Goal: Task Accomplishment & Management: Complete application form

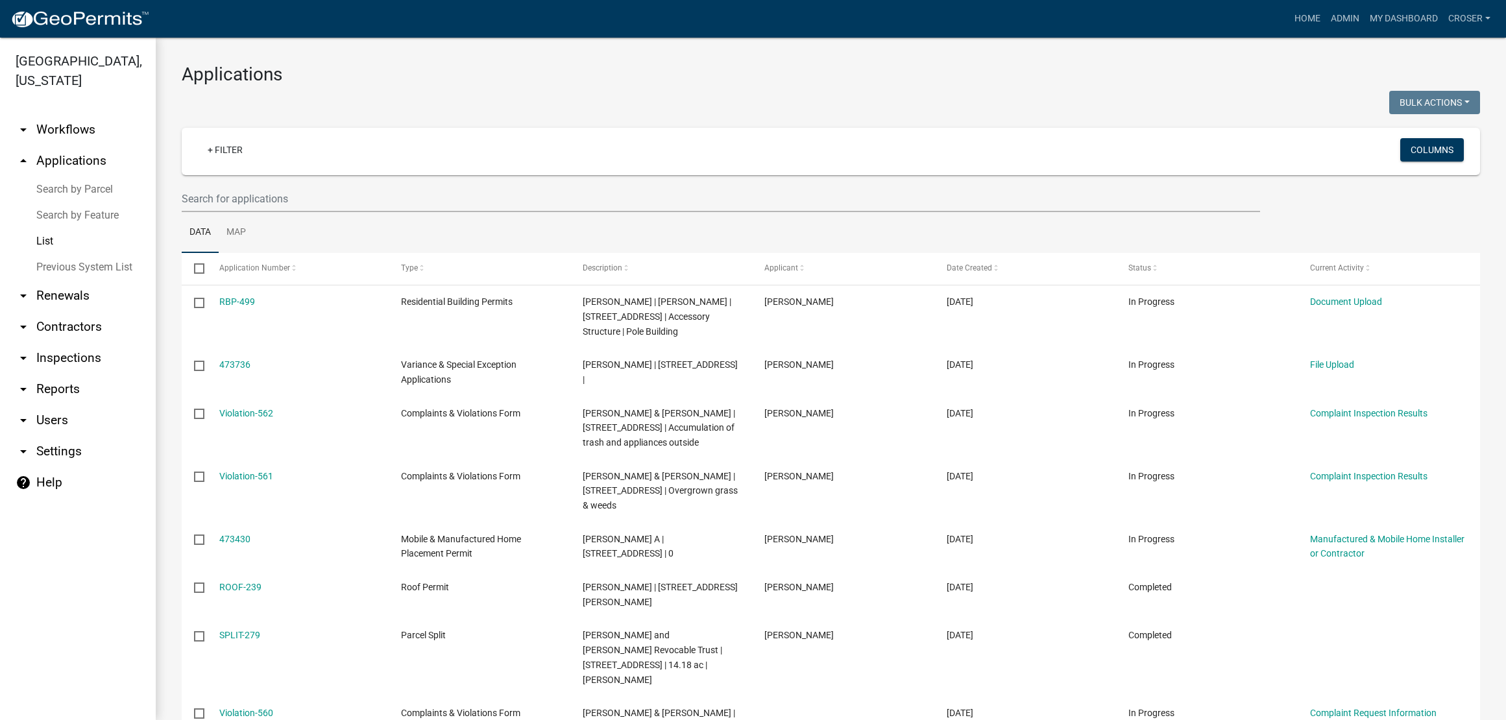
select select "3: 100"
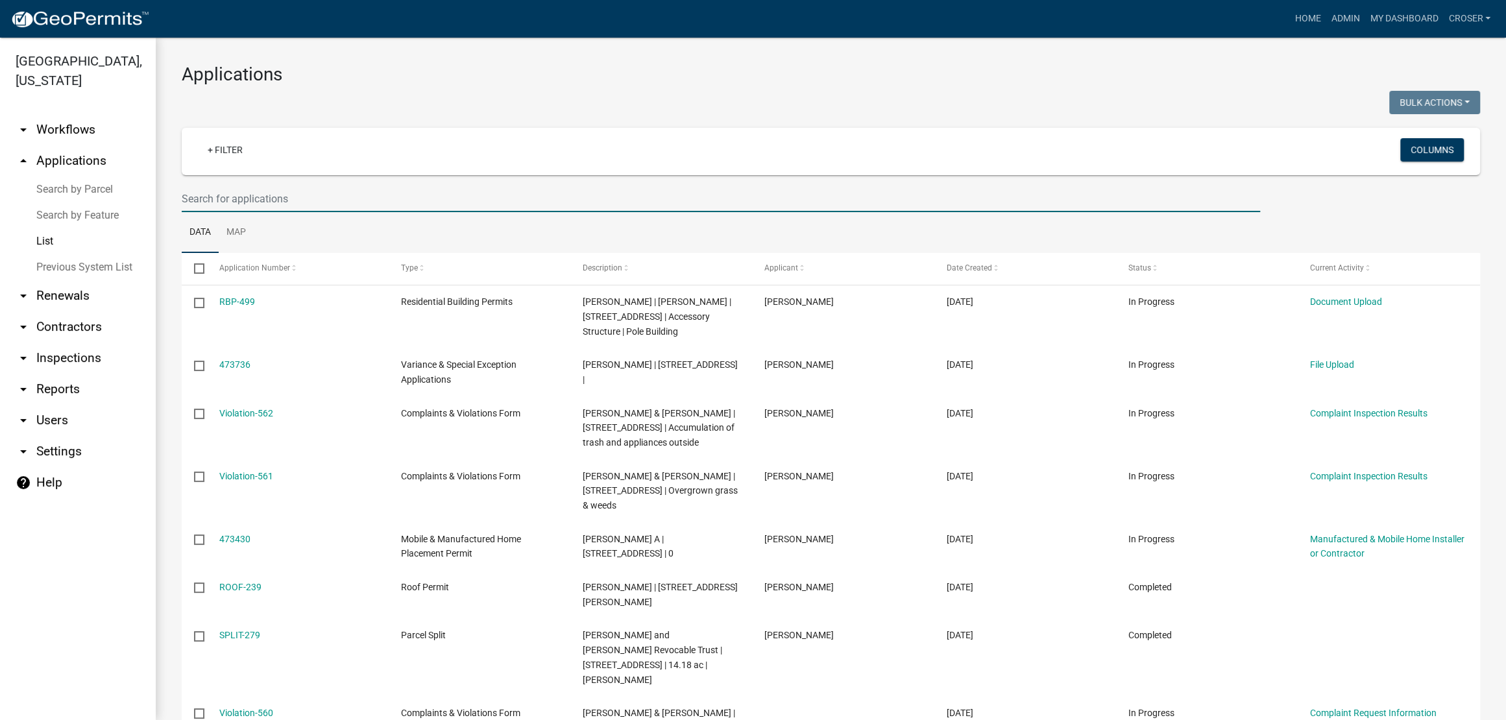
click at [250, 212] on input "text" at bounding box center [721, 199] width 1078 height 27
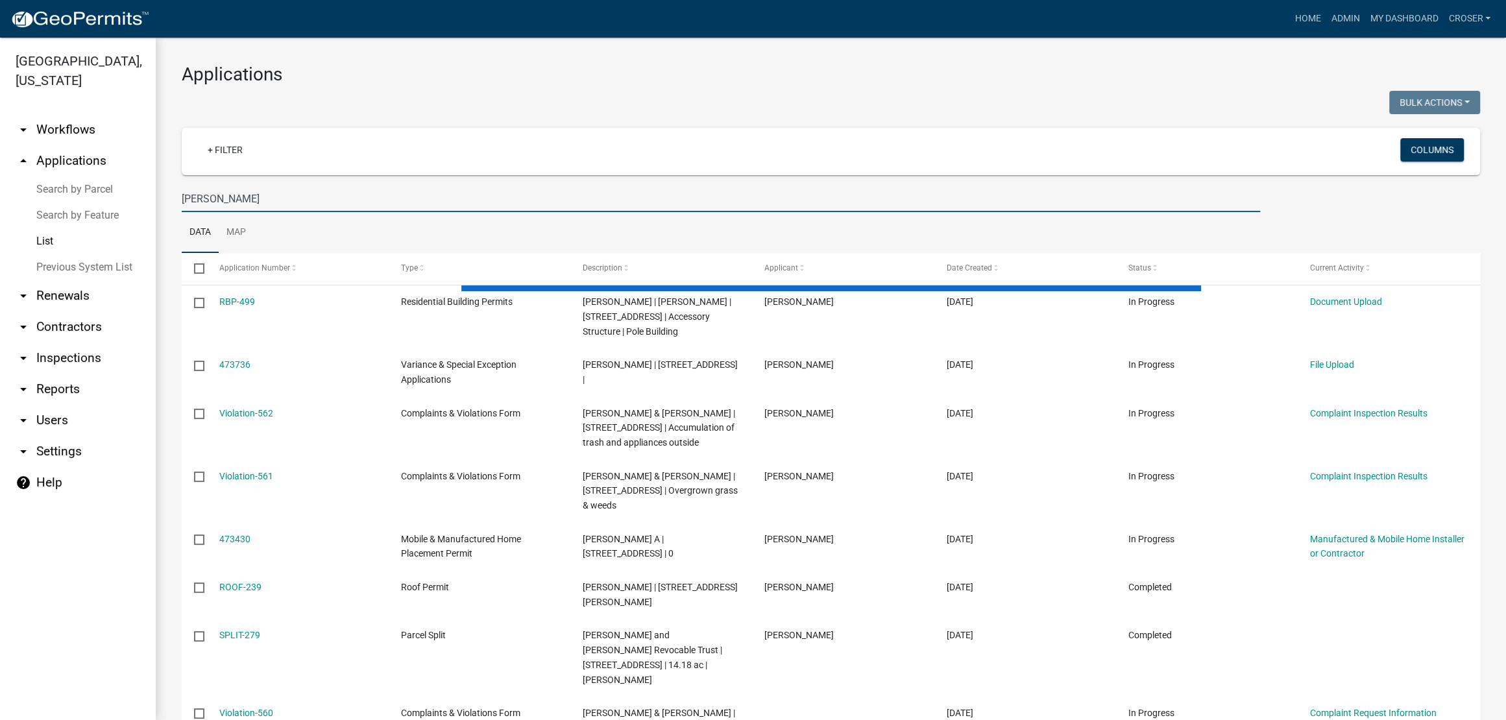
type input "[PERSON_NAME]"
click at [482, 117] on div at bounding box center [501, 104] width 659 height 27
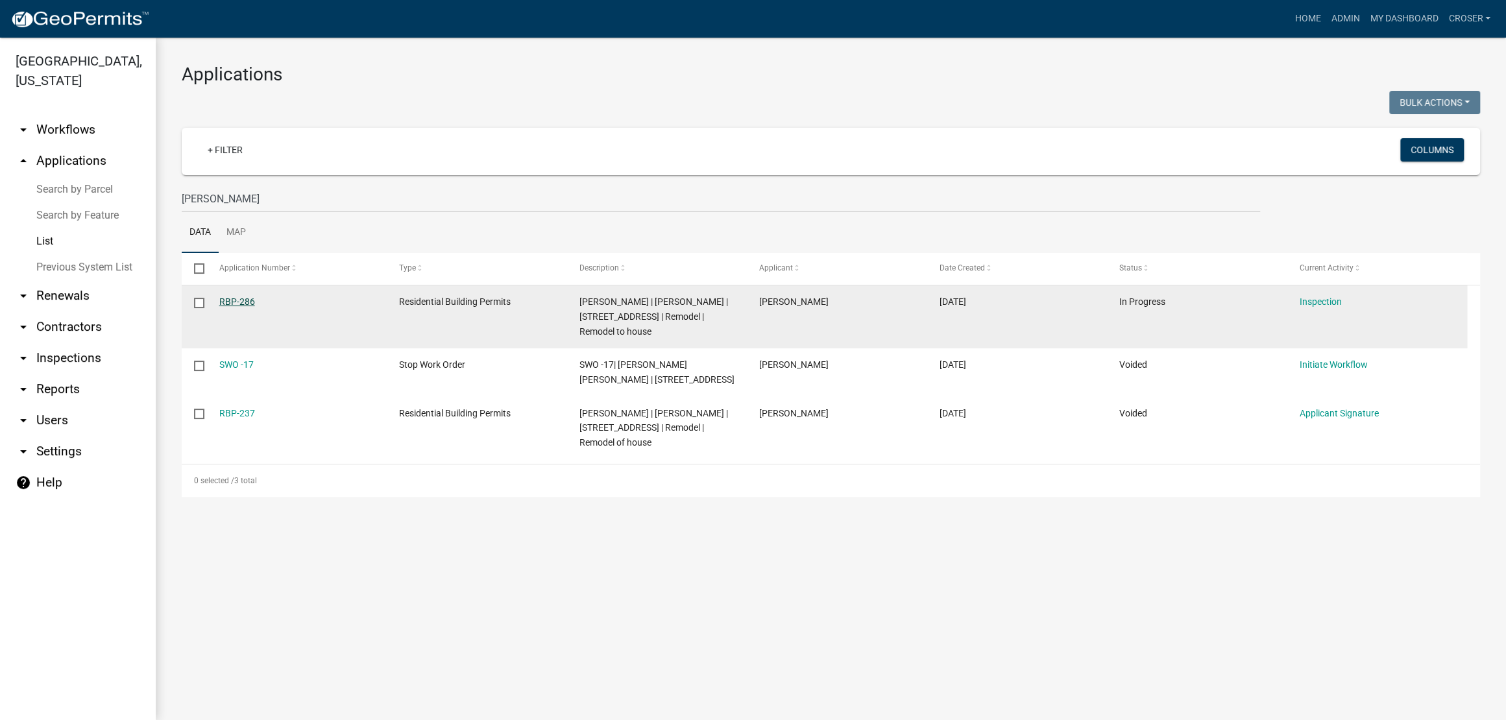
click at [252, 307] on link "RBP-286" at bounding box center [237, 302] width 36 height 10
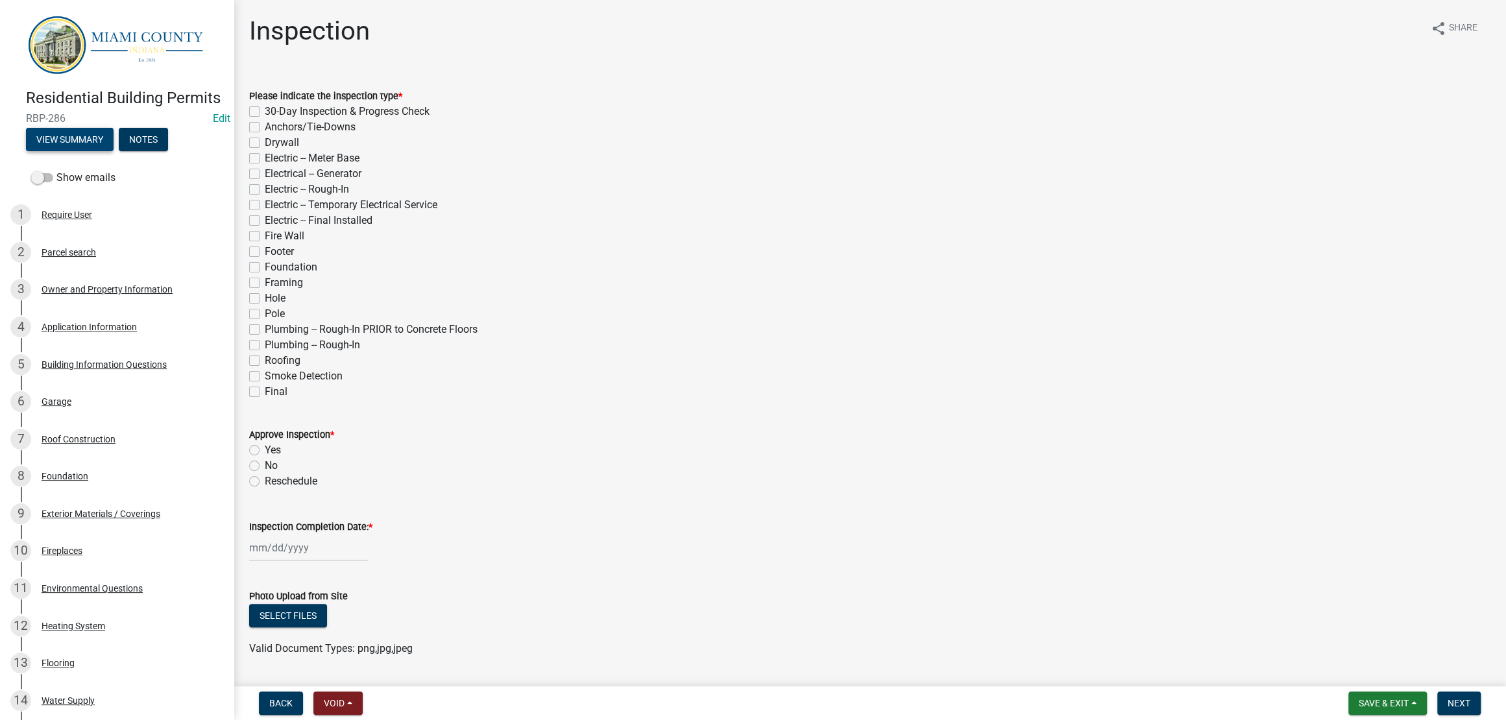
click at [114, 151] on button "View Summary" at bounding box center [70, 139] width 88 height 23
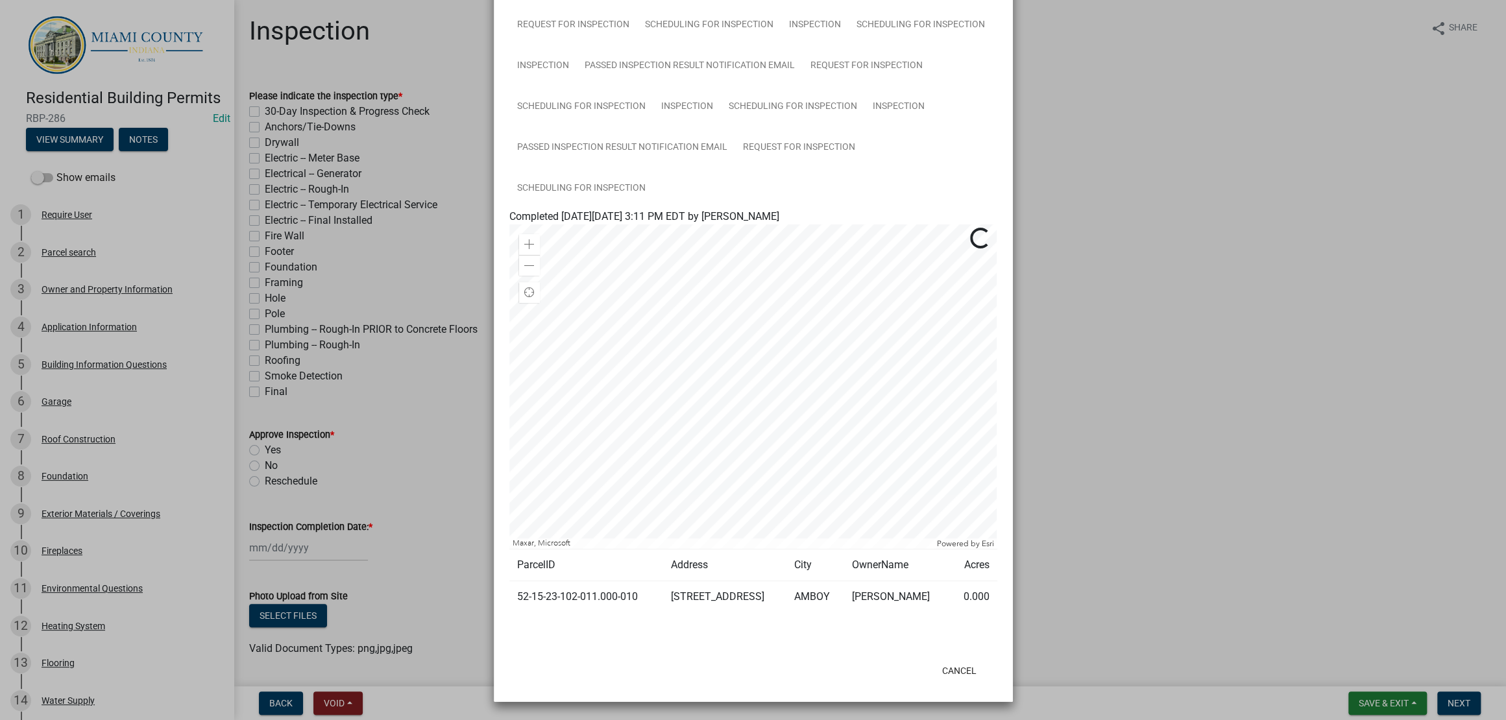
scroll to position [1433, 0]
click at [624, 168] on link "Scheduling for Inspection" at bounding box center [581, 189] width 144 height 42
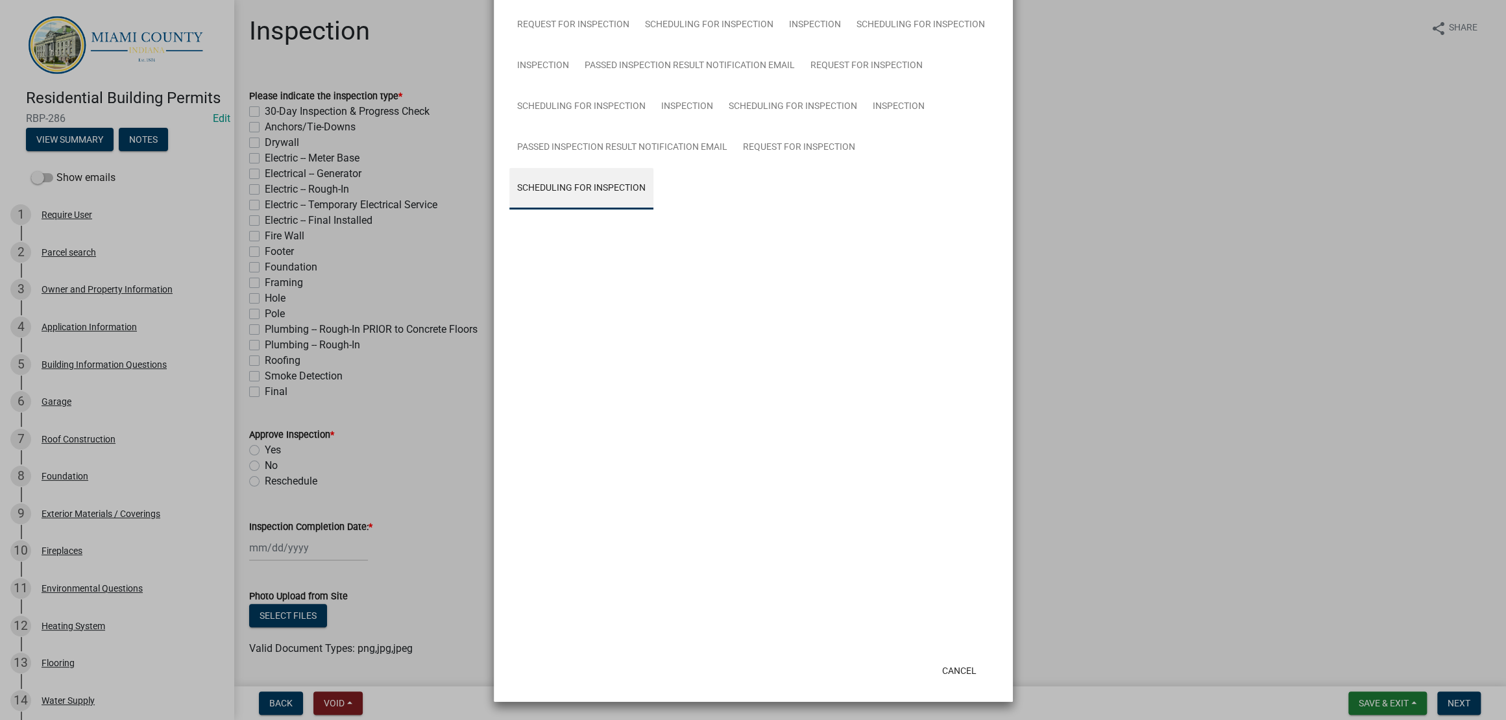
scroll to position [1291, 0]
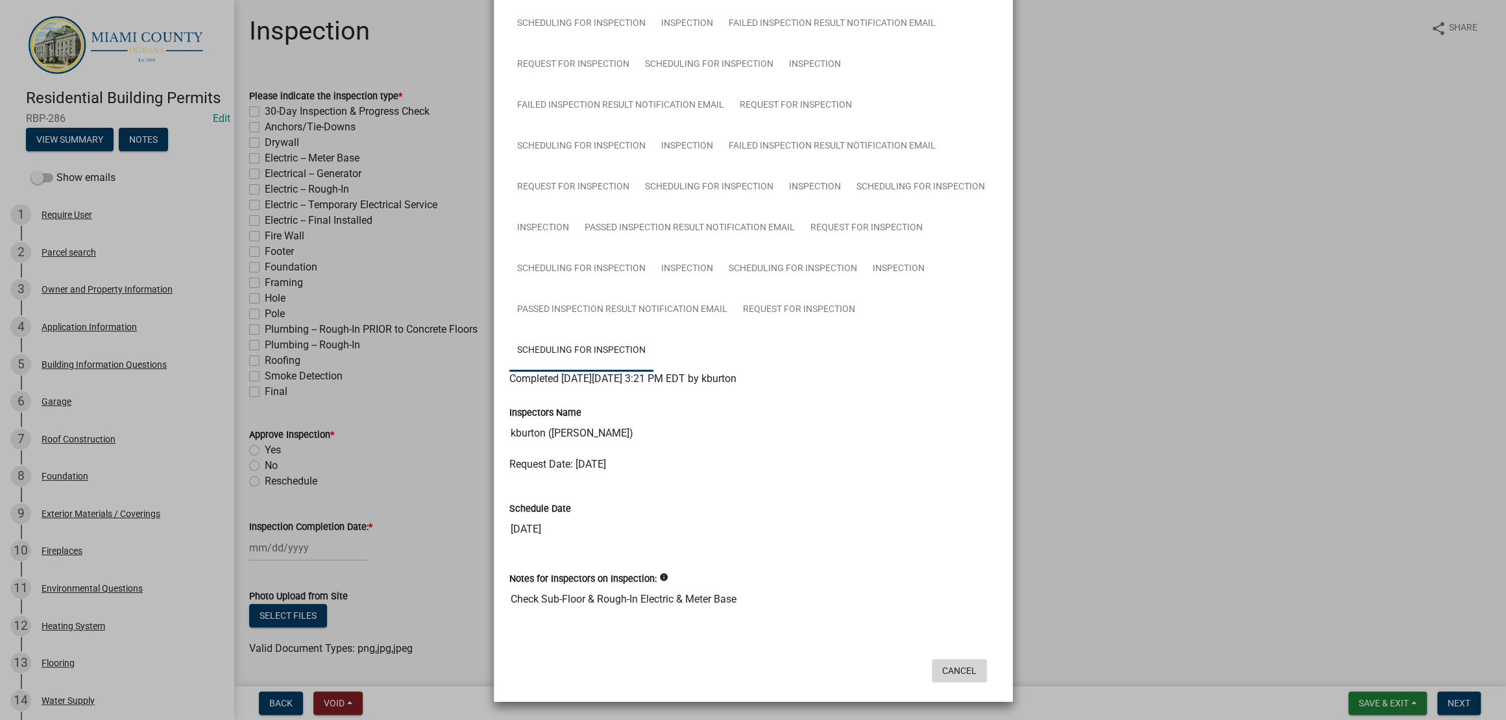
click at [937, 661] on button "Cancel" at bounding box center [959, 670] width 55 height 23
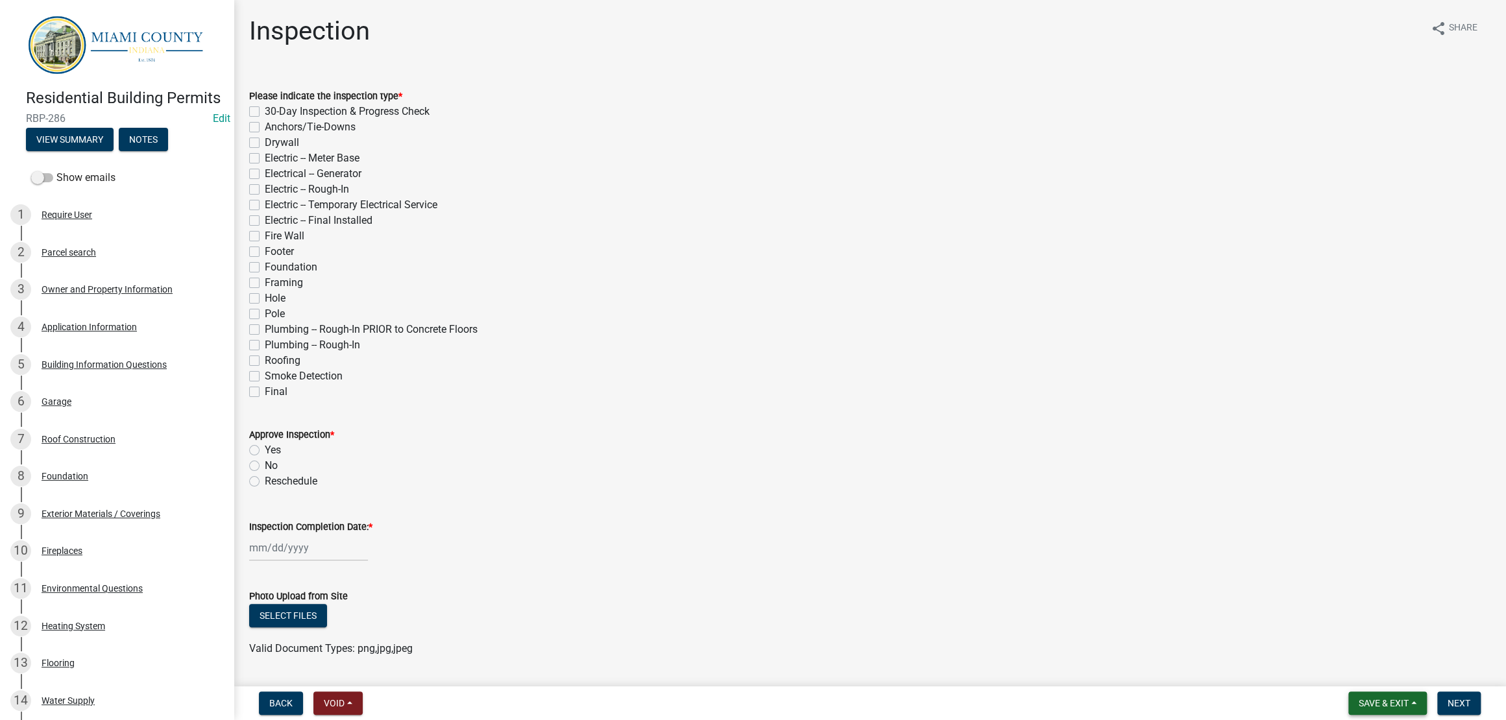
click at [1370, 698] on span "Save & Exit" at bounding box center [1384, 703] width 50 height 10
click at [1333, 666] on button "Save & Exit" at bounding box center [1375, 663] width 104 height 31
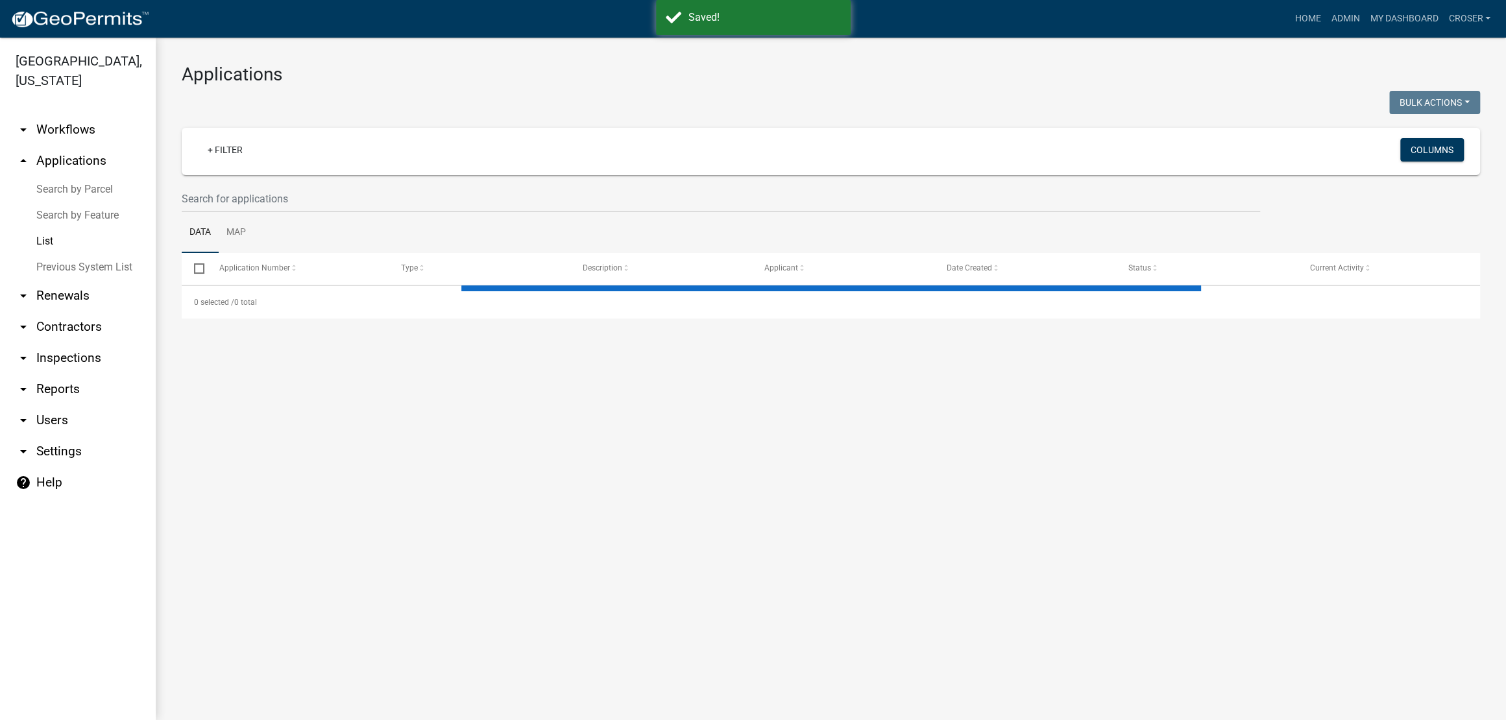
select select "3: 100"
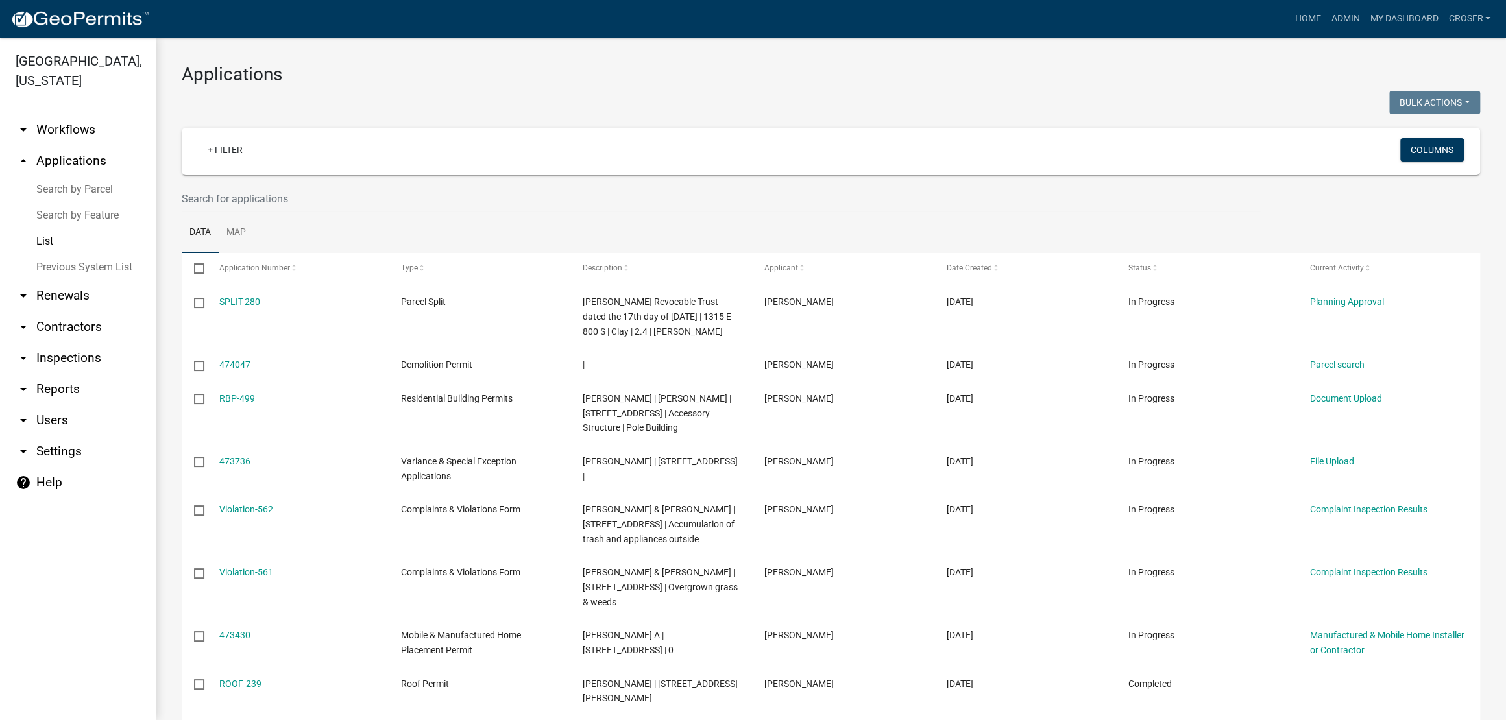
click at [897, 99] on div "Bulk Actions Void Expire Lock Withdraw" at bounding box center [1160, 104] width 659 height 27
click at [1007, 86] on h3 "Applications" at bounding box center [831, 75] width 1298 height 22
drag, startPoint x: 714, startPoint y: 364, endPoint x: 524, endPoint y: 100, distance: 325.0
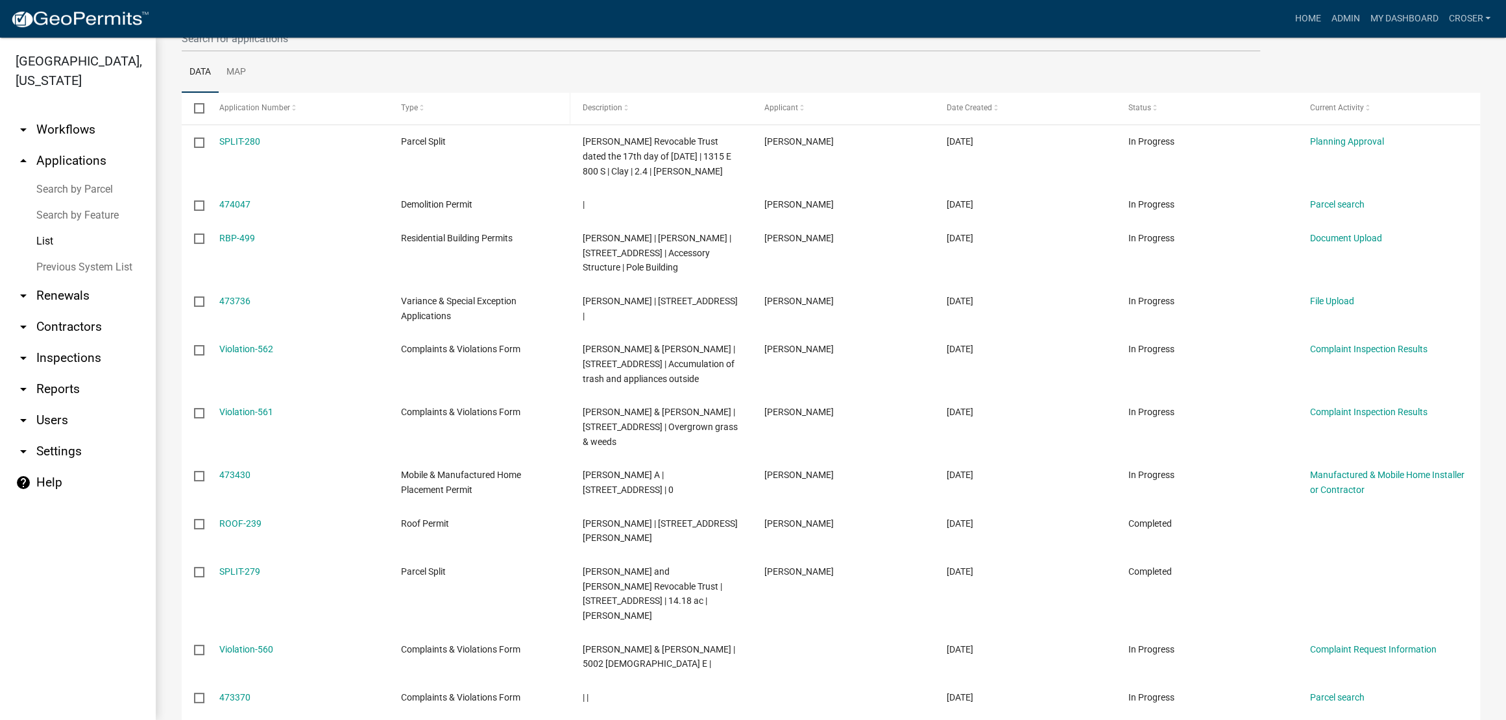
scroll to position [161, 0]
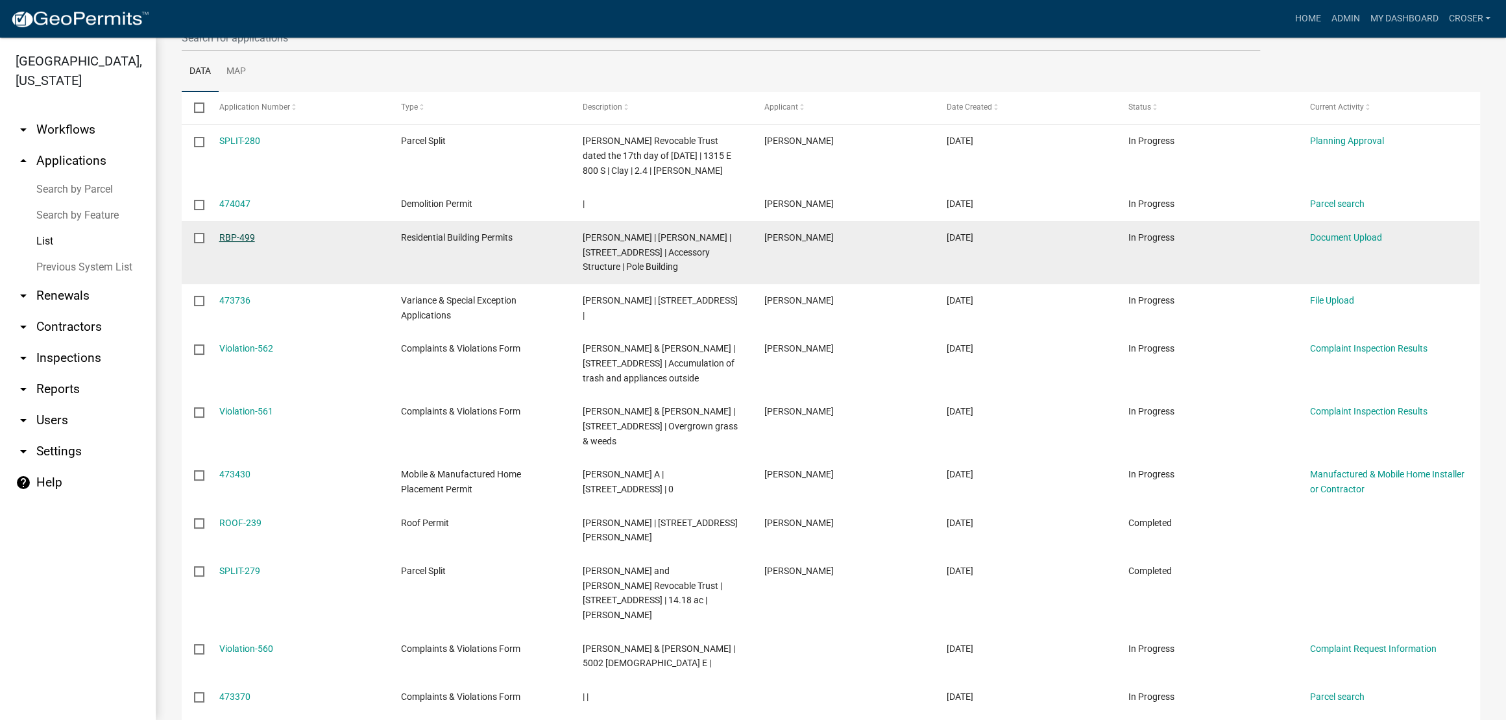
click at [245, 243] on link "RBP-499" at bounding box center [237, 237] width 36 height 10
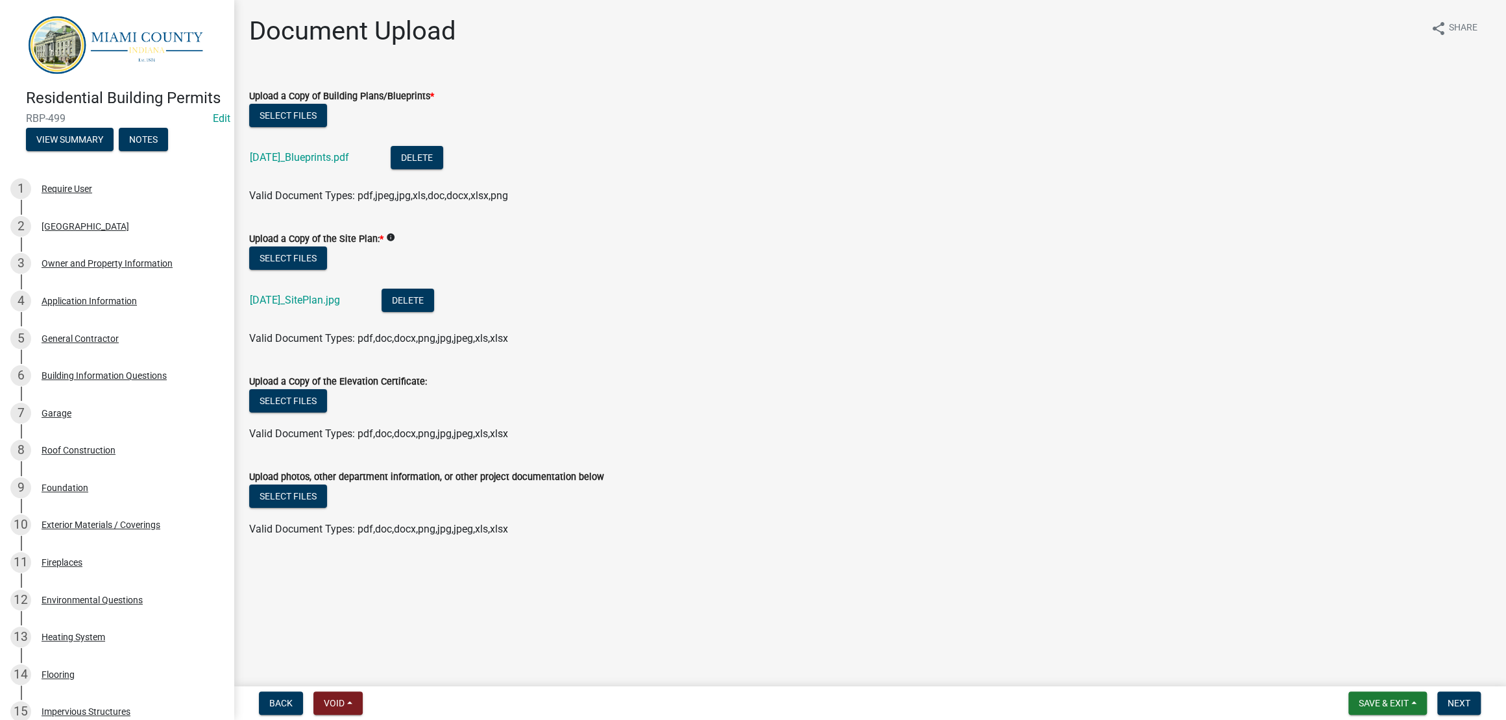
scroll to position [57, 0]
click at [1461, 699] on span "Next" at bounding box center [1459, 703] width 23 height 10
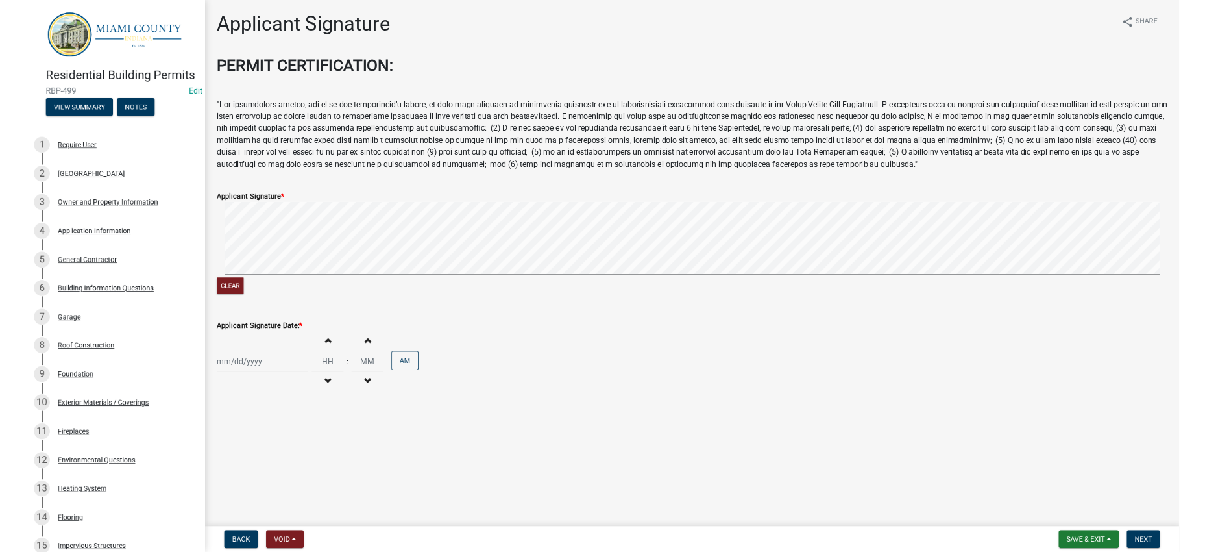
scroll to position [40, 0]
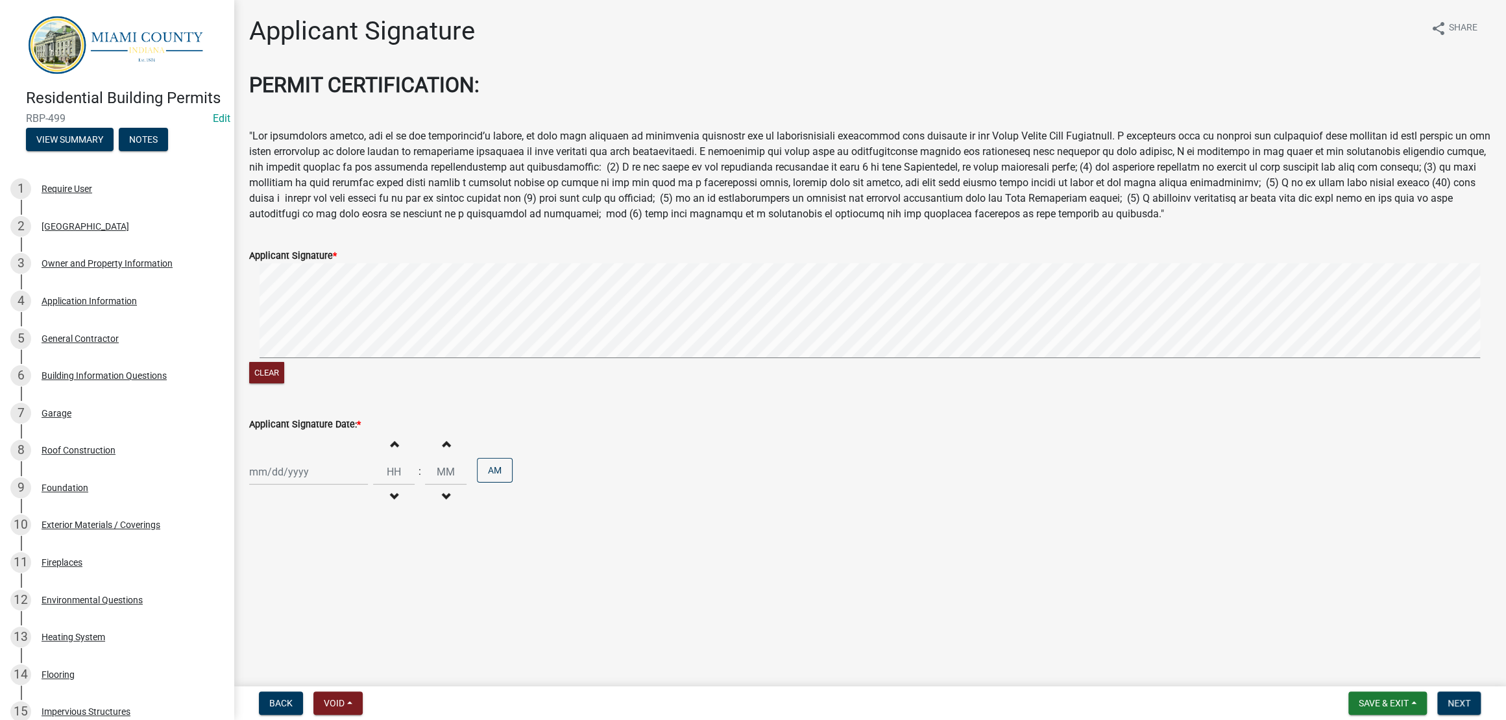
click at [794, 512] on div "Increment hours Decrement hours : Increment minutes Decrement minutes AM" at bounding box center [869, 472] width 1241 height 80
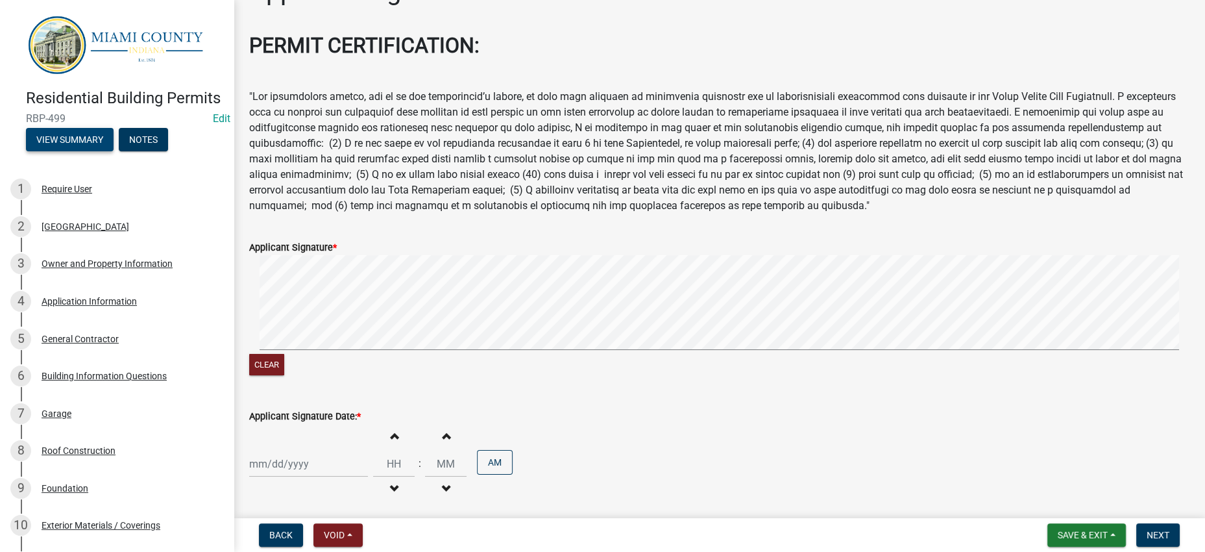
click at [104, 151] on button "View Summary" at bounding box center [70, 139] width 88 height 23
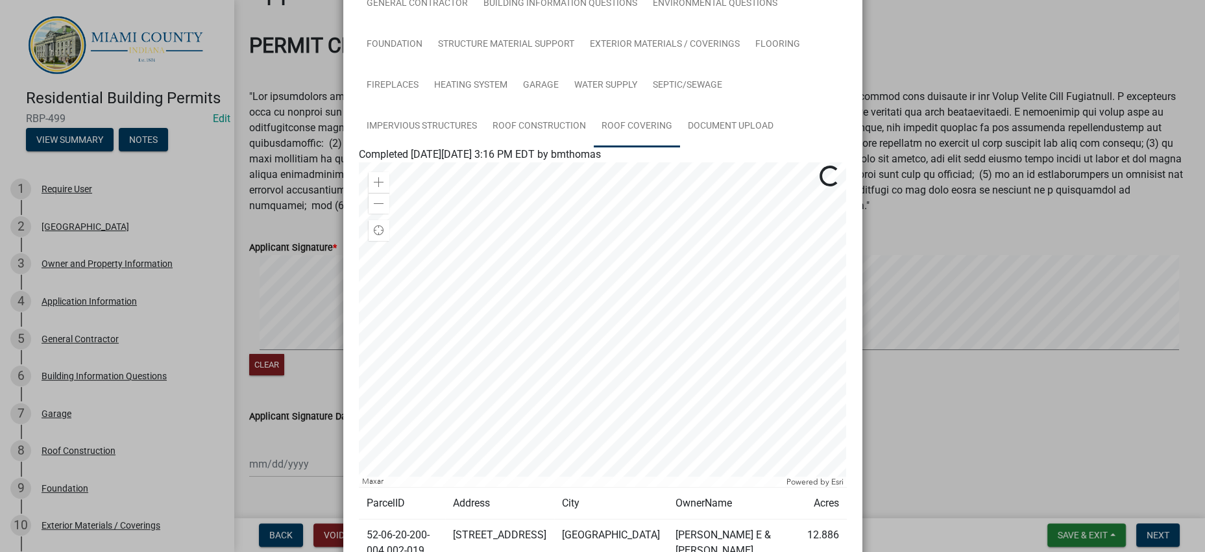
scroll to position [477, 0]
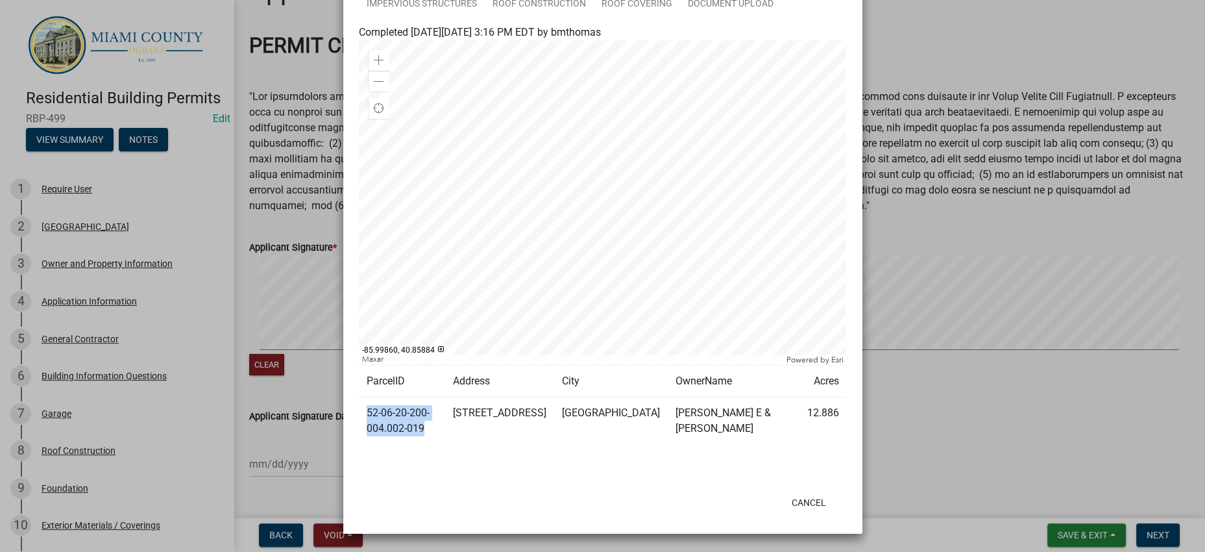
drag, startPoint x: 437, startPoint y: 400, endPoint x: 361, endPoint y: 389, distance: 76.7
click at [361, 397] on td "52-06-20-200-004.002-019" at bounding box center [402, 420] width 87 height 47
copy td "52-06-20-200-004.002-019"
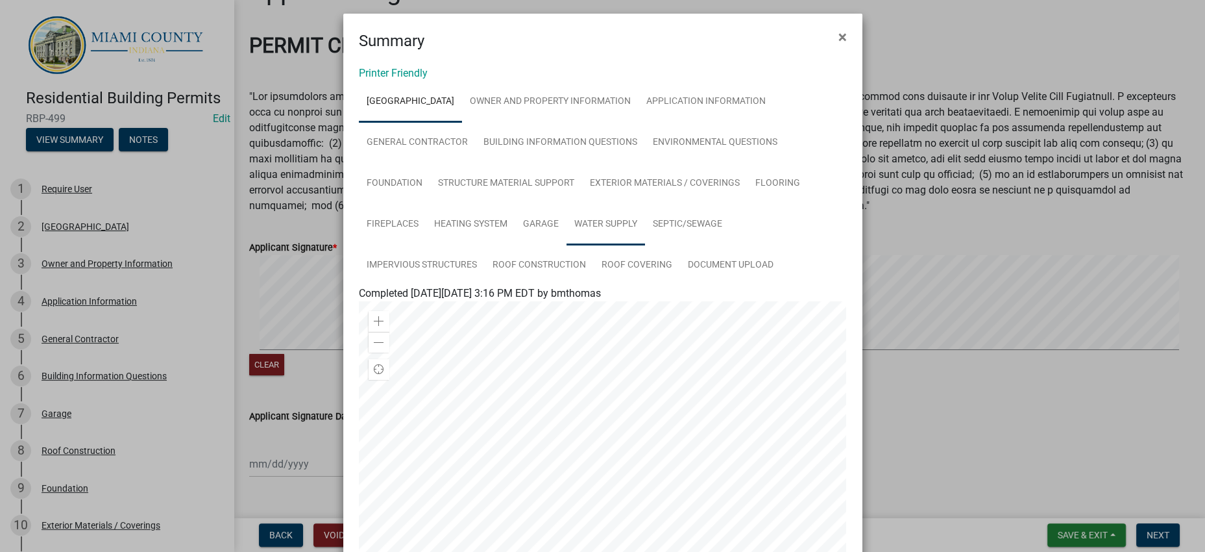
scroll to position [0, 0]
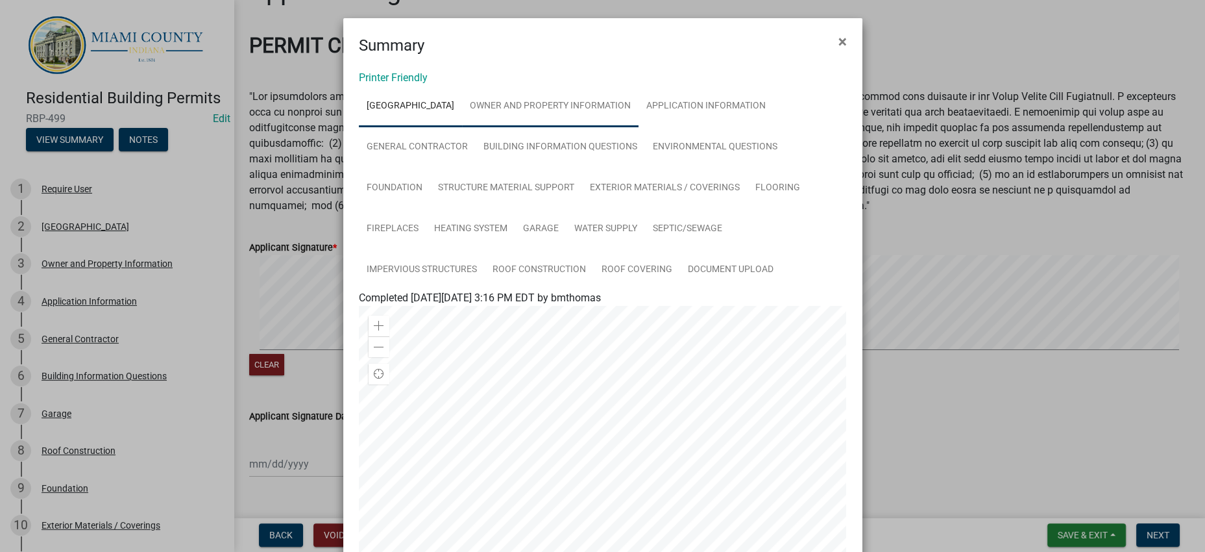
click at [620, 112] on link "Owner and Property Information" at bounding box center [550, 107] width 176 height 42
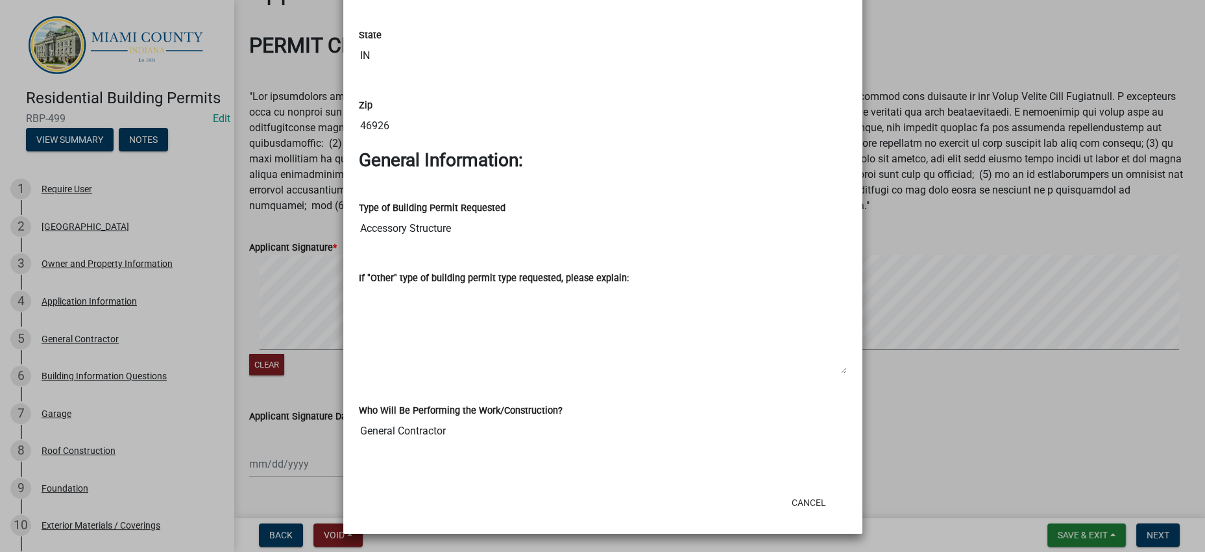
scroll to position [2108, 0]
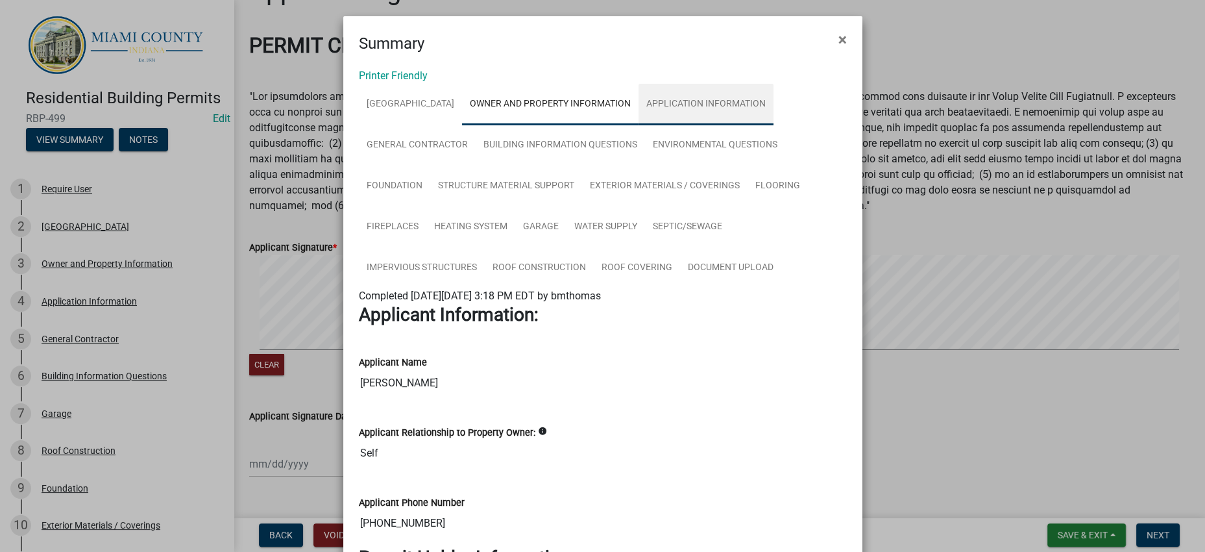
click at [638, 125] on link "Application Information" at bounding box center [705, 105] width 135 height 42
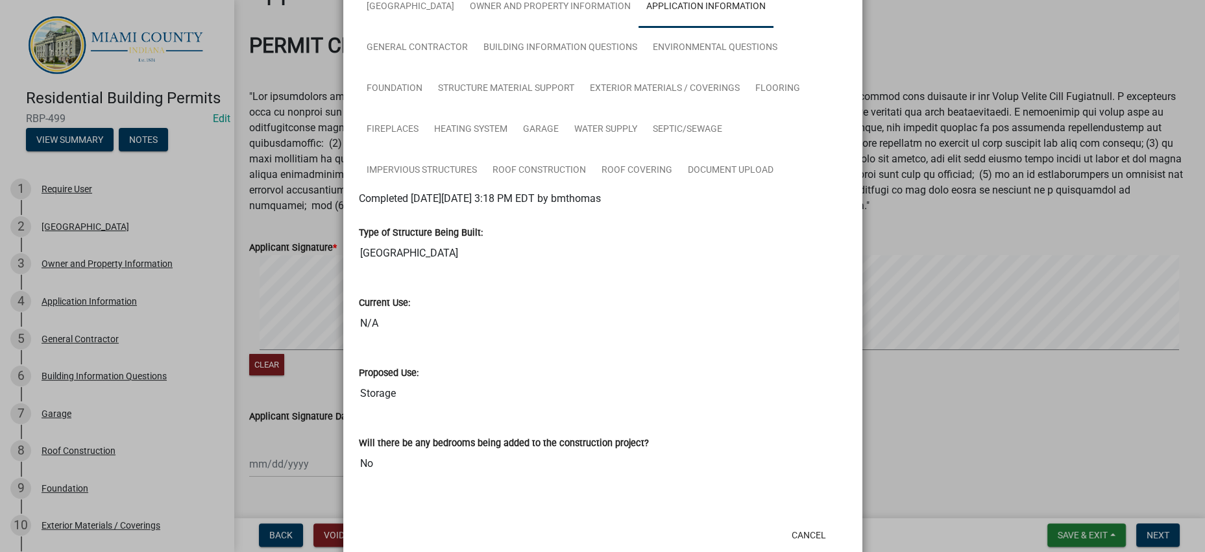
scroll to position [0, 0]
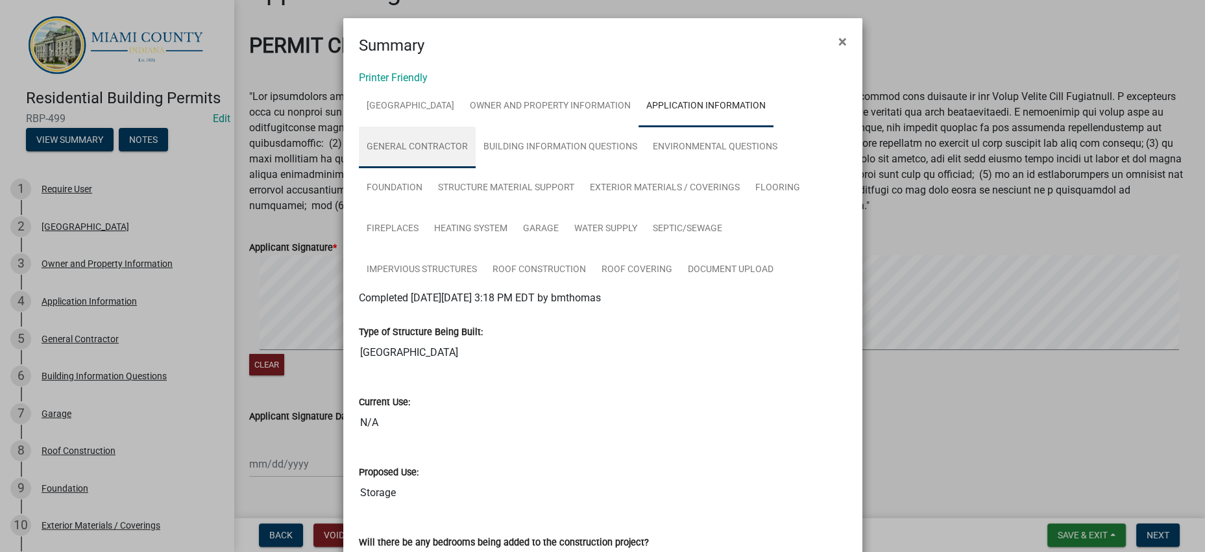
click at [476, 168] on link "General Contractor" at bounding box center [417, 148] width 117 height 42
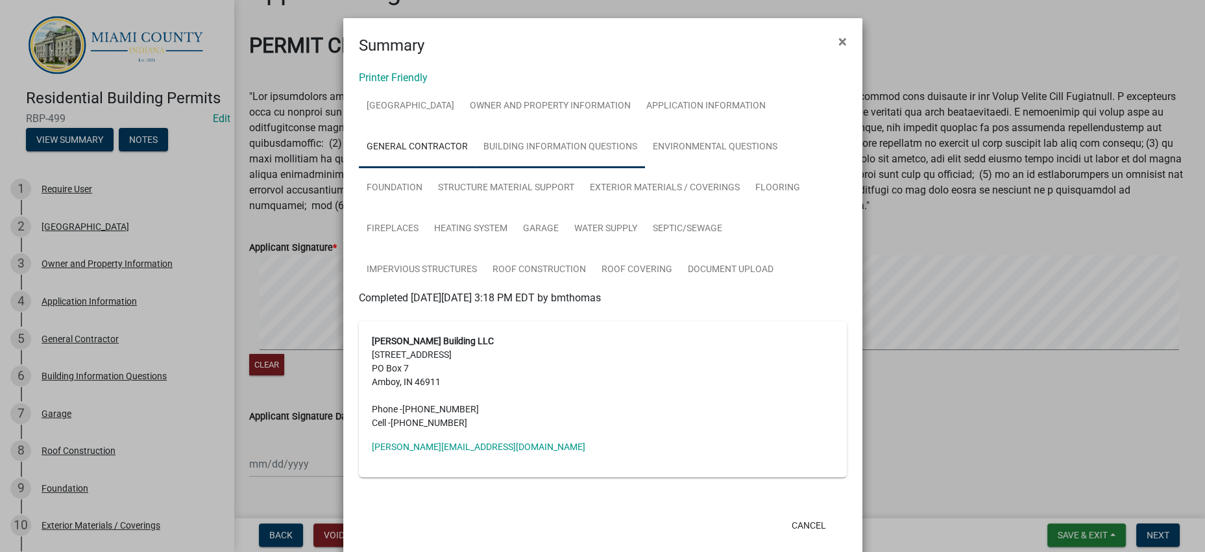
click at [476, 168] on link "Building Information Questions" at bounding box center [560, 148] width 169 height 42
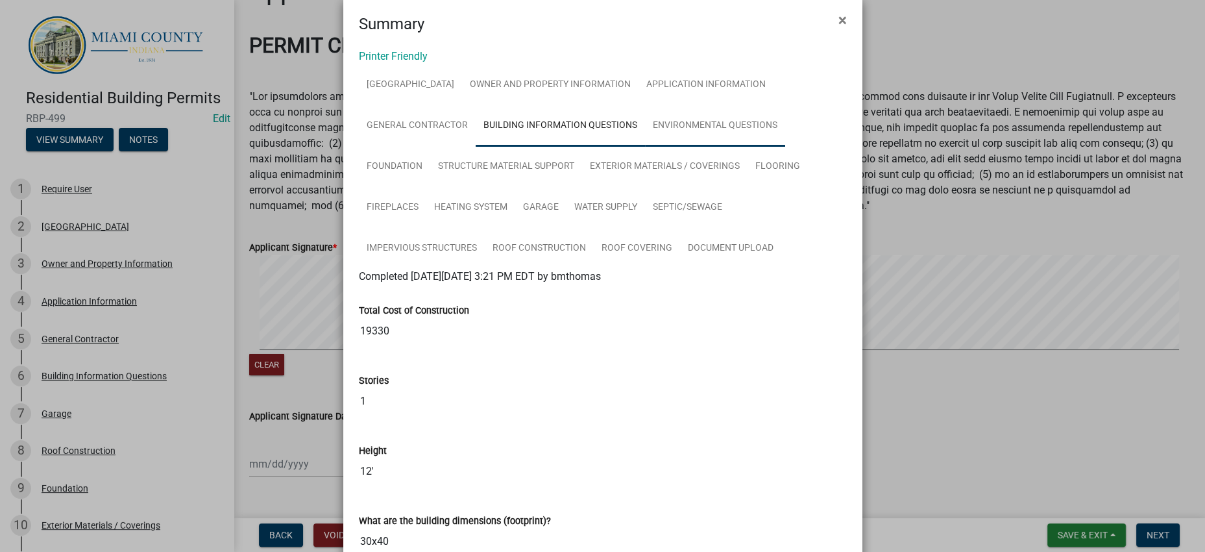
click at [645, 147] on link "Environmental Questions" at bounding box center [715, 126] width 140 height 42
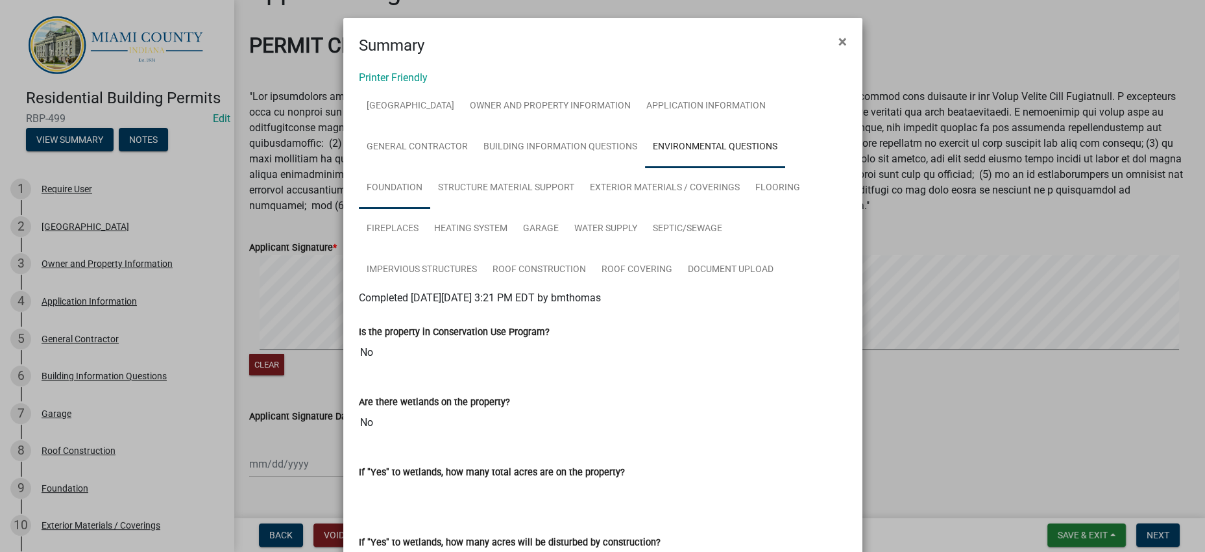
click at [430, 209] on link "Foundation" at bounding box center [394, 188] width 71 height 42
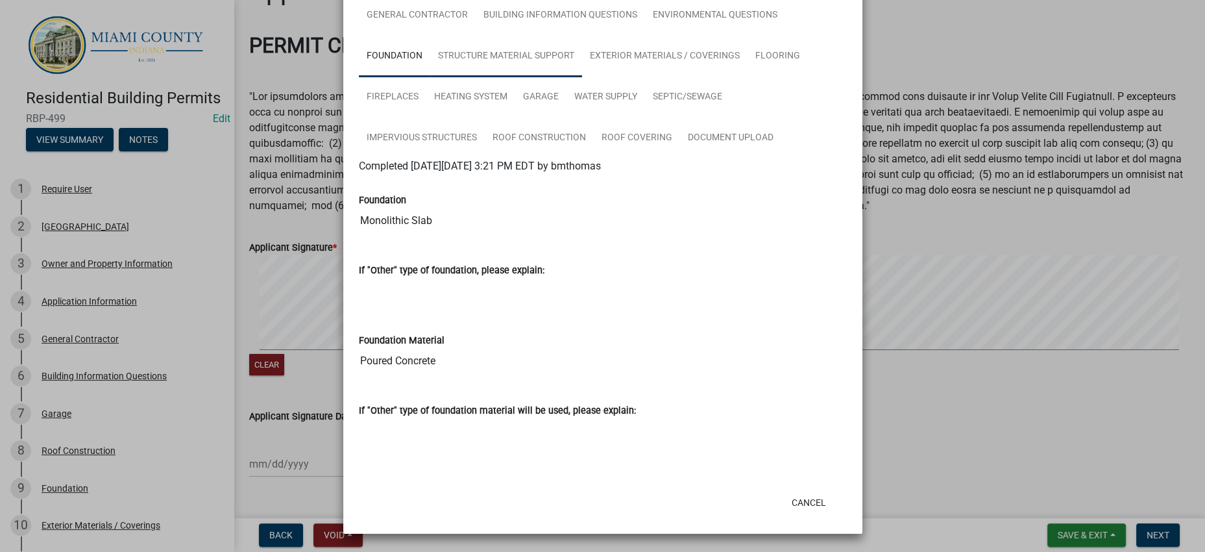
click at [482, 77] on link "Structure Material Support" at bounding box center [506, 57] width 152 height 42
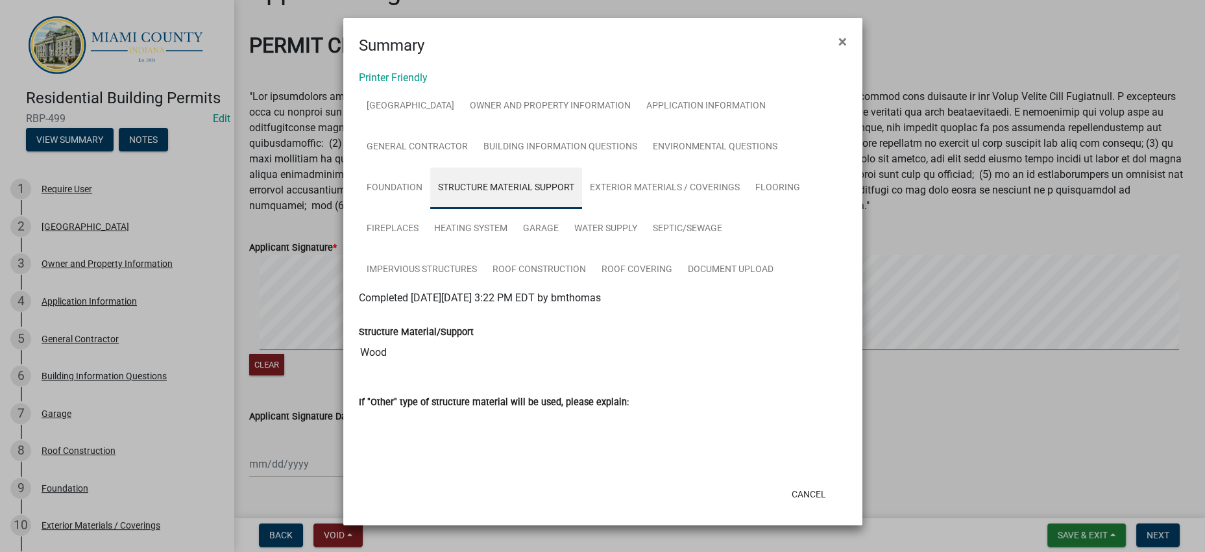
scroll to position [215, 0]
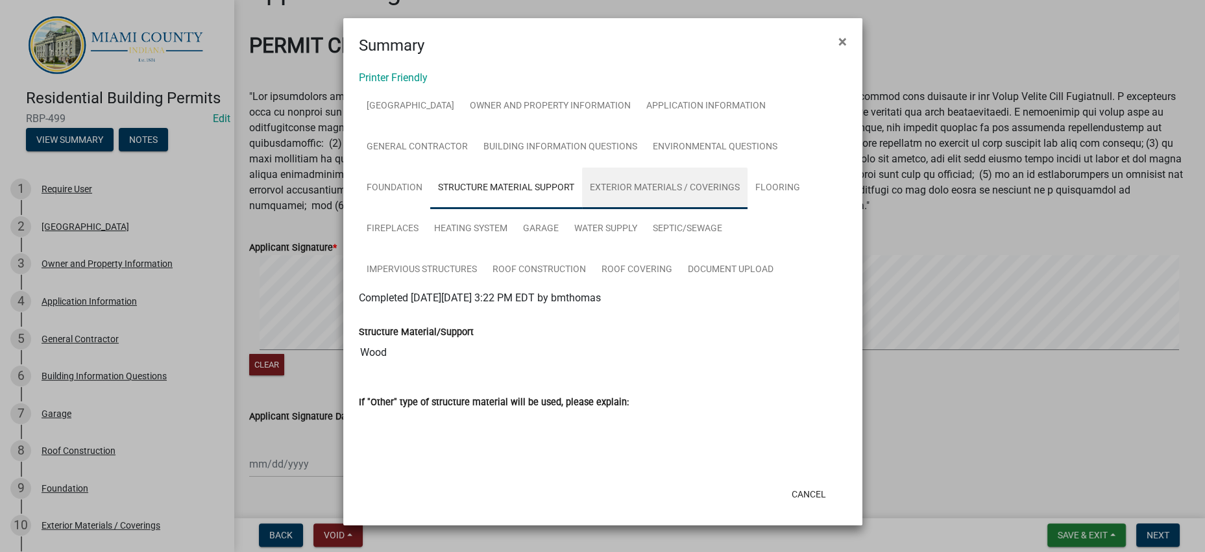
click at [601, 167] on link "Exterior Materials / Coverings" at bounding box center [664, 188] width 165 height 42
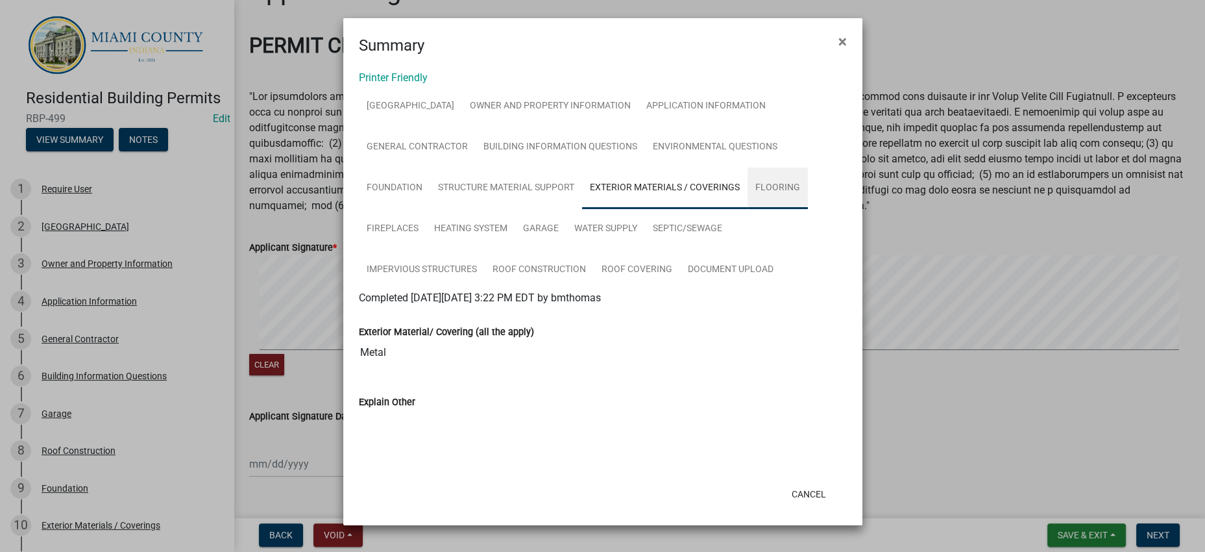
click at [765, 167] on link "Flooring" at bounding box center [777, 188] width 60 height 42
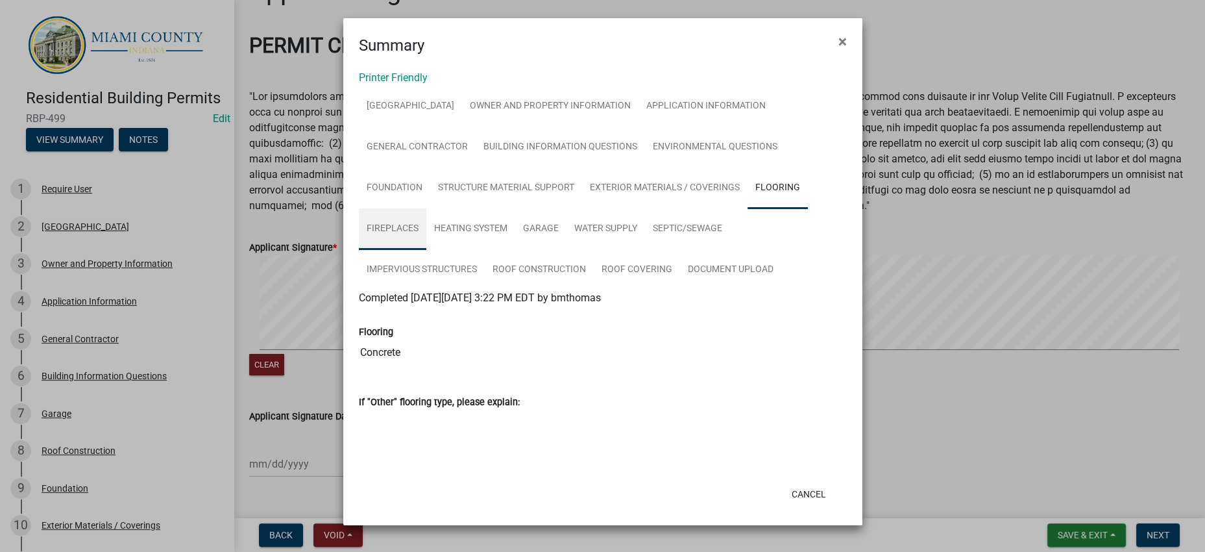
click at [406, 208] on link "Fireplaces" at bounding box center [392, 229] width 67 height 42
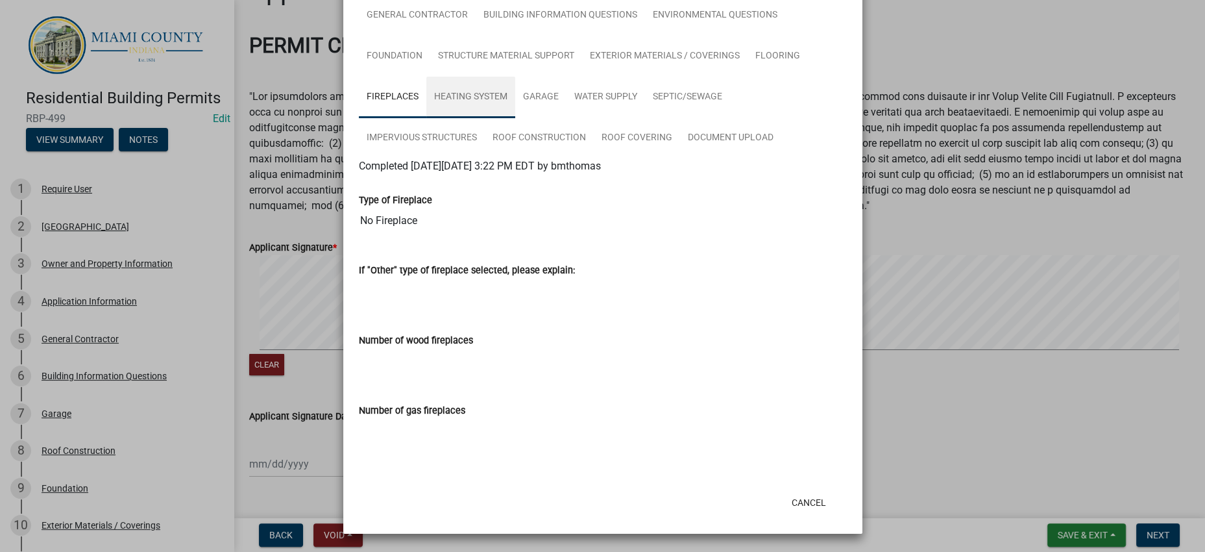
click at [499, 110] on link "Heating System" at bounding box center [470, 98] width 89 height 42
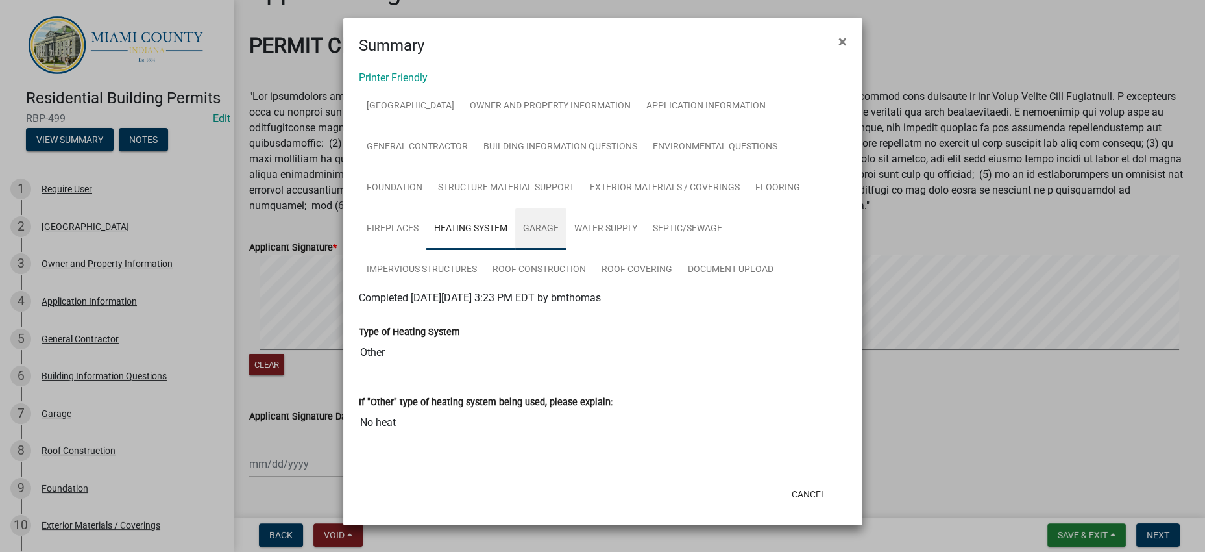
click at [566, 208] on link "Garage" at bounding box center [540, 229] width 51 height 42
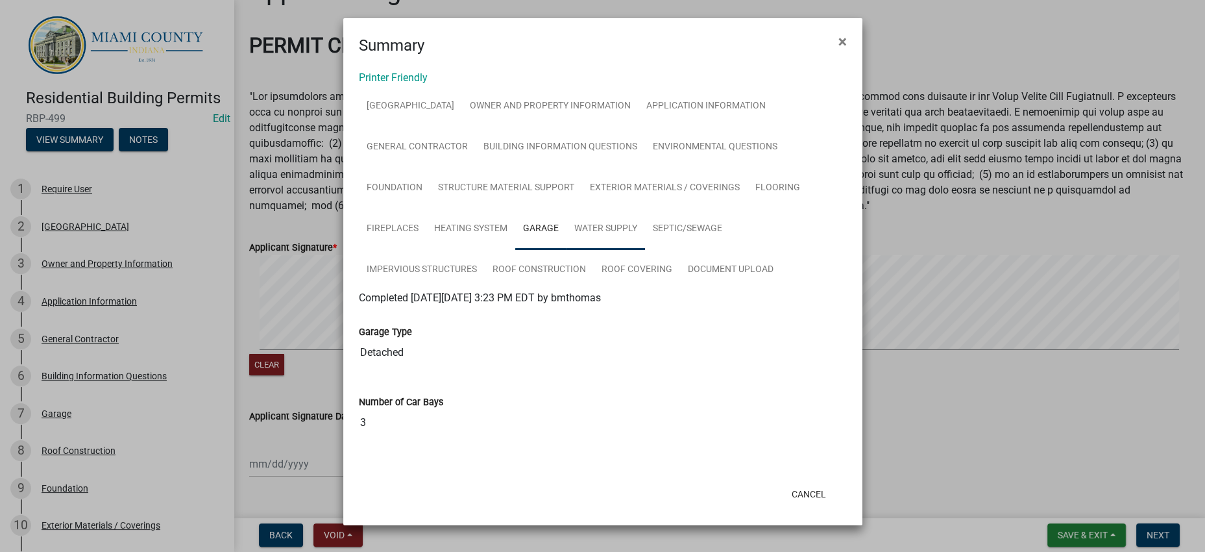
click at [645, 208] on link "Water Supply" at bounding box center [605, 229] width 79 height 42
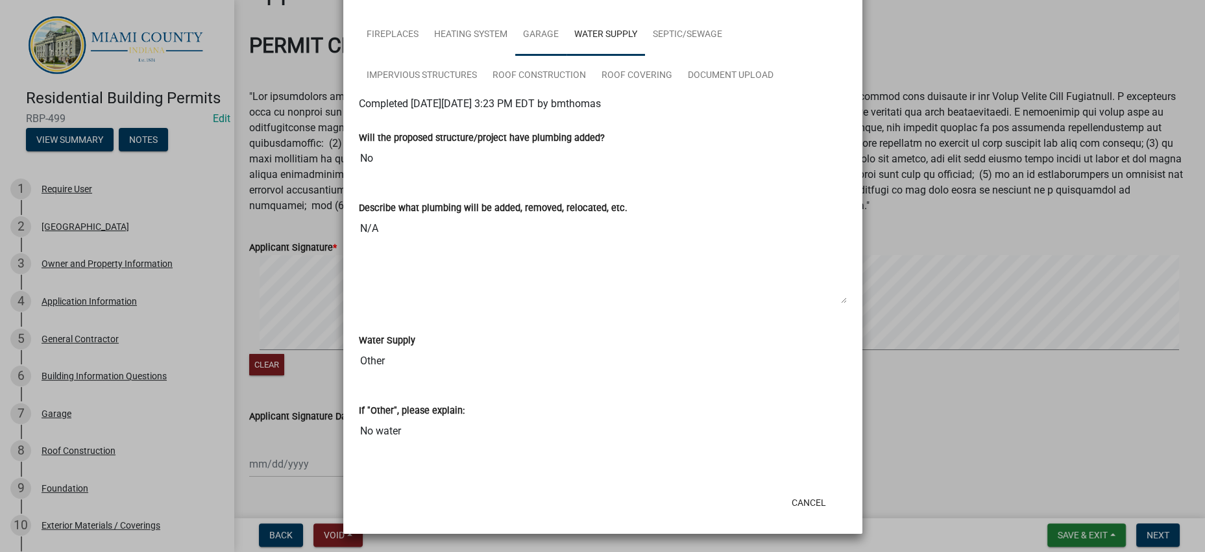
click at [566, 56] on link "Garage" at bounding box center [540, 35] width 51 height 42
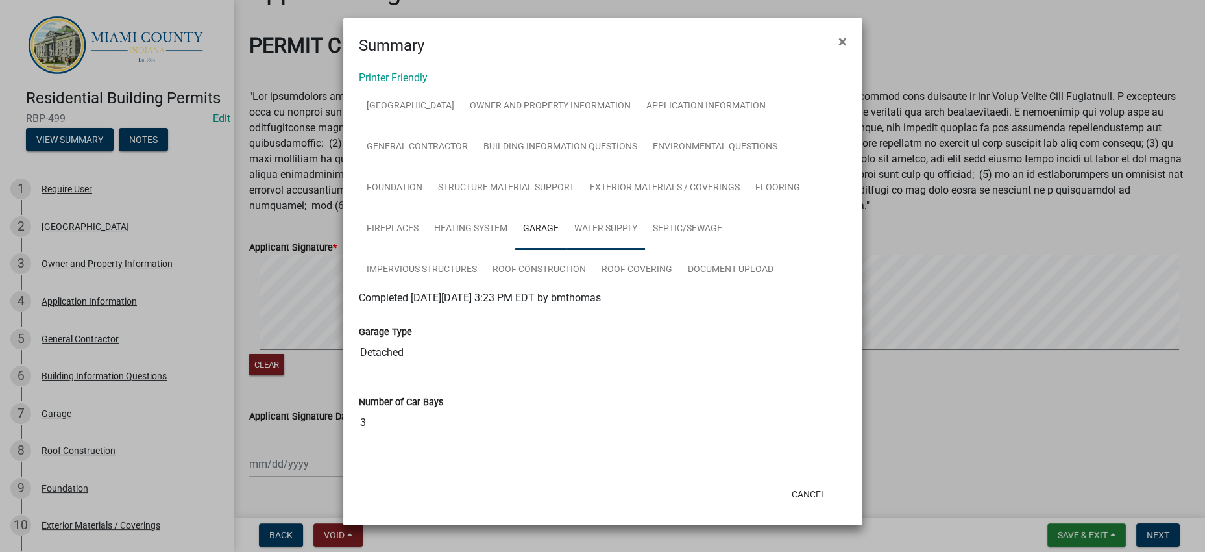
click at [645, 208] on link "Water Supply" at bounding box center [605, 229] width 79 height 42
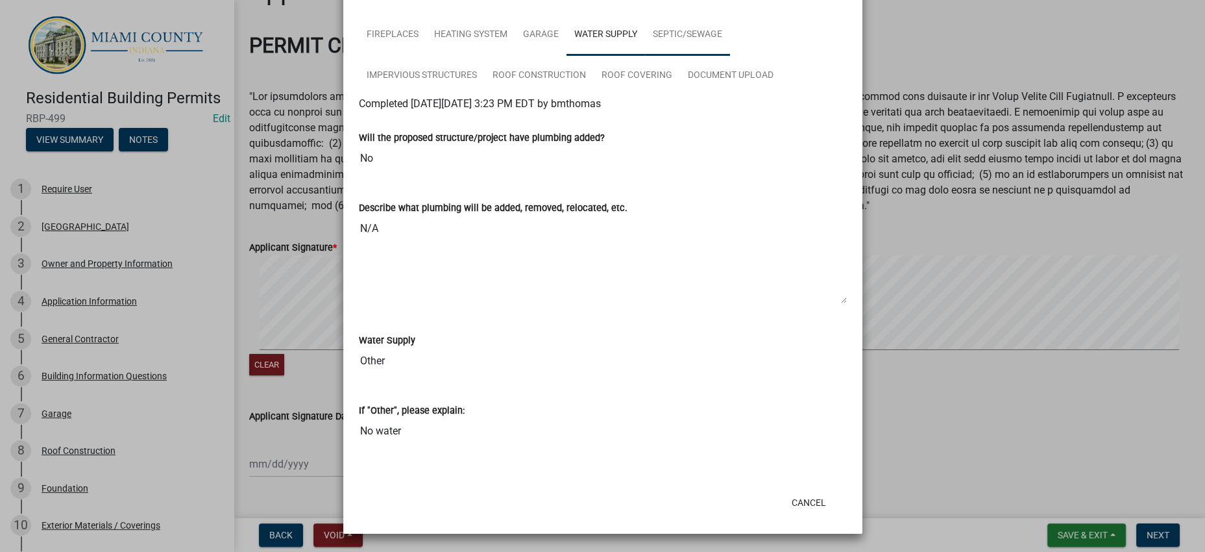
scroll to position [468, 0]
click at [730, 56] on link "Septic/Sewage" at bounding box center [687, 35] width 85 height 42
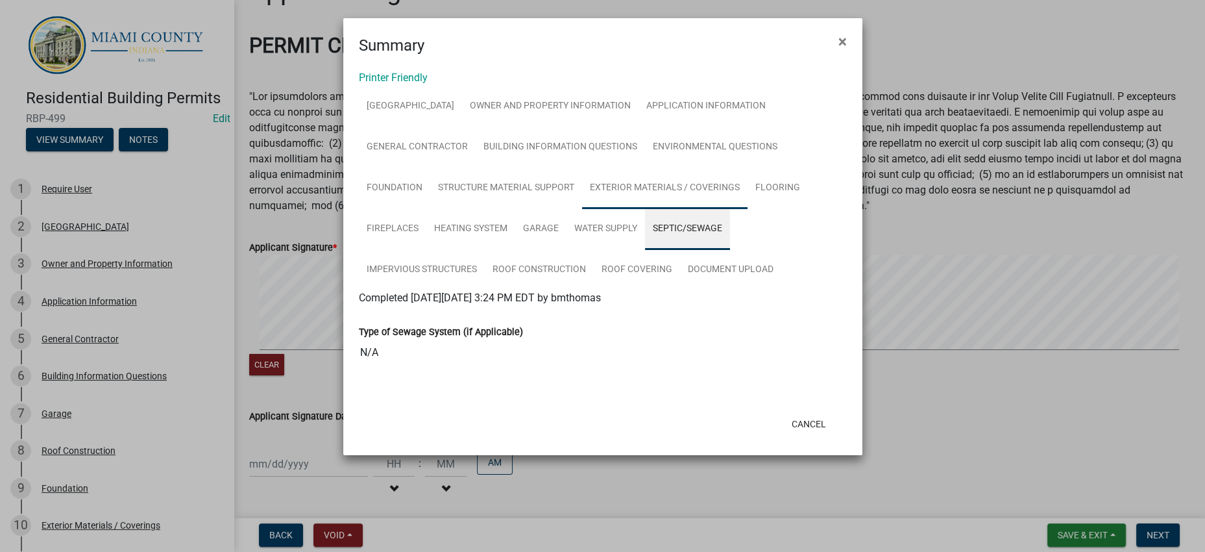
scroll to position [128, 0]
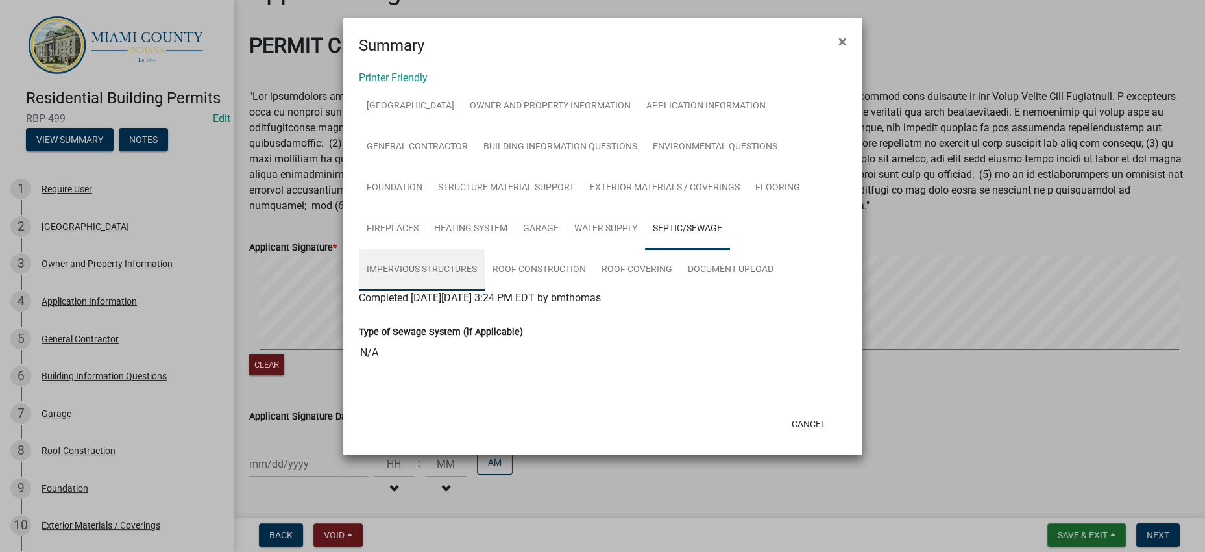
click at [425, 251] on link "Impervious Structures" at bounding box center [422, 270] width 126 height 42
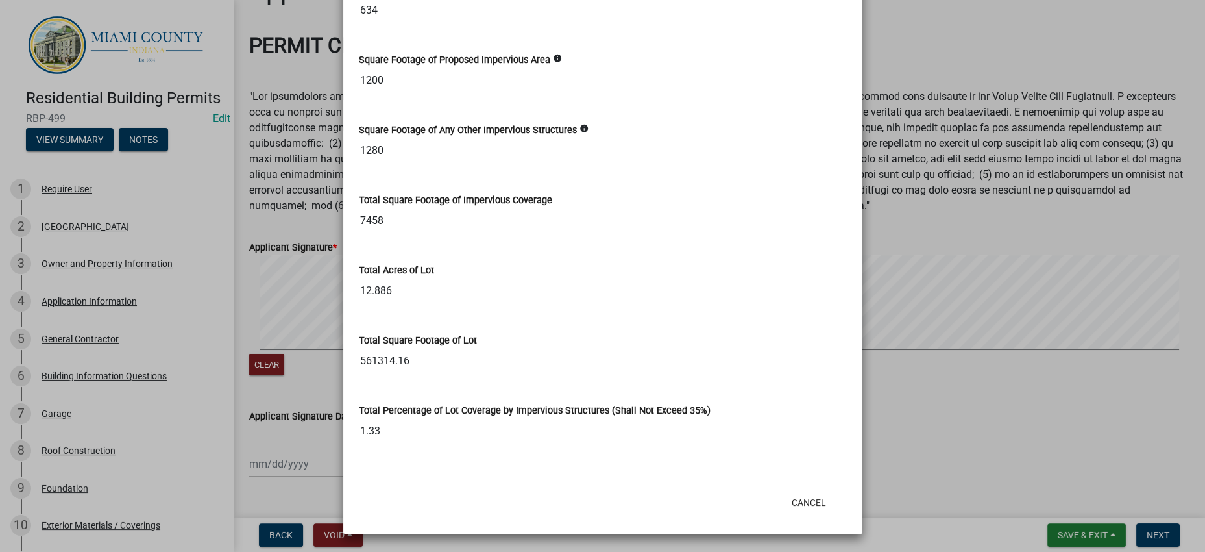
scroll to position [1566, 0]
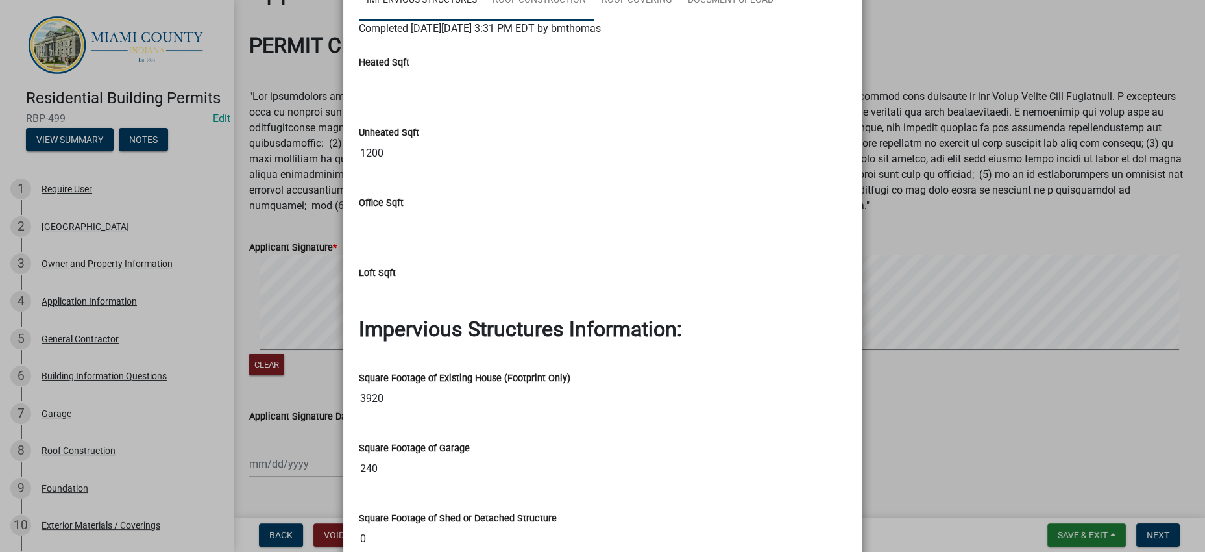
click at [580, 21] on link "Roof Construction" at bounding box center [539, 1] width 109 height 42
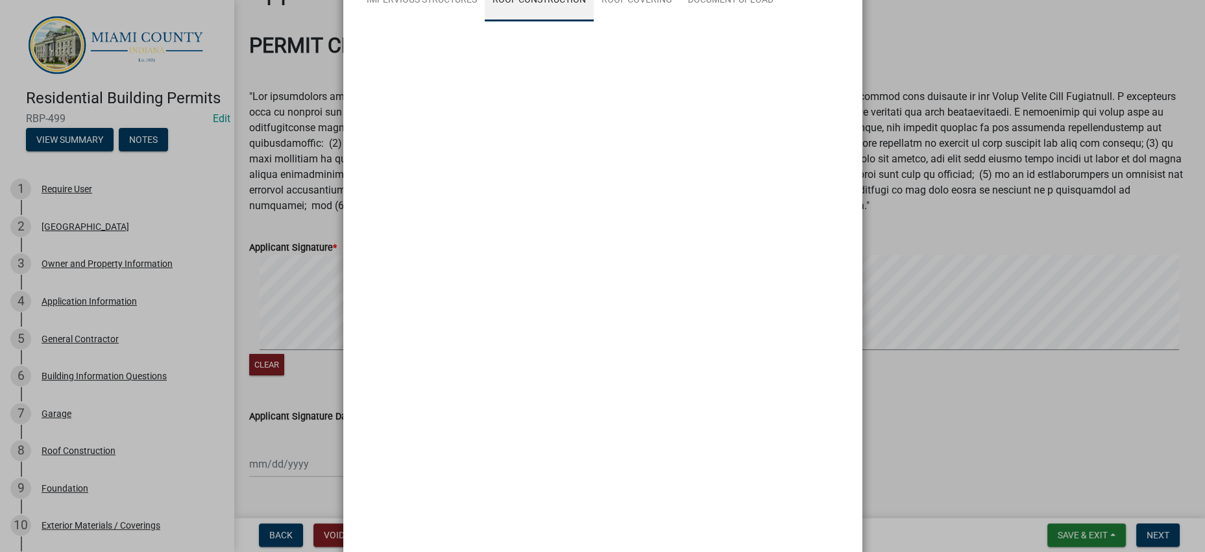
scroll to position [215, 0]
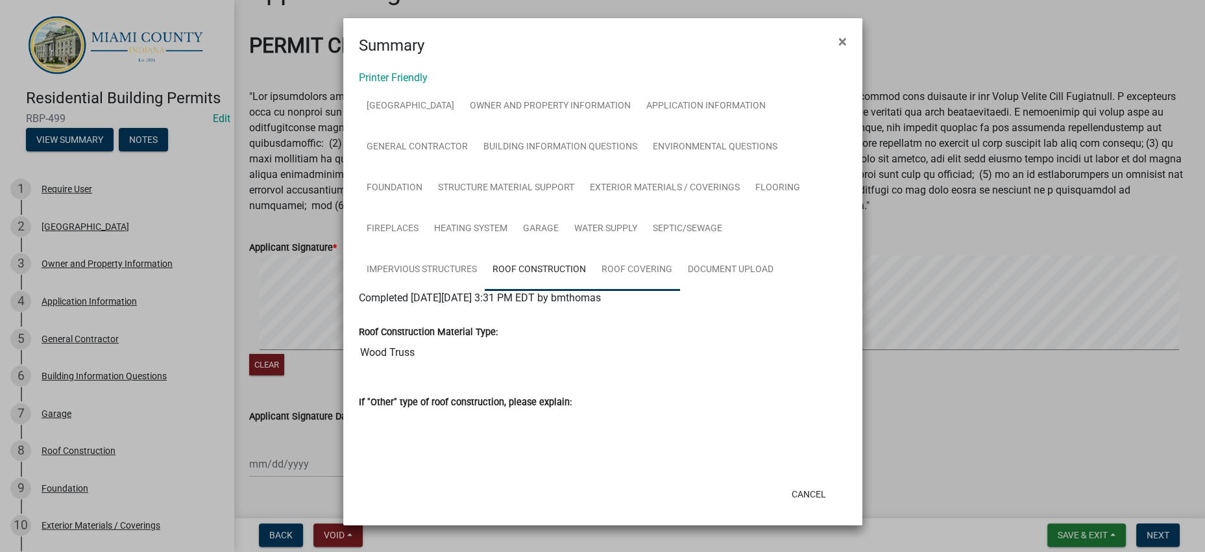
click at [680, 249] on link "Roof Covering" at bounding box center [637, 270] width 86 height 42
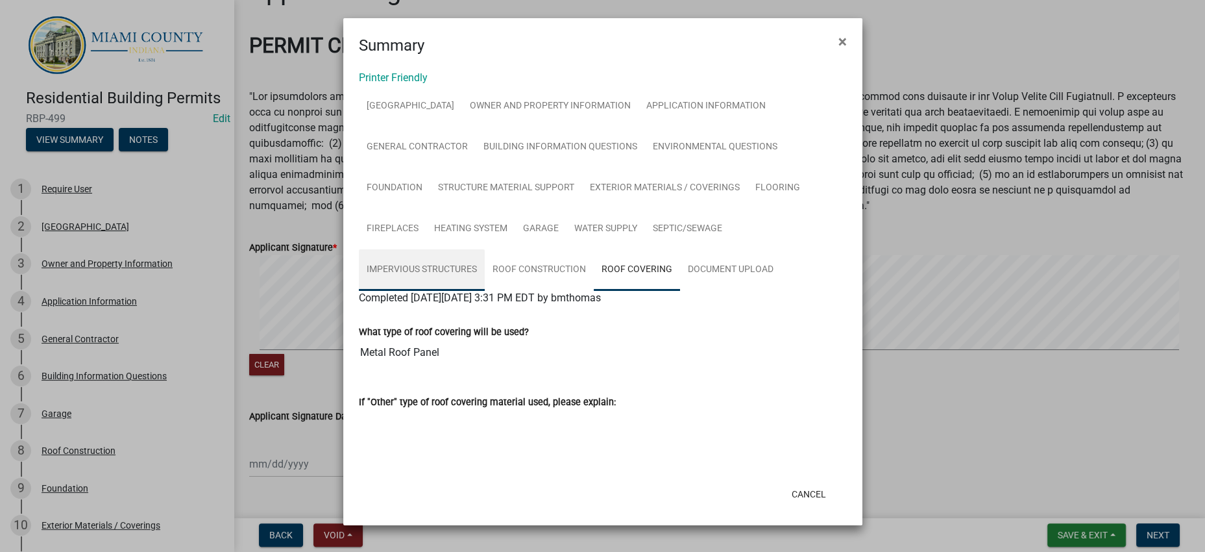
click at [452, 249] on link "Impervious Structures" at bounding box center [422, 270] width 126 height 42
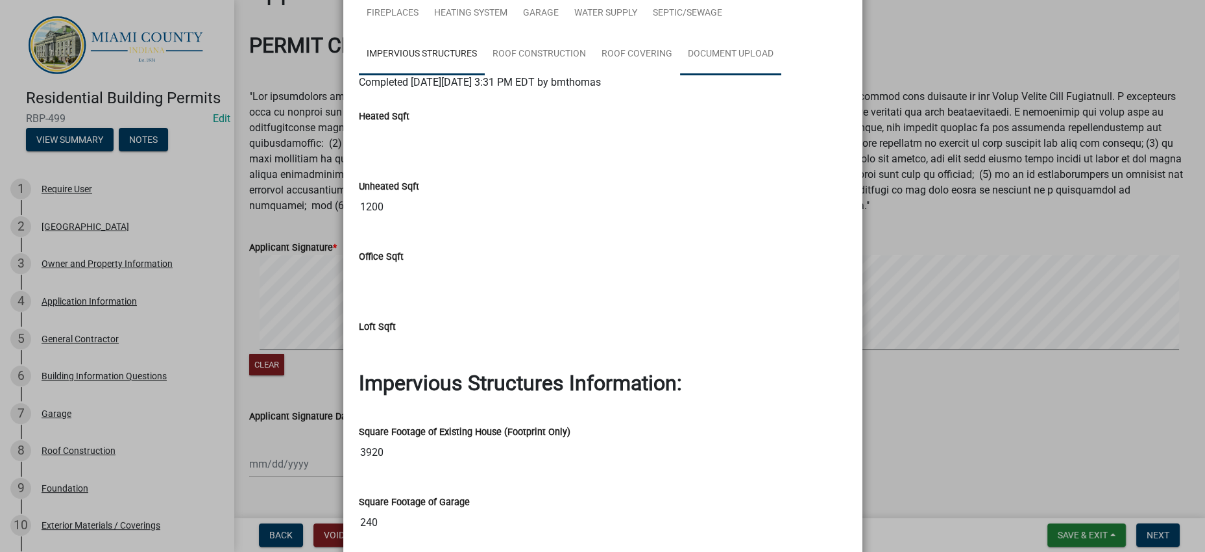
click at [680, 75] on link "Document Upload" at bounding box center [730, 55] width 101 height 42
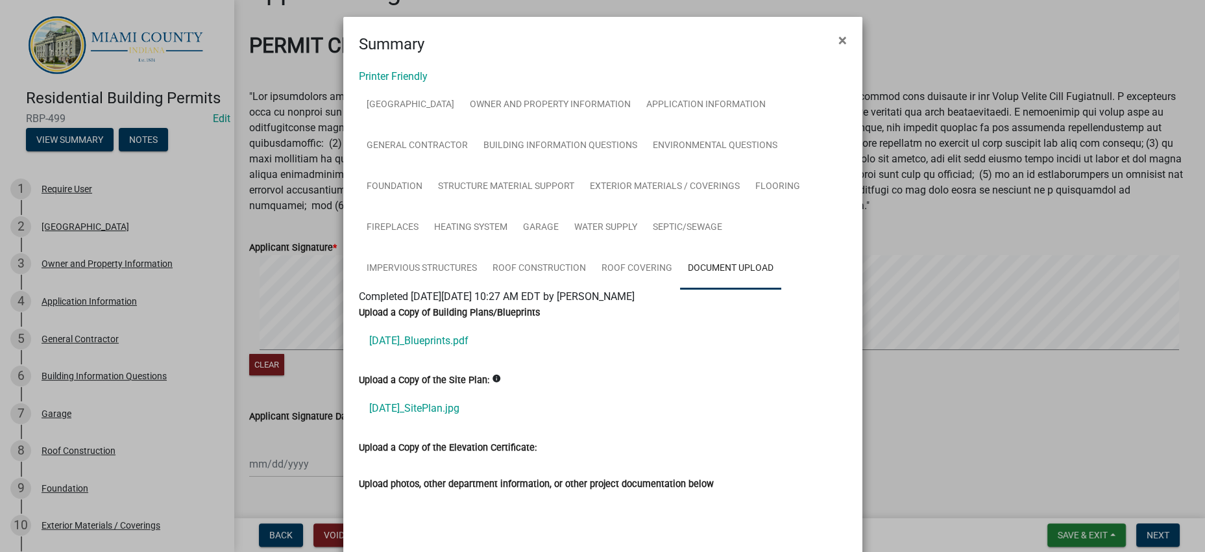
scroll to position [0, 0]
click at [476, 168] on link "Building Information Questions" at bounding box center [560, 148] width 169 height 42
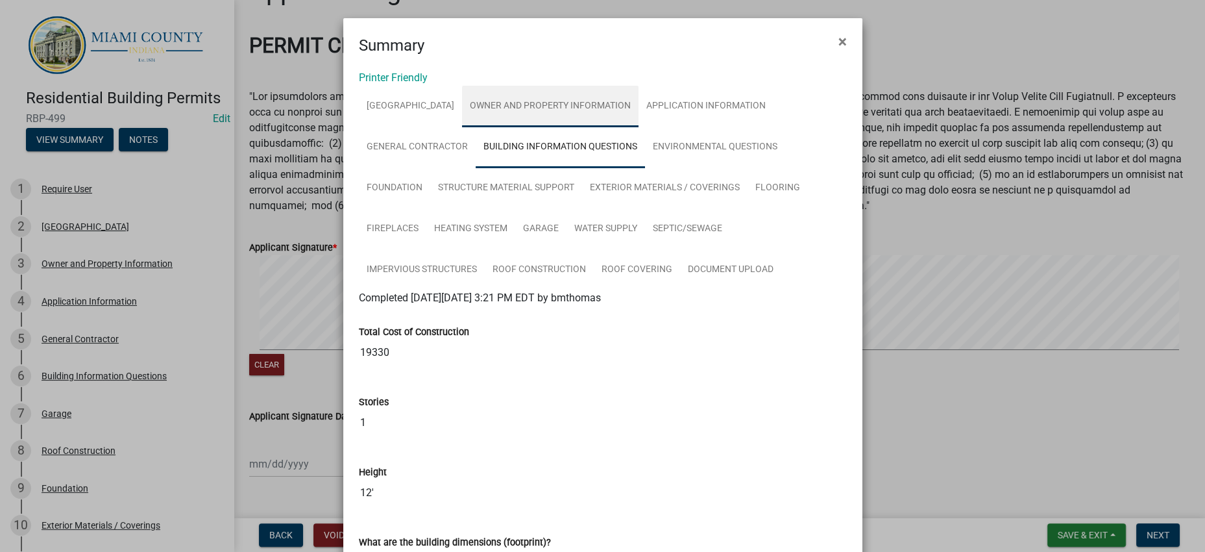
click at [600, 127] on link "Owner and Property Information" at bounding box center [550, 107] width 176 height 42
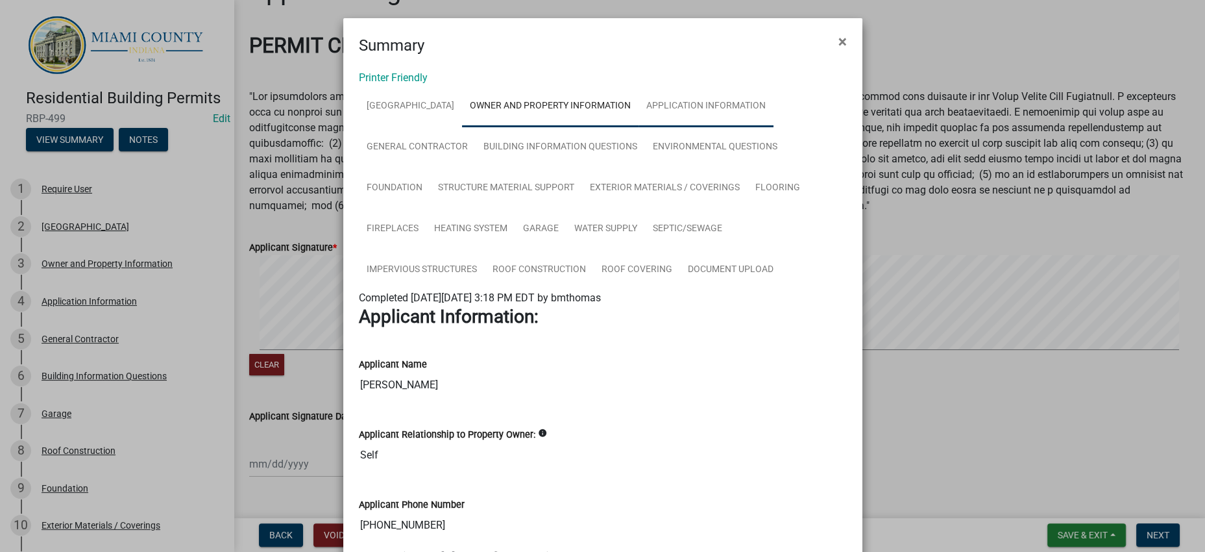
click at [638, 127] on link "Application Information" at bounding box center [705, 107] width 135 height 42
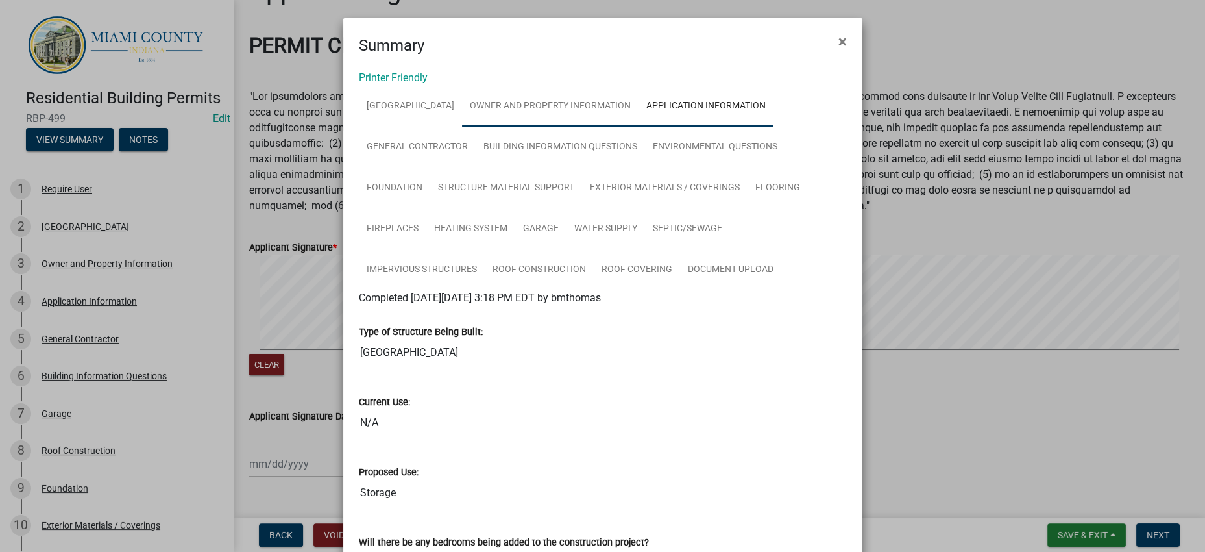
click at [638, 119] on link "Owner and Property Information" at bounding box center [550, 107] width 176 height 42
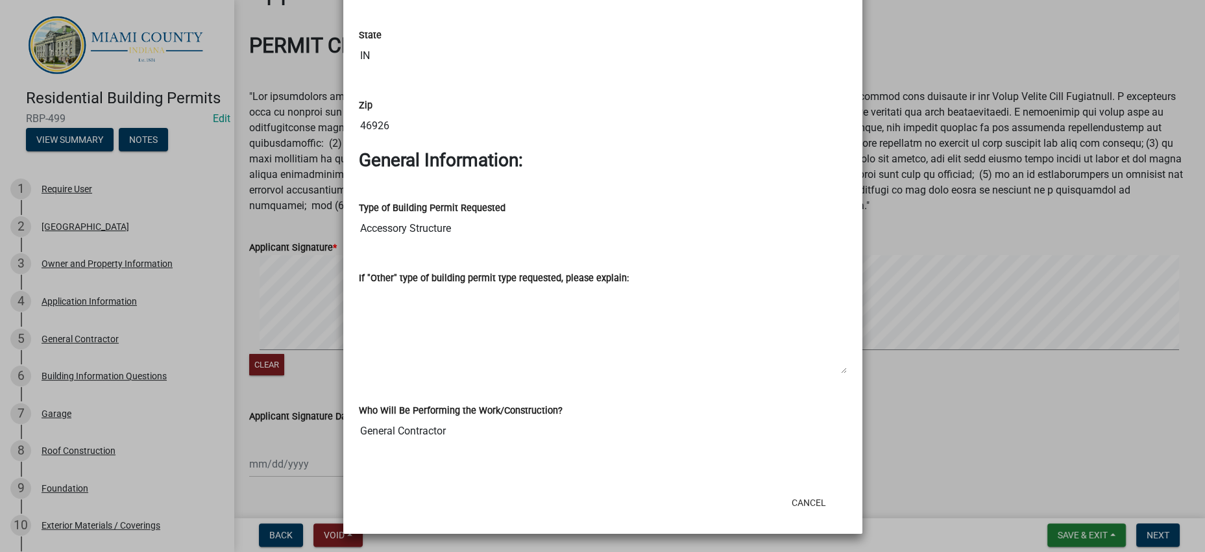
scroll to position [2108, 0]
click at [782, 499] on button "Cancel" at bounding box center [808, 502] width 55 height 23
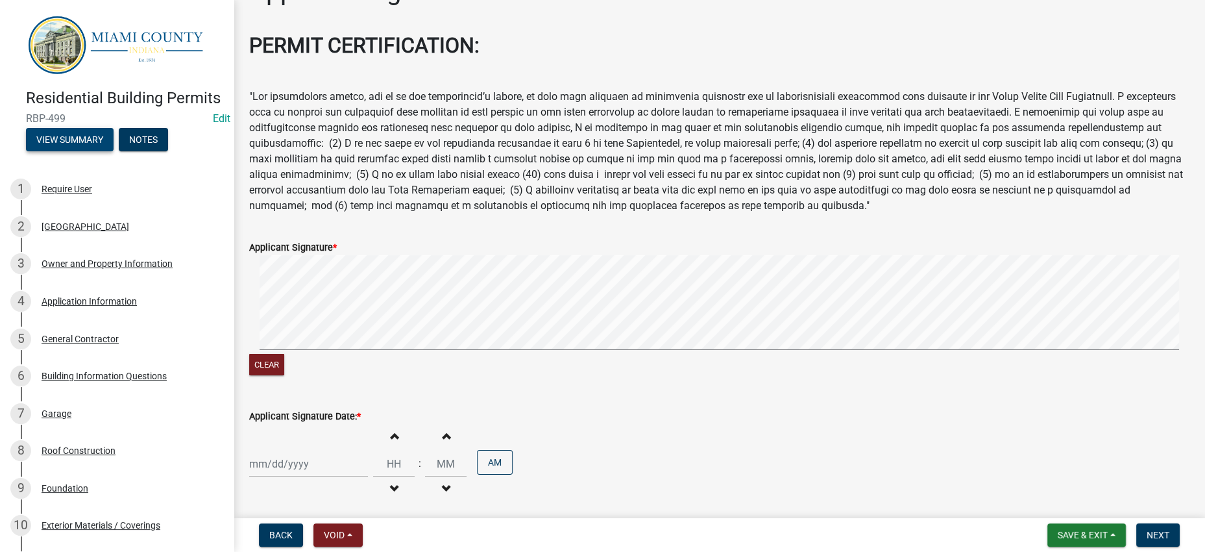
scroll to position [248, 0]
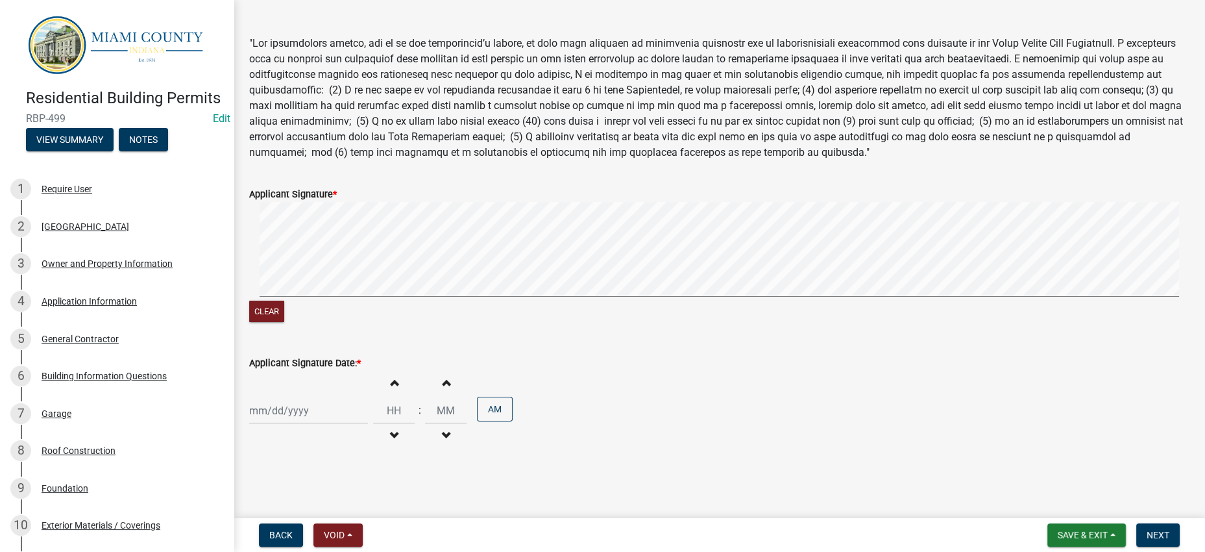
click at [350, 400] on div at bounding box center [308, 410] width 119 height 27
select select "9"
select select "2025"
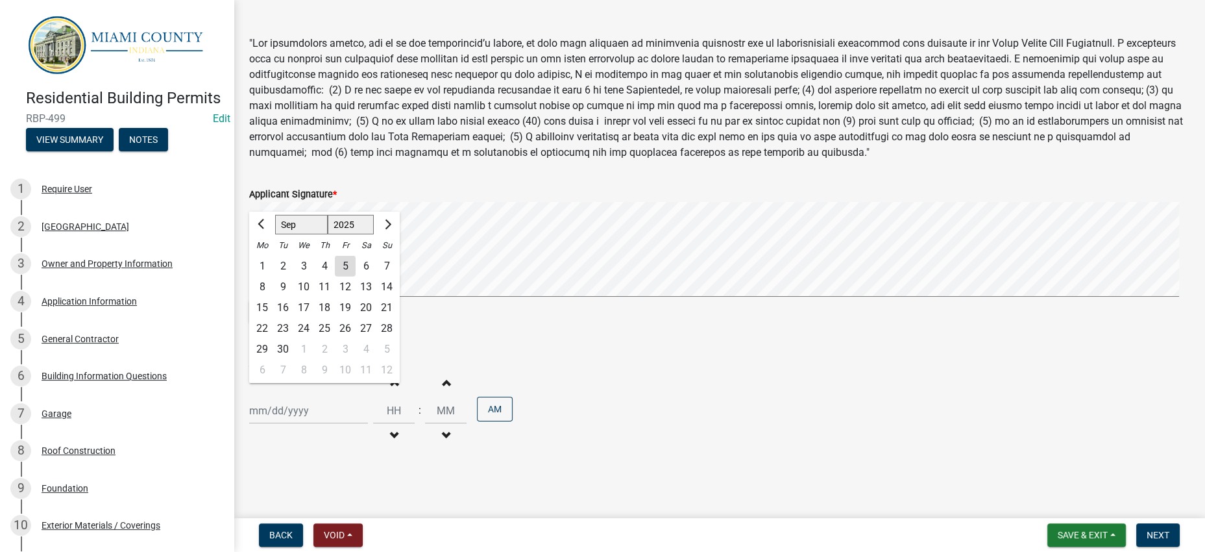
click at [356, 256] on div "5" at bounding box center [345, 266] width 21 height 21
type input "[DATE]"
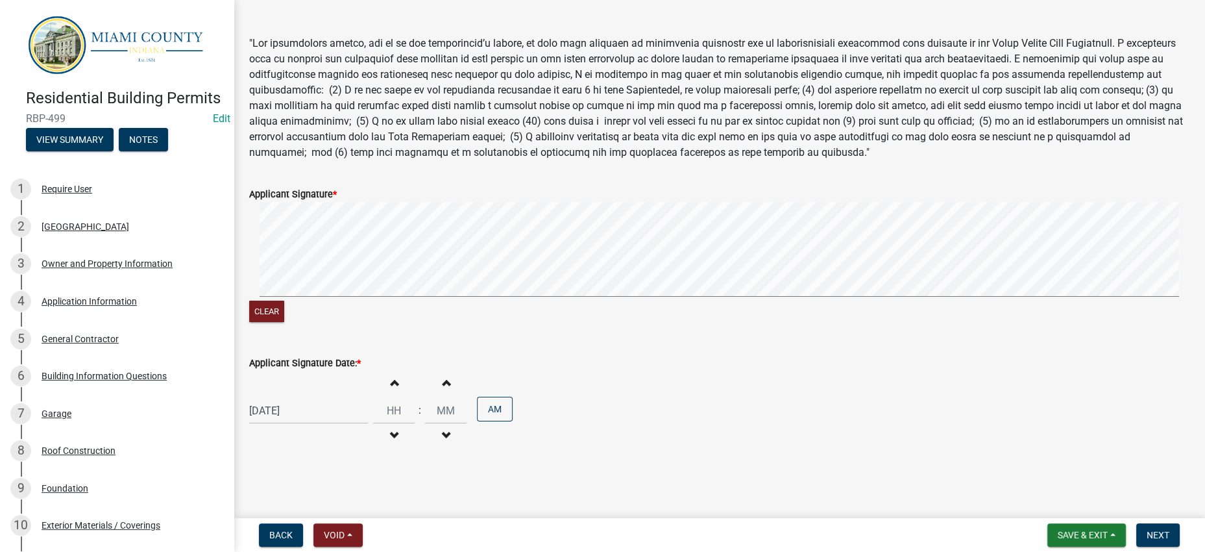
click at [878, 396] on div "[DATE] Increment hours Decrement hours : Increment minutes Decrement minutes AM" at bounding box center [719, 410] width 940 height 80
click at [982, 388] on div "[DATE] Increment hours Decrement hours : Increment minutes Decrement minutes AM" at bounding box center [719, 410] width 940 height 80
click at [868, 407] on div "[DATE] Increment hours Decrement hours : Increment minutes Decrement minutes AM" at bounding box center [719, 410] width 940 height 80
click at [1147, 529] on span "Next" at bounding box center [1158, 534] width 23 height 10
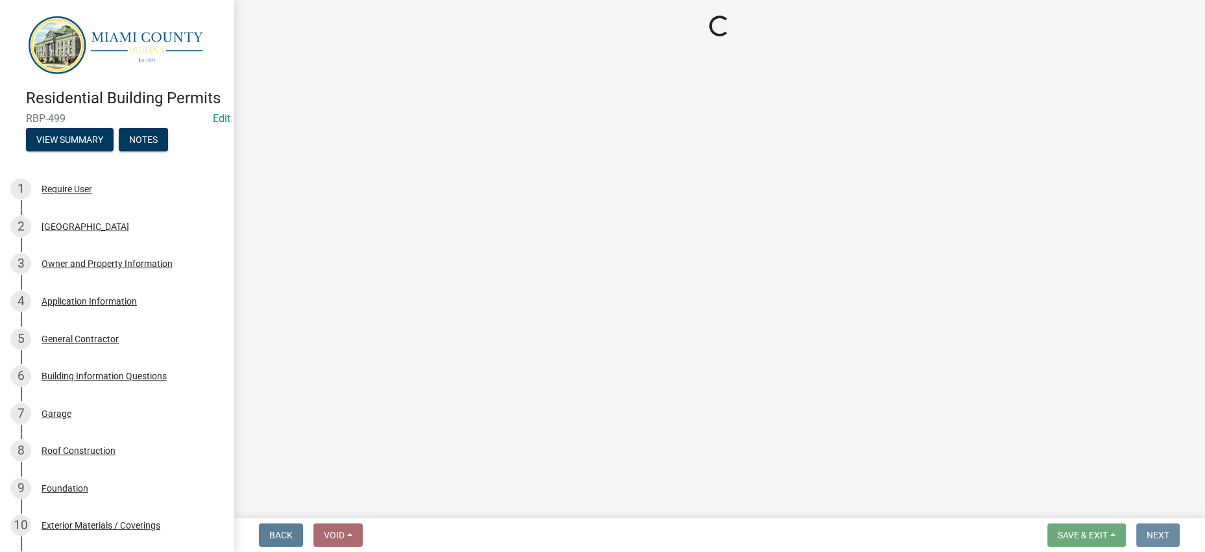
scroll to position [0, 0]
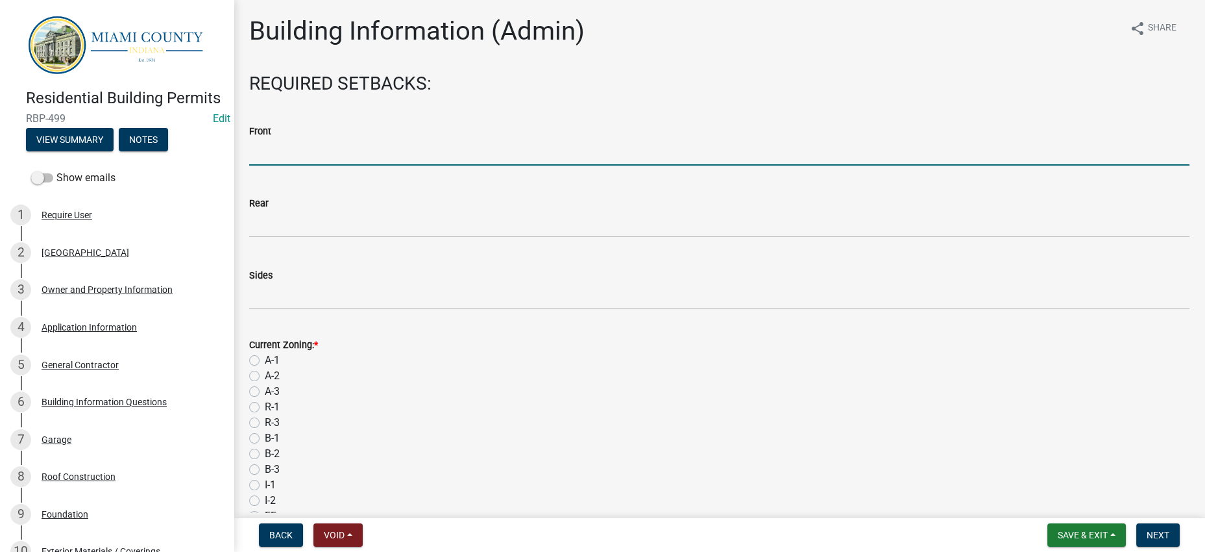
click at [333, 165] on input "text" at bounding box center [719, 152] width 940 height 27
type input "35"
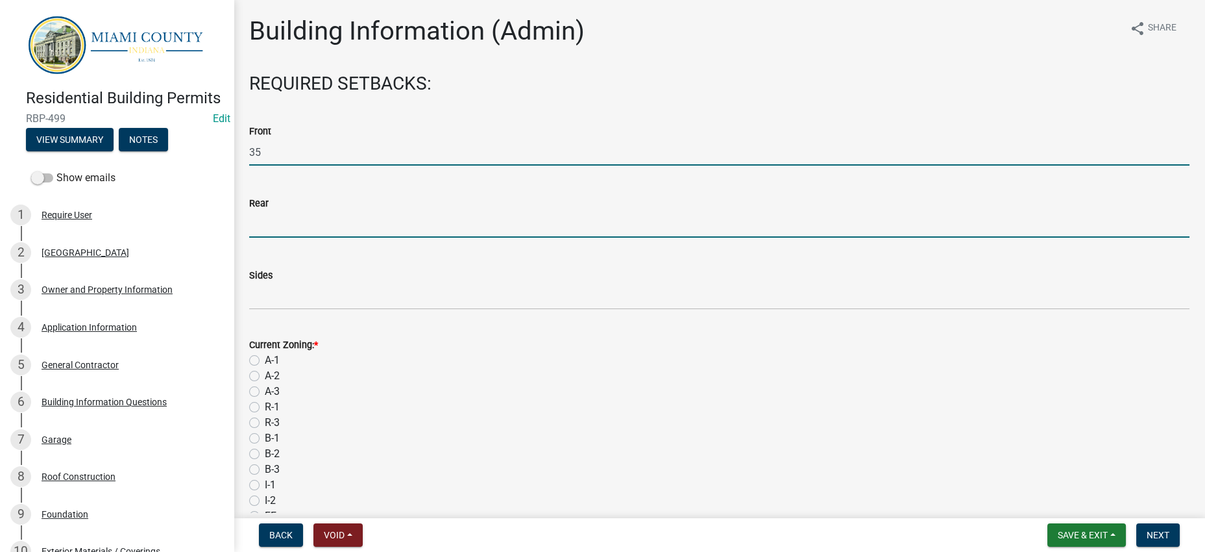
click at [271, 237] on input "text" at bounding box center [719, 224] width 940 height 27
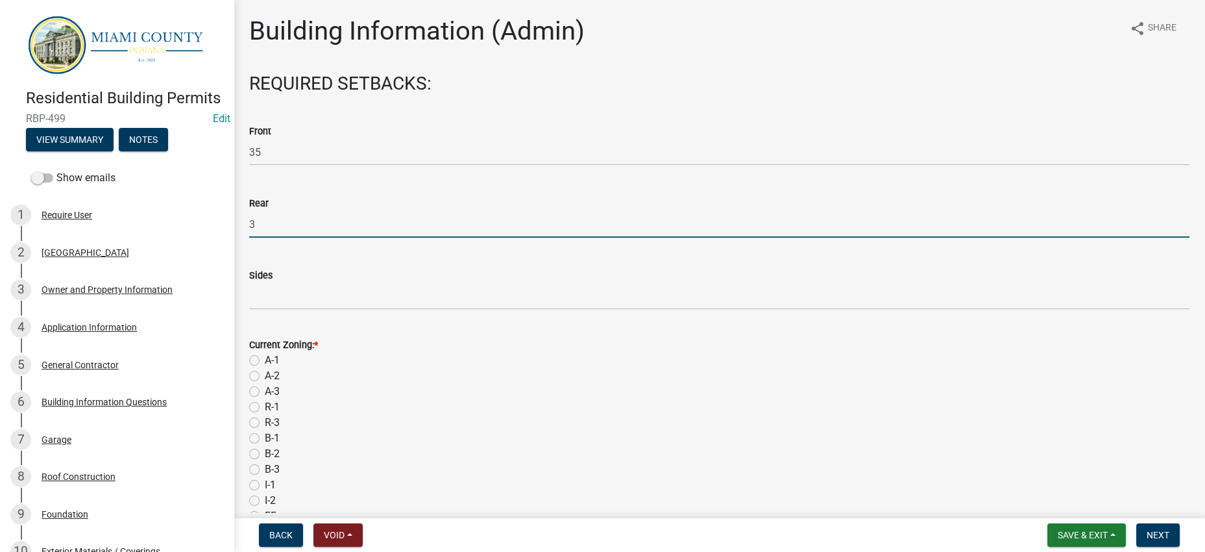
type input "3"
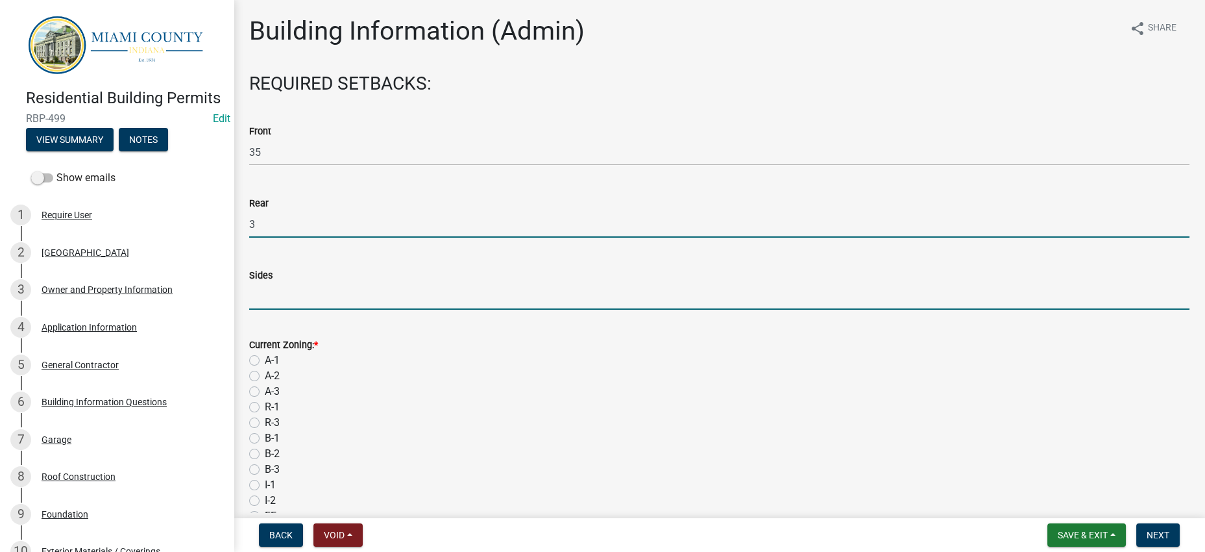
click at [297, 310] on input "text" at bounding box center [719, 296] width 940 height 27
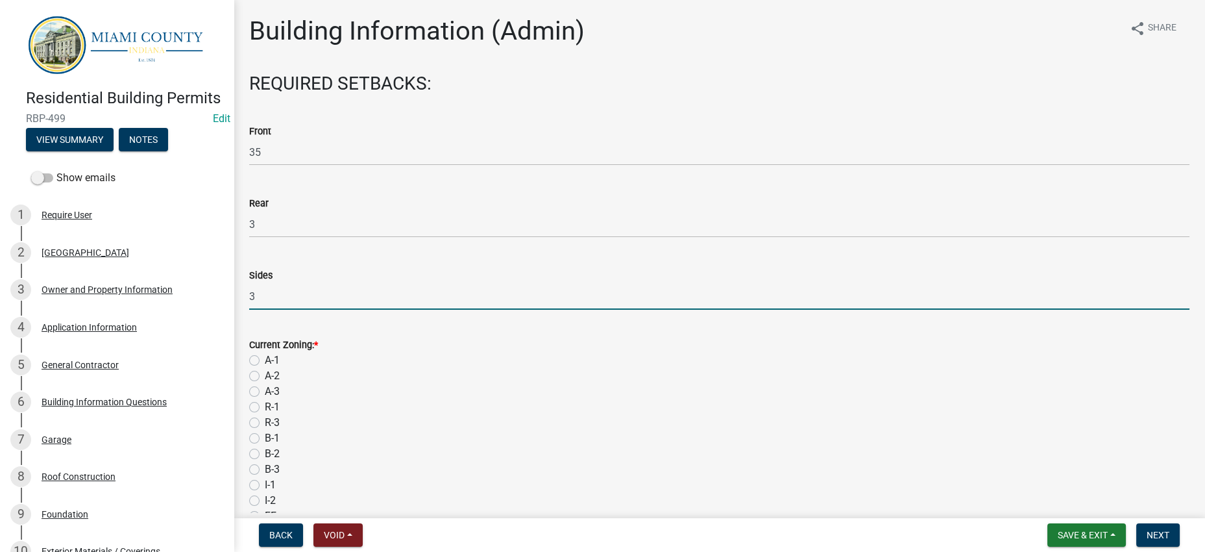
type input "3"
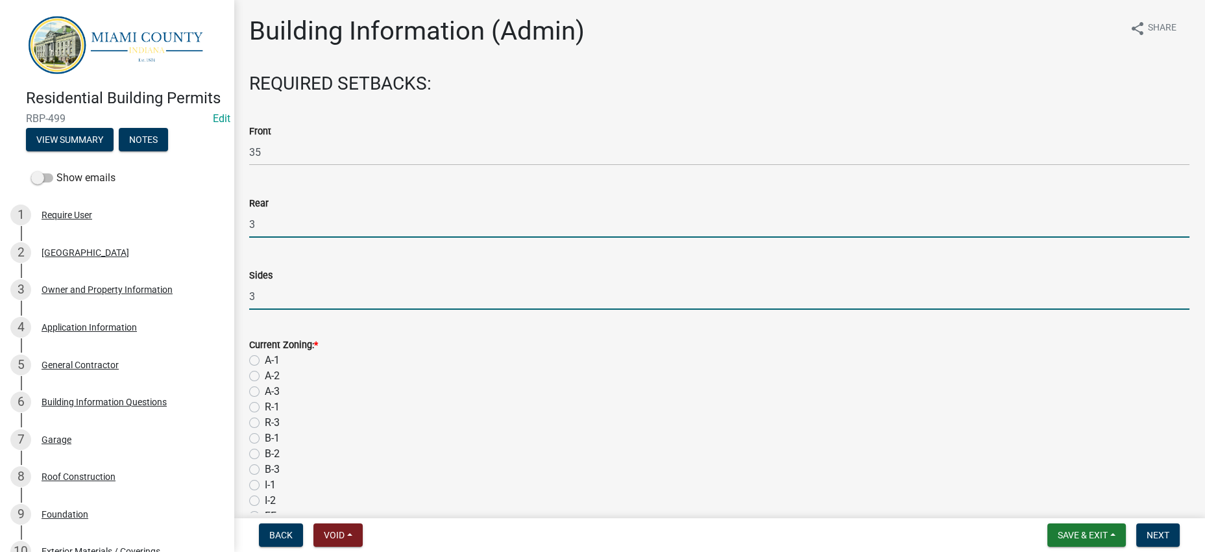
click at [293, 237] on input "3" at bounding box center [719, 224] width 940 height 27
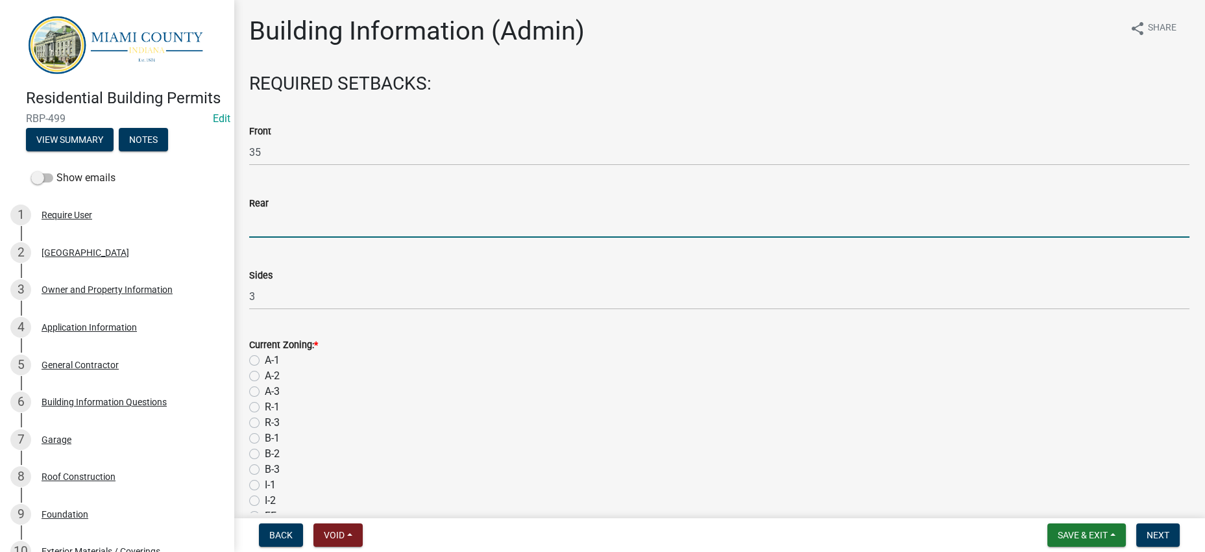
type input "3"
click at [387, 310] on div "Sides 3" at bounding box center [719, 279] width 940 height 60
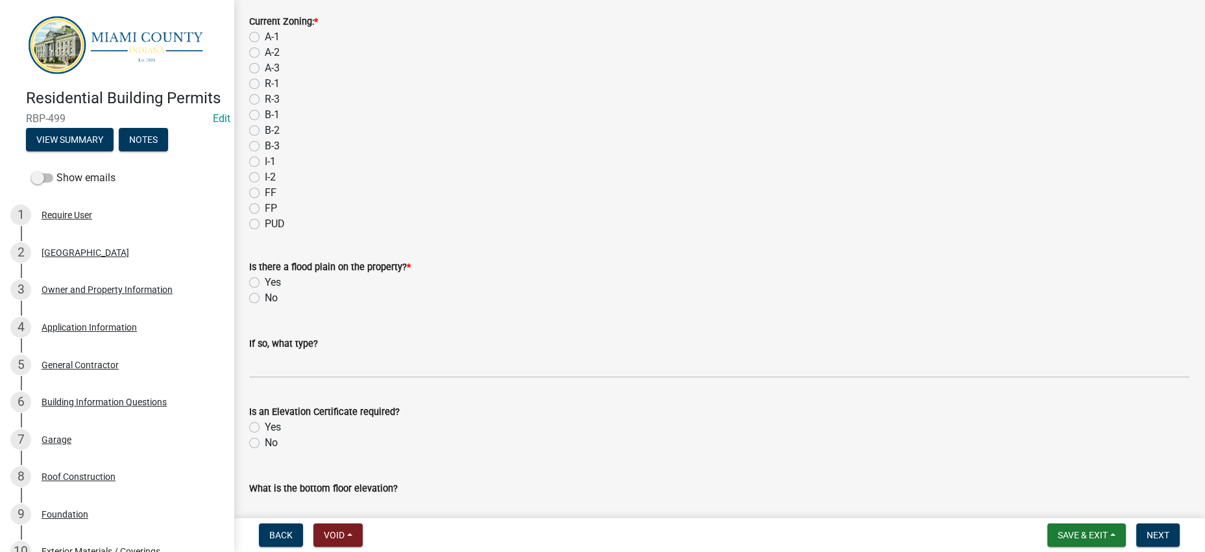
scroll to position [324, 0]
click at [636, 44] on div "A-1" at bounding box center [719, 37] width 940 height 16
click at [480, 60] on div "A-2" at bounding box center [719, 52] width 940 height 16
click at [265, 60] on label "A-2" at bounding box center [272, 52] width 15 height 16
click at [265, 53] on input "A-2" at bounding box center [269, 48] width 8 height 8
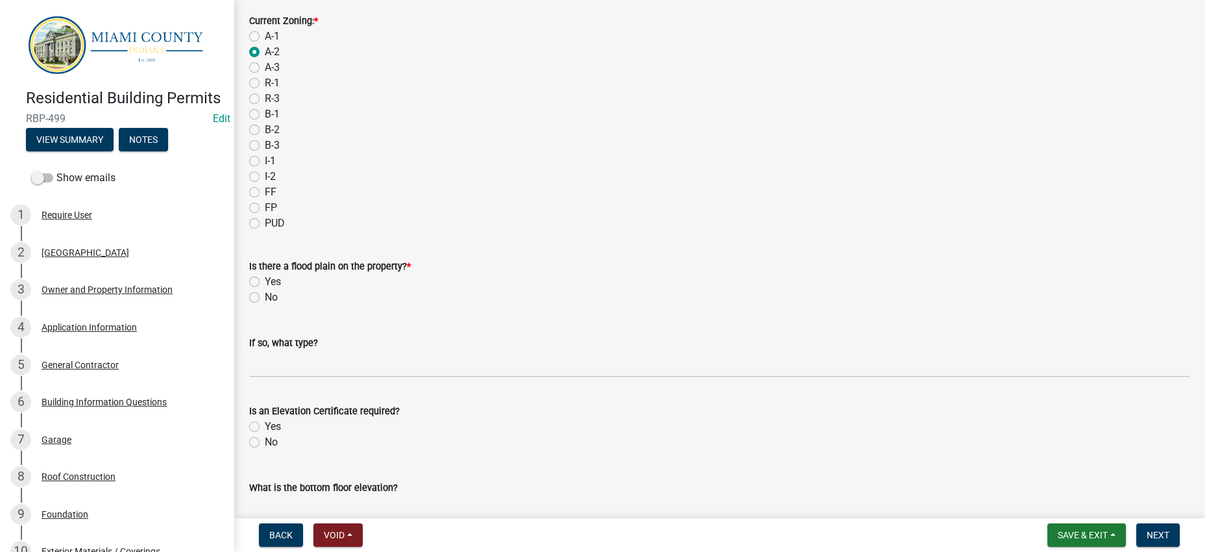
radio input "true"
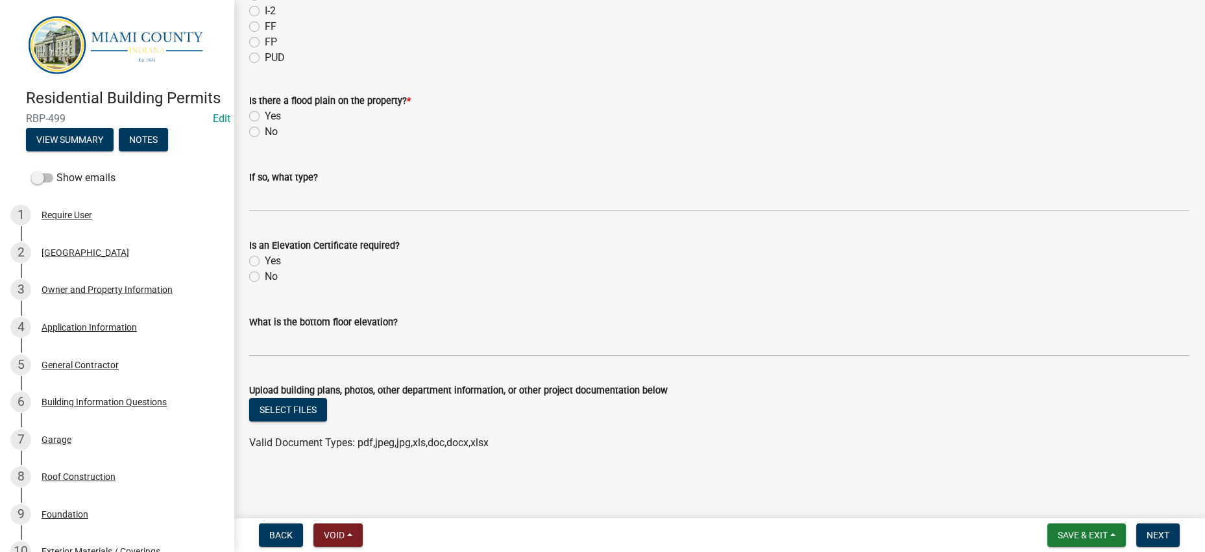
scroll to position [727, 0]
click at [265, 124] on label "No" at bounding box center [271, 132] width 13 height 16
click at [265, 124] on input "No" at bounding box center [269, 128] width 8 height 8
radio input "true"
click at [265, 269] on label "No" at bounding box center [271, 277] width 13 height 16
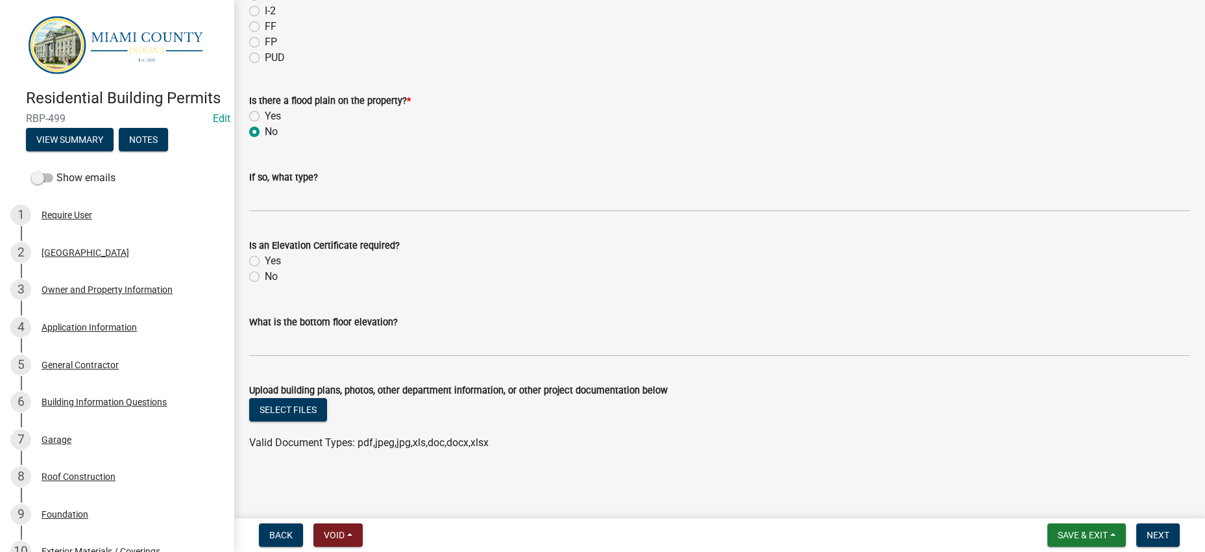
click at [265, 269] on input "No" at bounding box center [269, 273] width 8 height 8
radio input "true"
click at [1154, 523] on button "Next" at bounding box center [1157, 534] width 43 height 23
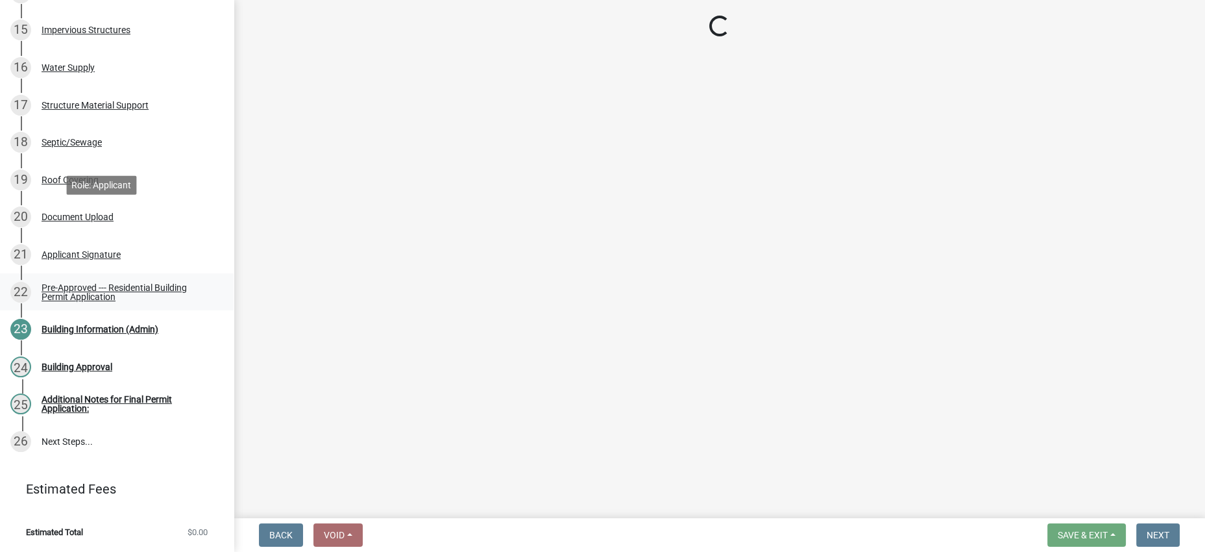
scroll to position [1068, 0]
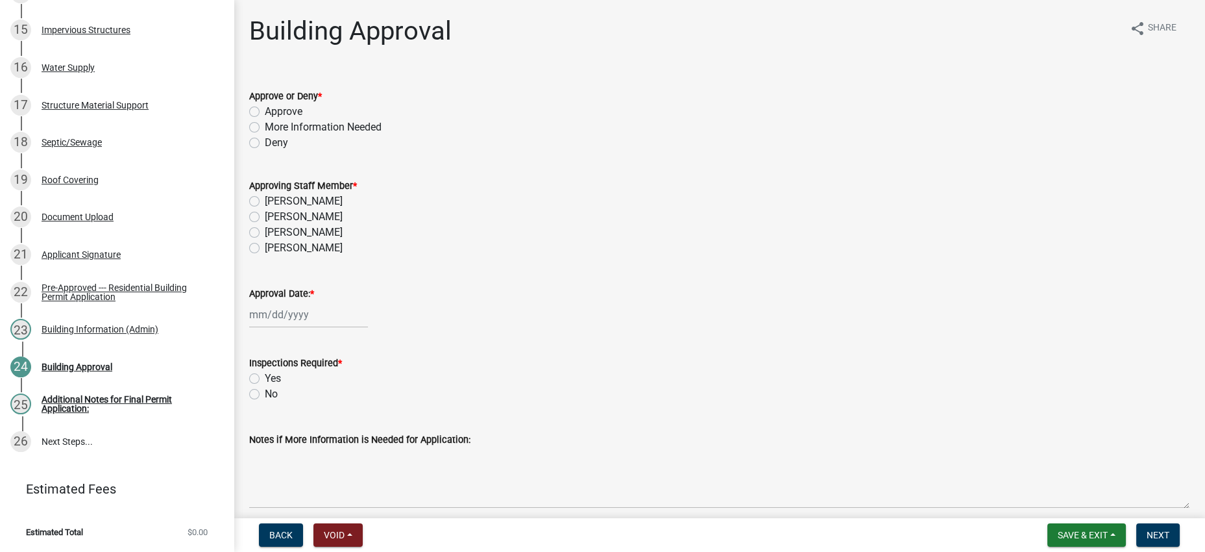
click at [302, 119] on label "Approve" at bounding box center [284, 112] width 38 height 16
click at [273, 112] on input "Approve" at bounding box center [269, 108] width 8 height 8
radio input "true"
click at [326, 209] on label "[PERSON_NAME]" at bounding box center [304, 201] width 78 height 16
click at [273, 202] on input "[PERSON_NAME]" at bounding box center [269, 197] width 8 height 8
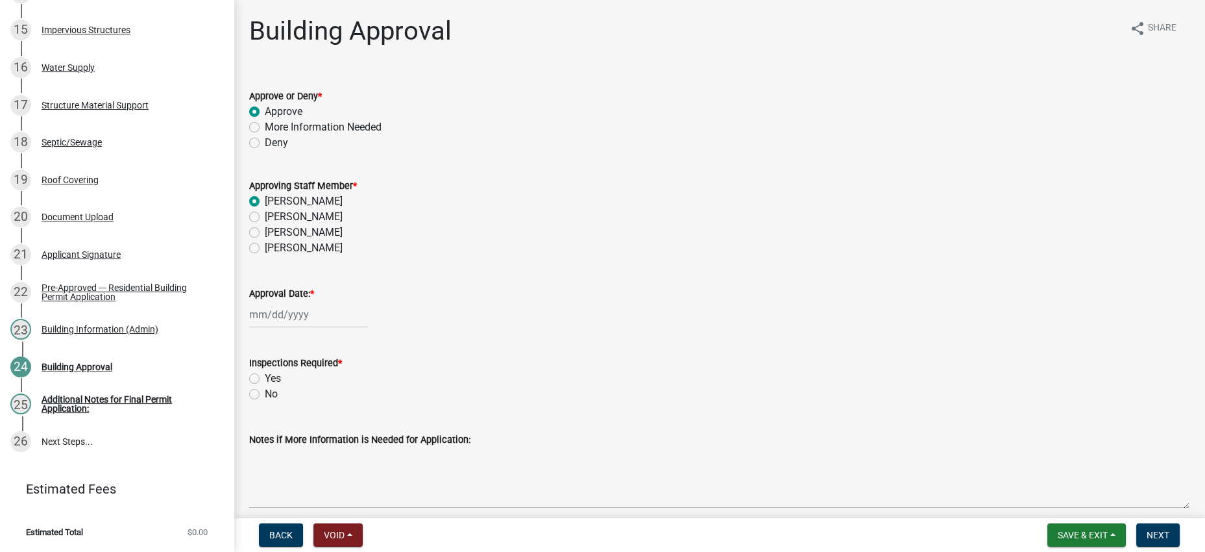
radio input "true"
click at [315, 328] on div at bounding box center [308, 314] width 119 height 27
select select "9"
select select "2025"
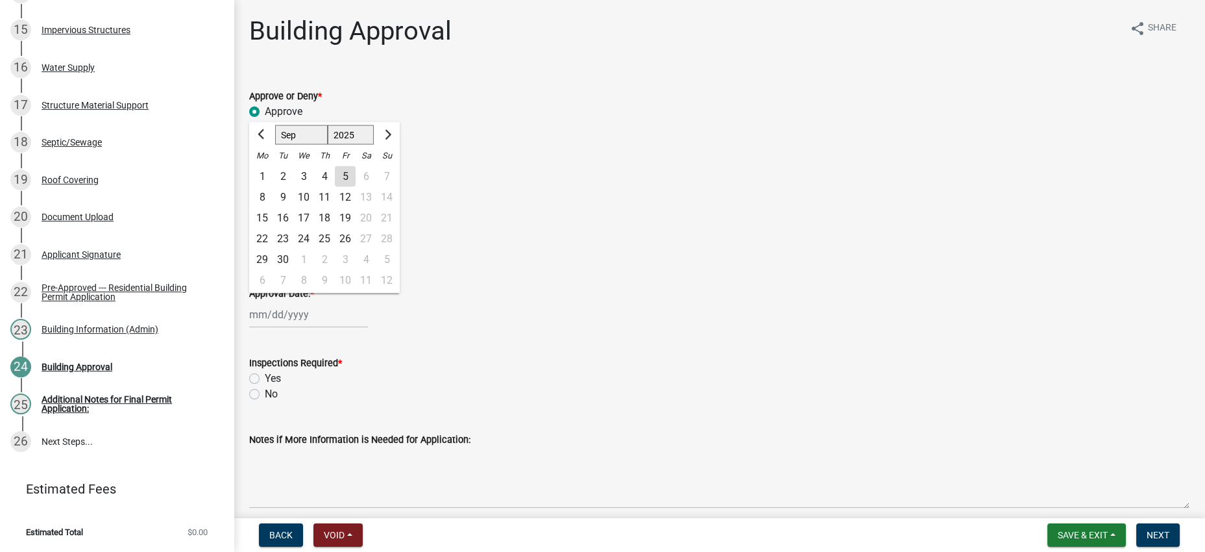
click at [356, 187] on div "5" at bounding box center [345, 176] width 21 height 21
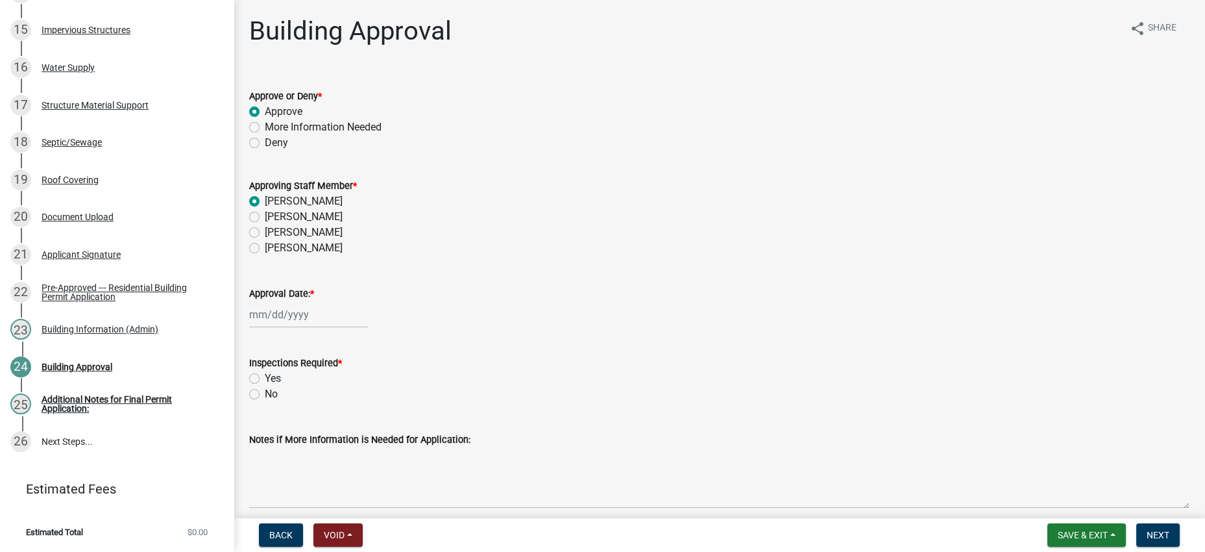
type input "[DATE]"
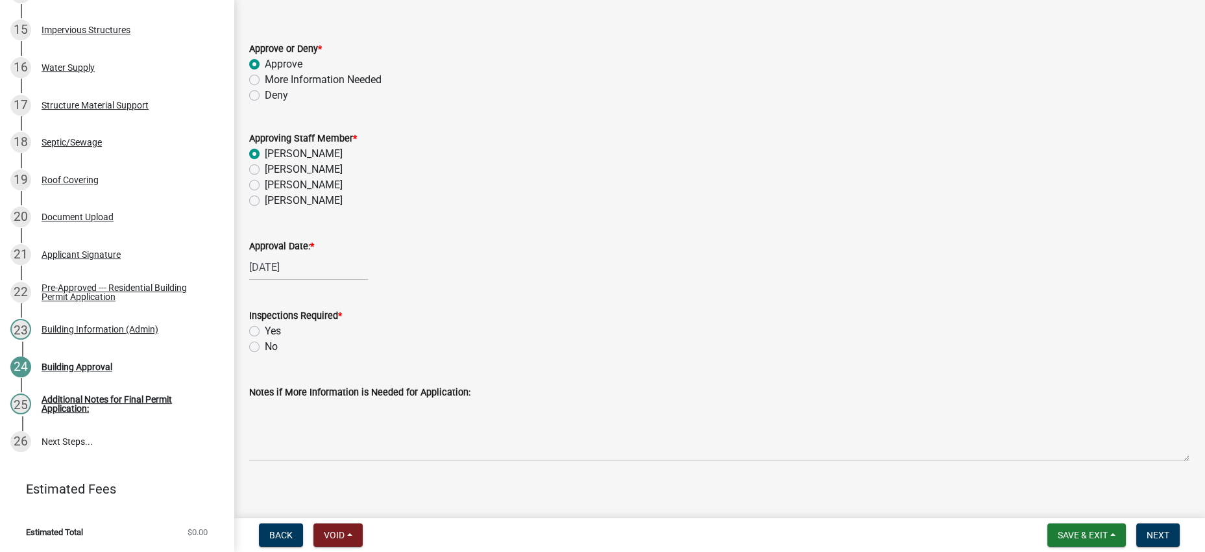
scroll to position [188, 0]
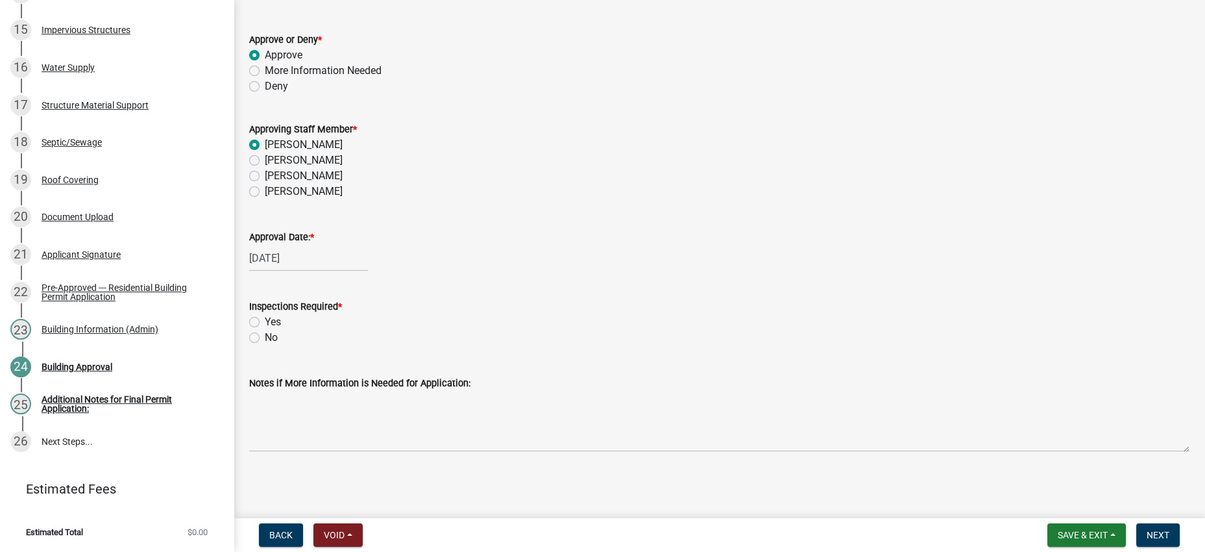
click at [265, 314] on label "Yes" at bounding box center [273, 322] width 16 height 16
click at [265, 314] on input "Yes" at bounding box center [269, 318] width 8 height 8
radio input "true"
click at [1147, 531] on span "Next" at bounding box center [1158, 534] width 23 height 10
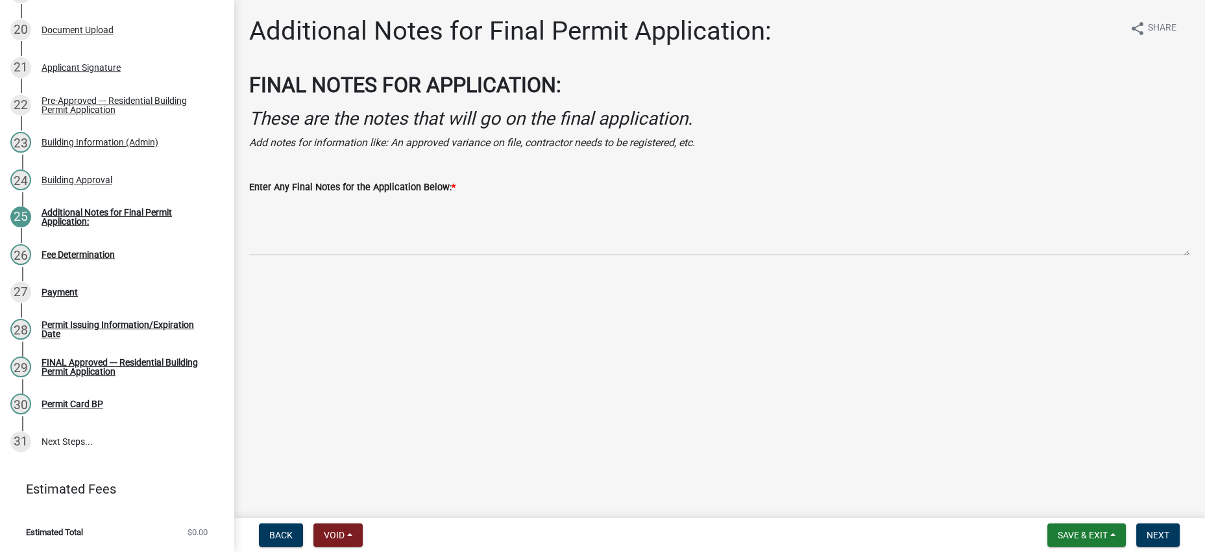
scroll to position [1310, 0]
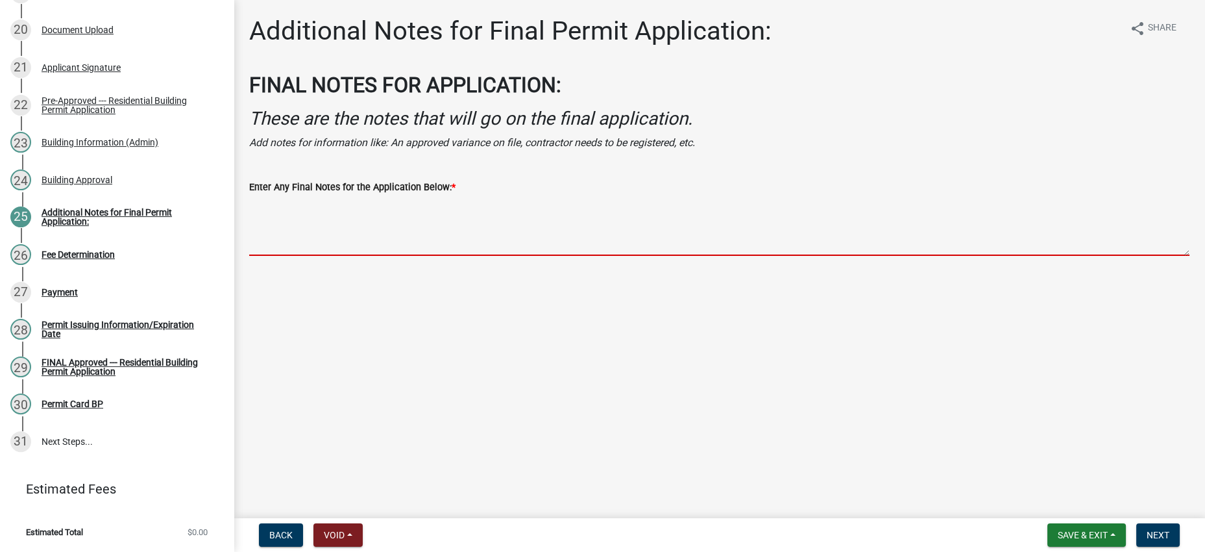
click at [350, 256] on textarea "Enter Any Final Notes for the Application Below: *" at bounding box center [719, 225] width 940 height 61
type textarea "n"
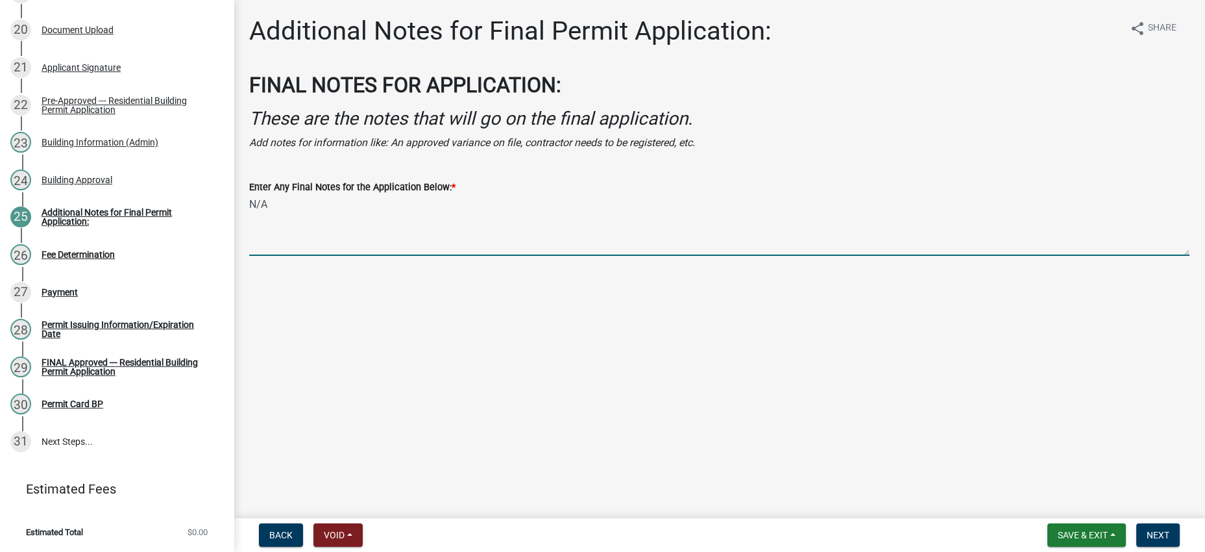
type textarea "N/A"
click at [521, 411] on main "Additional Notes for Final Permit Application: share Share FINAL NOTES FOR APPL…" at bounding box center [719, 256] width 971 height 513
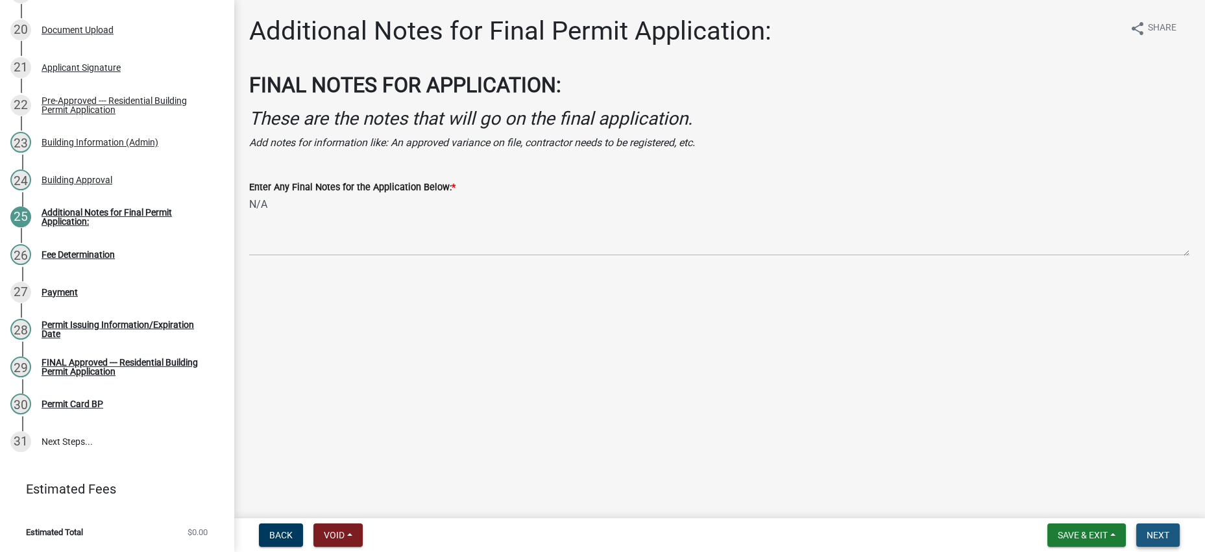
click at [1160, 523] on button "Next" at bounding box center [1157, 534] width 43 height 23
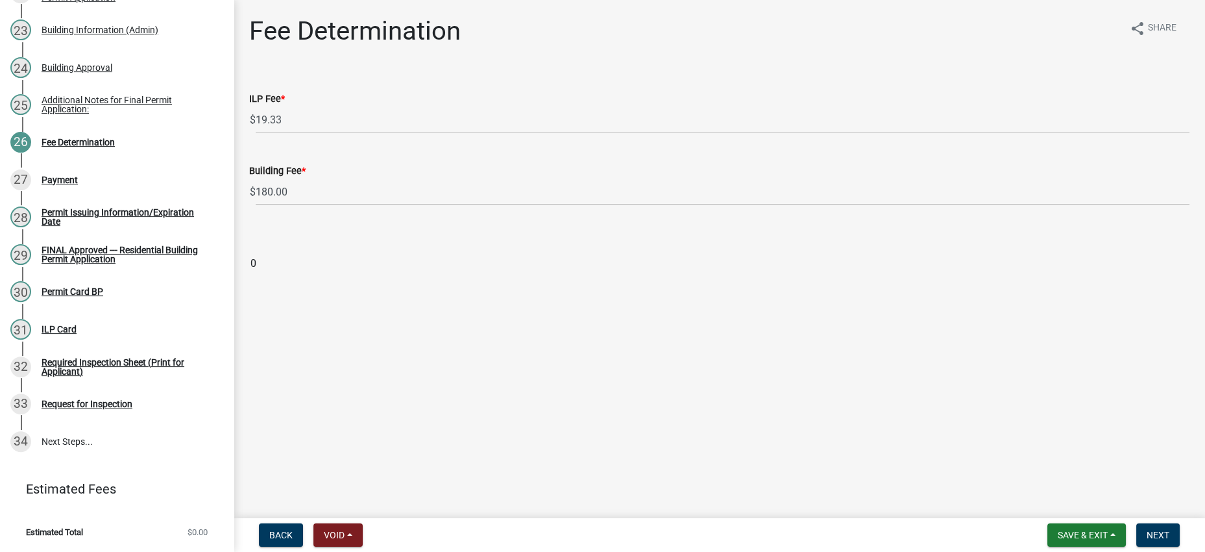
scroll to position [1450, 0]
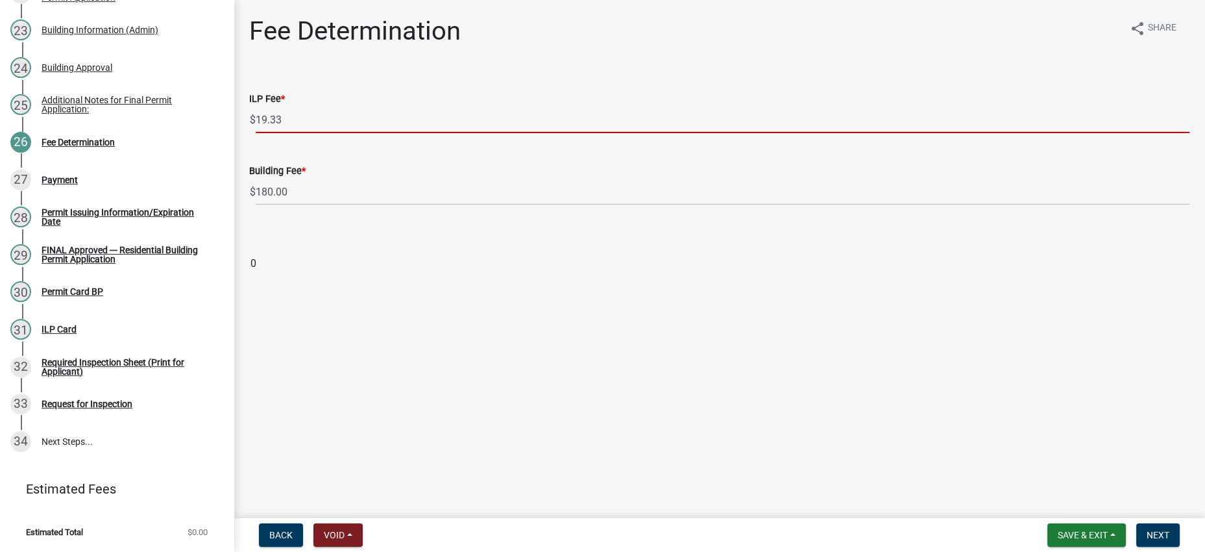
click at [304, 133] on input "19.33" at bounding box center [723, 119] width 934 height 27
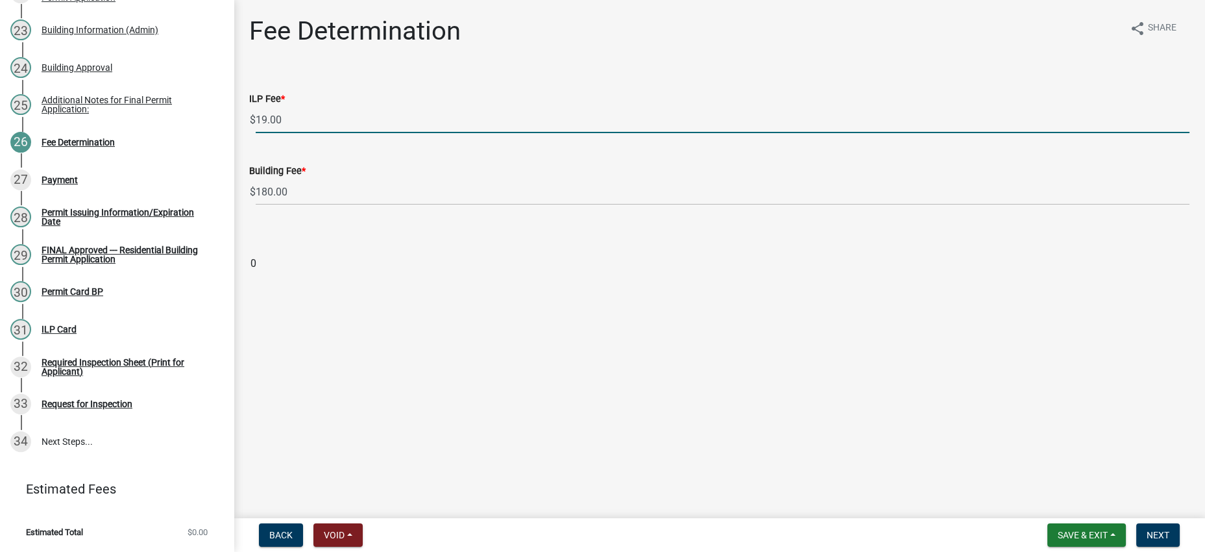
type input "19.00"
click at [479, 276] on input "0" at bounding box center [719, 263] width 940 height 26
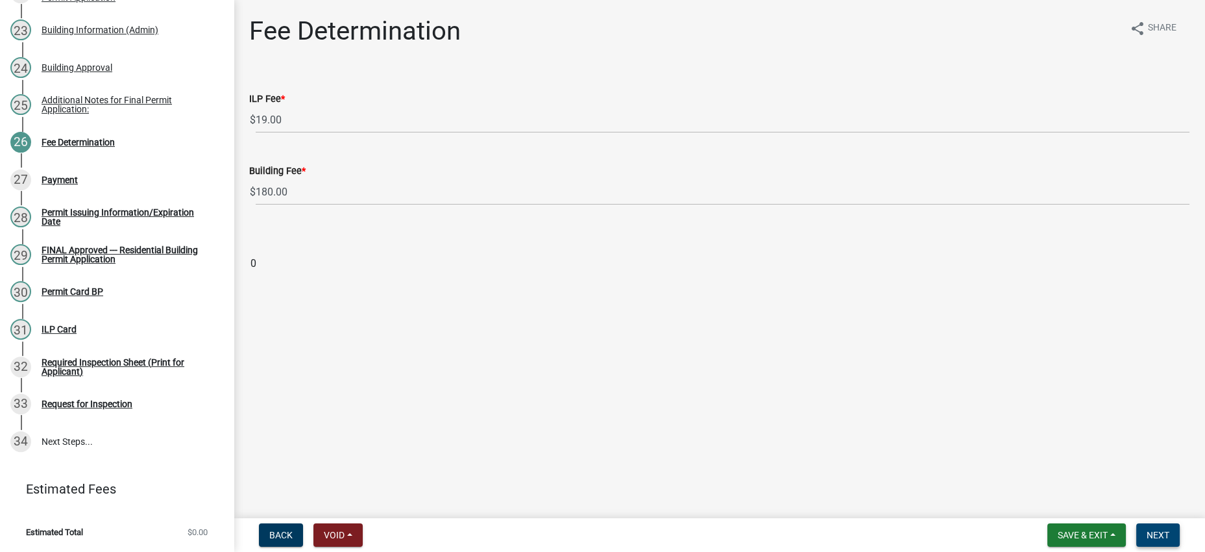
click at [1168, 526] on button "Next" at bounding box center [1157, 534] width 43 height 23
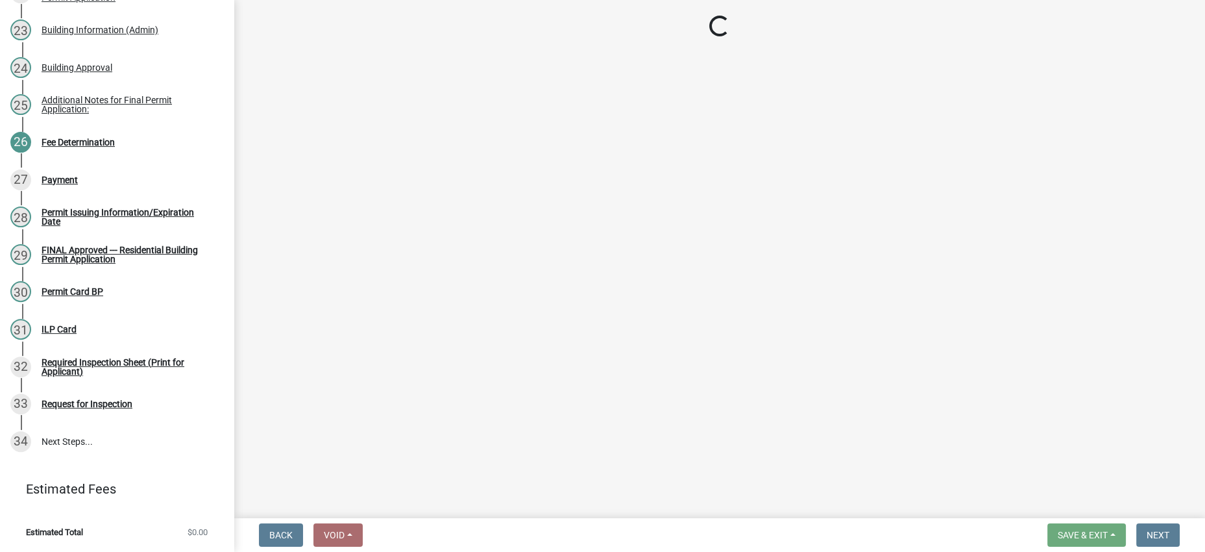
select select "3: 3"
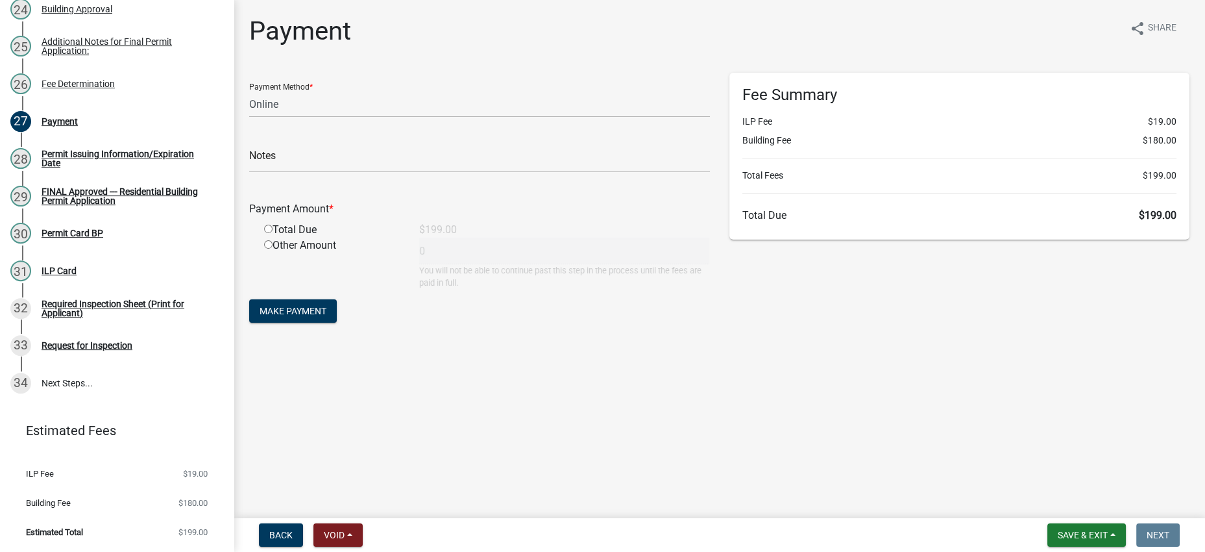
click at [764, 349] on div "Payment share Share Payment Method * Credit Card POS Check Cash Online Notes Pa…" at bounding box center [719, 183] width 960 height 334
click at [873, 337] on div "Fee Summary ILP Fee $19.00 Building Fee $180.00 Total Fees $199.00 Total Due $1…" at bounding box center [960, 205] width 480 height 265
click at [860, 337] on div "Fee Summary ILP Fee $19.00 Building Fee $180.00 Total Fees $199.00 Total Due $1…" at bounding box center [960, 205] width 480 height 265
click at [822, 337] on div "Fee Summary ILP Fee $19.00 Building Fee $180.00 Total Fees $199.00 Total Due $1…" at bounding box center [960, 205] width 480 height 265
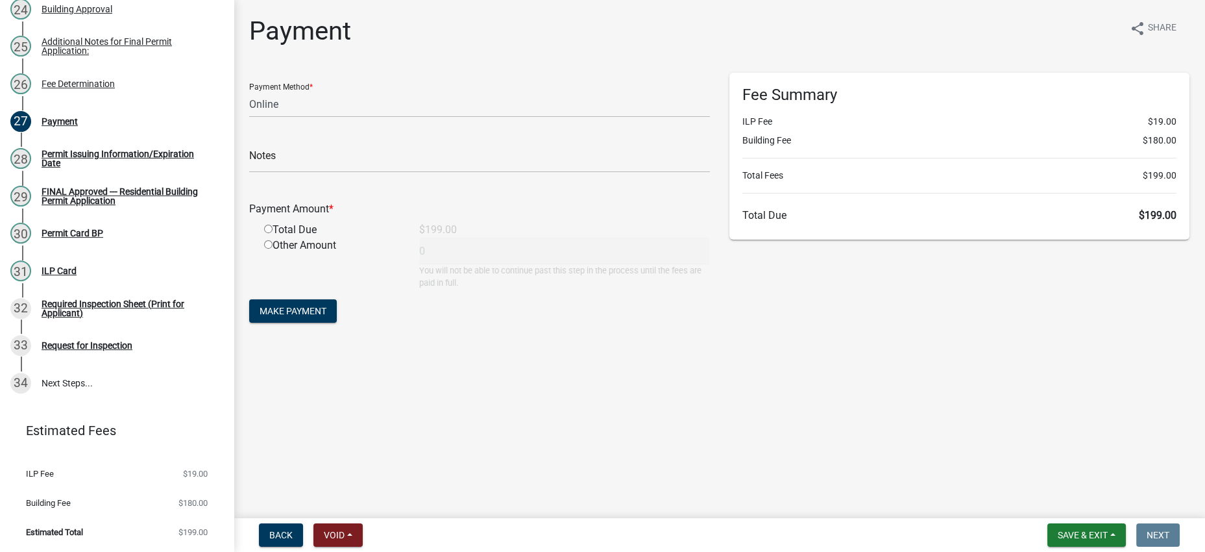
click at [822, 337] on div "Fee Summary ILP Fee $19.00 Building Fee $180.00 Total Fees $199.00 Total Due $1…" at bounding box center [960, 205] width 480 height 265
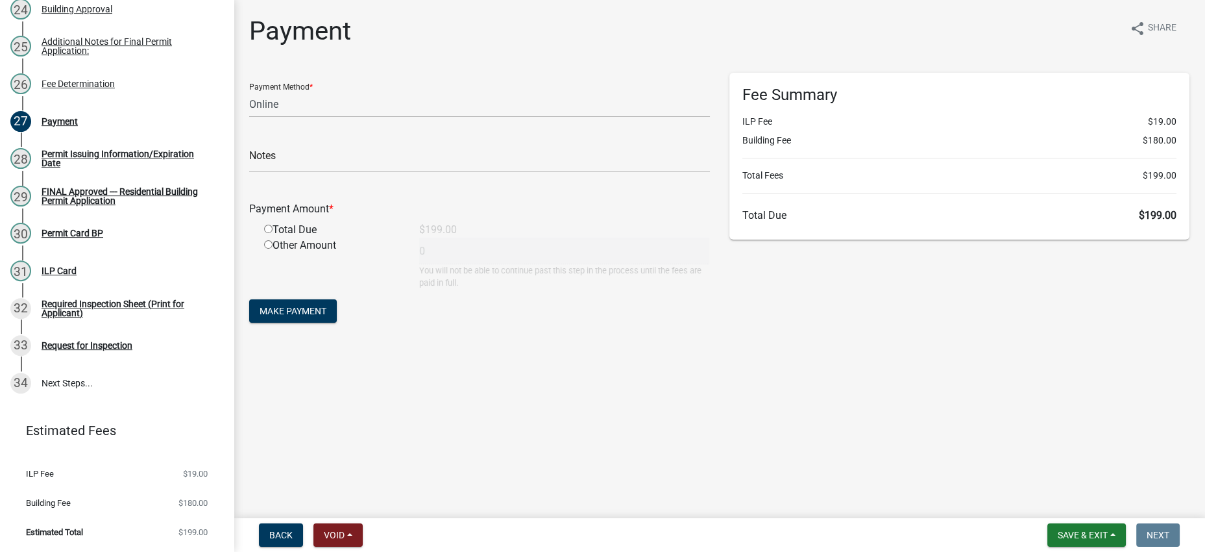
click at [580, 337] on div "Payment Method * Credit Card POS Check Cash Online Notes Payment Amount * Total…" at bounding box center [479, 205] width 480 height 265
click at [271, 233] on input "radio" at bounding box center [268, 229] width 8 height 8
radio input "true"
type input "199"
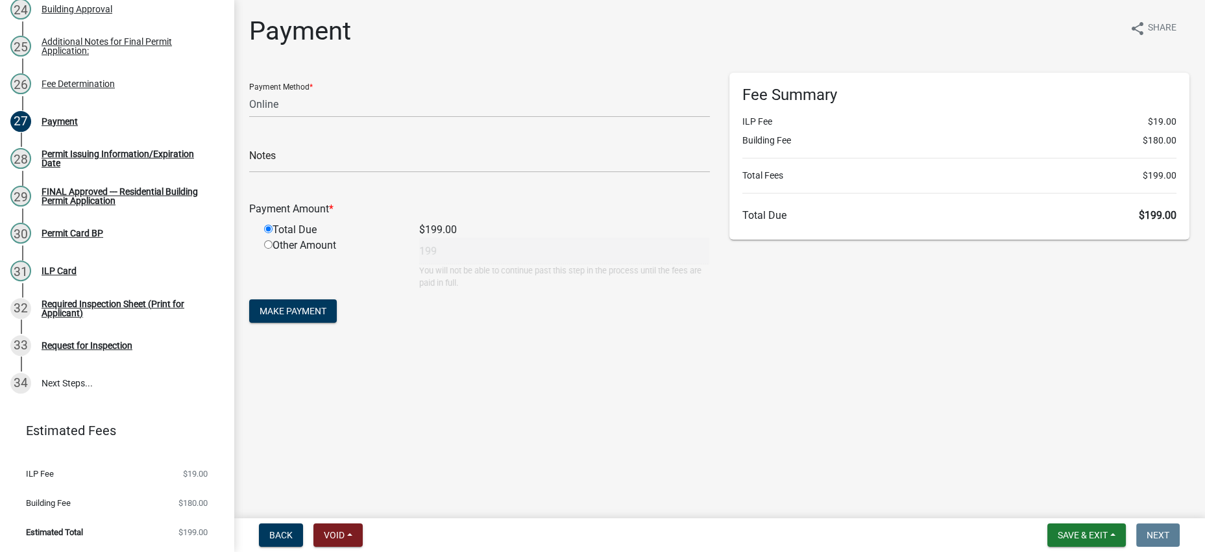
click at [439, 337] on div "Payment Method * Credit Card POS Check Cash Online Notes Payment Amount * Total…" at bounding box center [479, 205] width 480 height 265
click at [306, 316] on span "Make Payment" at bounding box center [293, 311] width 67 height 10
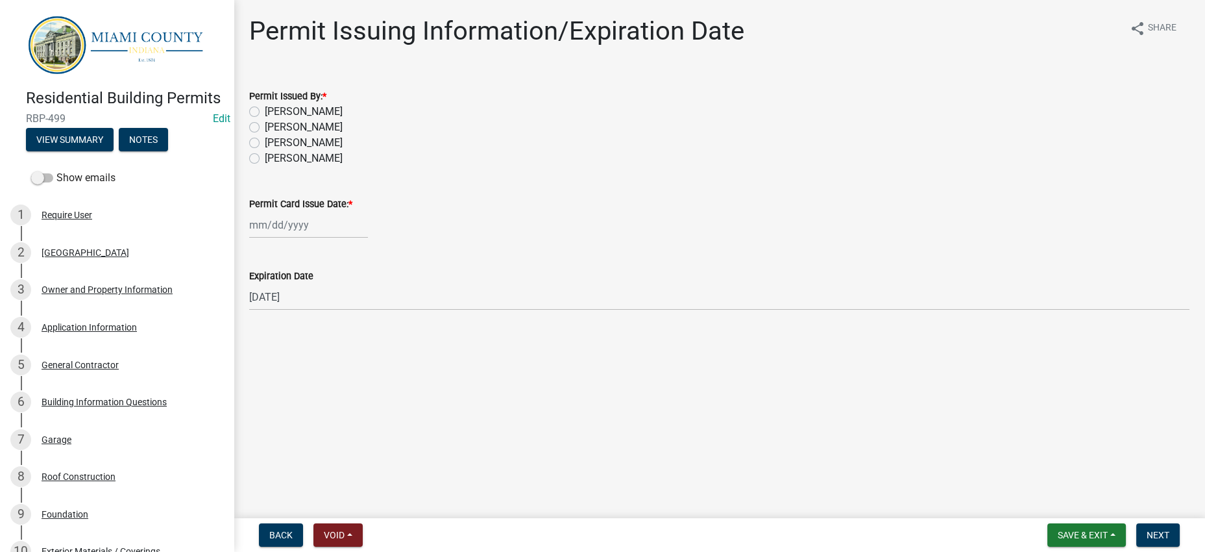
click at [686, 104] on div "Permit Issued By: *" at bounding box center [719, 96] width 940 height 16
click at [322, 119] on label "[PERSON_NAME]" at bounding box center [304, 112] width 78 height 16
click at [273, 112] on input "[PERSON_NAME]" at bounding box center [269, 108] width 8 height 8
radio input "true"
click at [318, 238] on div at bounding box center [308, 225] width 119 height 27
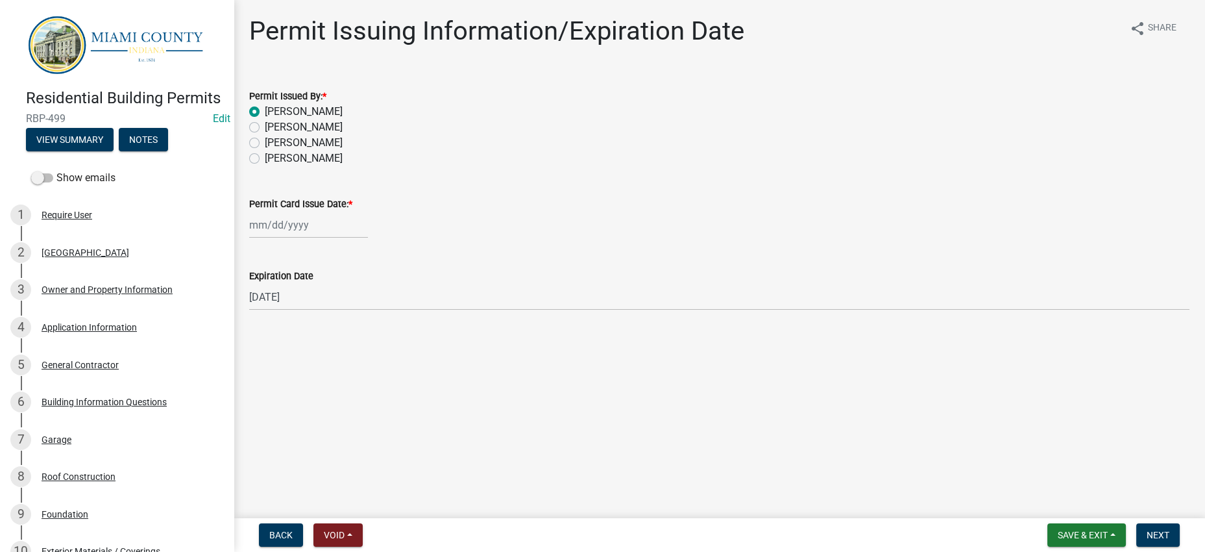
select select "9"
select select "2025"
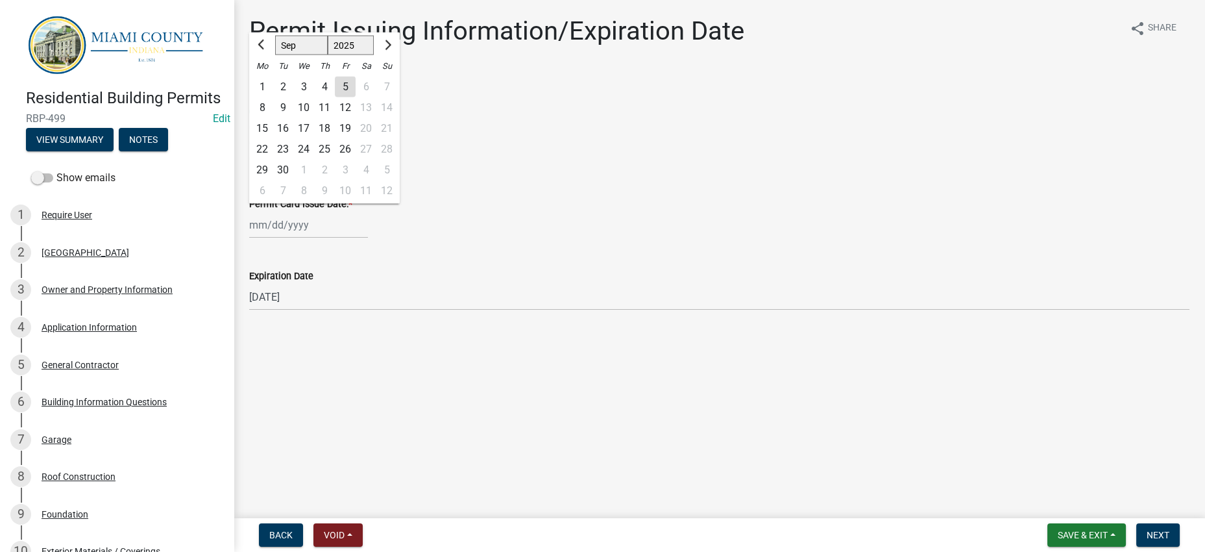
click at [356, 97] on div "5" at bounding box center [345, 87] width 21 height 21
type input "[DATE]"
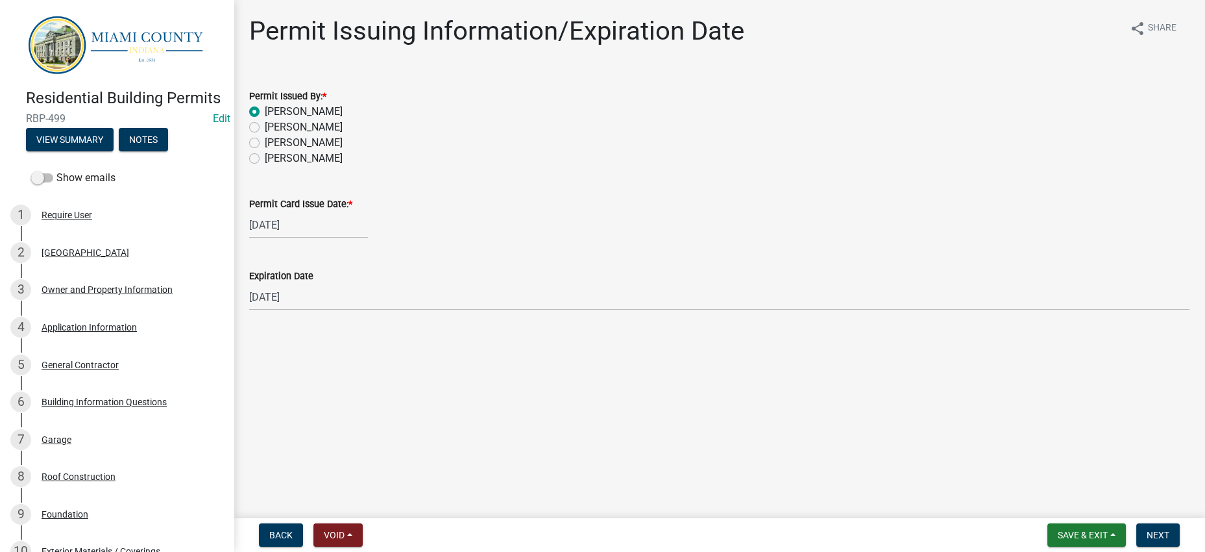
click at [592, 212] on div "Permit Card Issue Date: *" at bounding box center [719, 204] width 940 height 16
click at [827, 465] on main "Permit Issuing Information/Expiration Date share Share Permit Issued By: * Core…" at bounding box center [719, 256] width 971 height 513
click at [1147, 529] on span "Next" at bounding box center [1158, 534] width 23 height 10
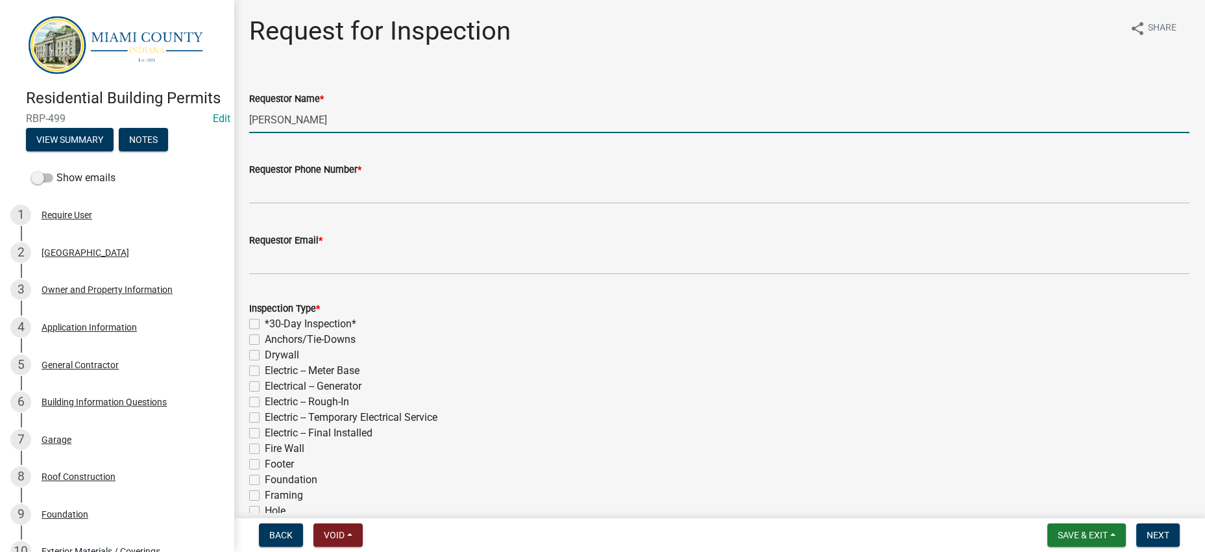
drag, startPoint x: 301, startPoint y: 153, endPoint x: 250, endPoint y: 154, distance: 50.6
click at [213, 151] on div "Residential Building Permits RBP-499 Edit View Summary Notes Show emails 1 Requ…" at bounding box center [602, 276] width 1205 height 552
type input "Josh Simons"
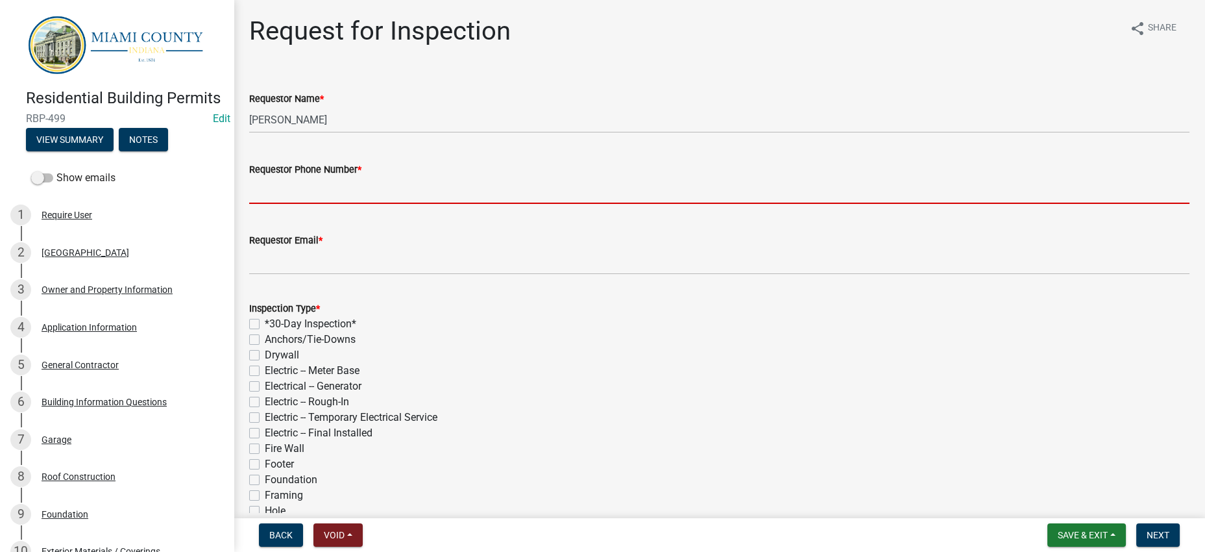
click at [317, 204] on input "Requestor Phone Number *" at bounding box center [719, 190] width 940 height 27
click at [95, 151] on button "View Summary" at bounding box center [70, 139] width 88 height 23
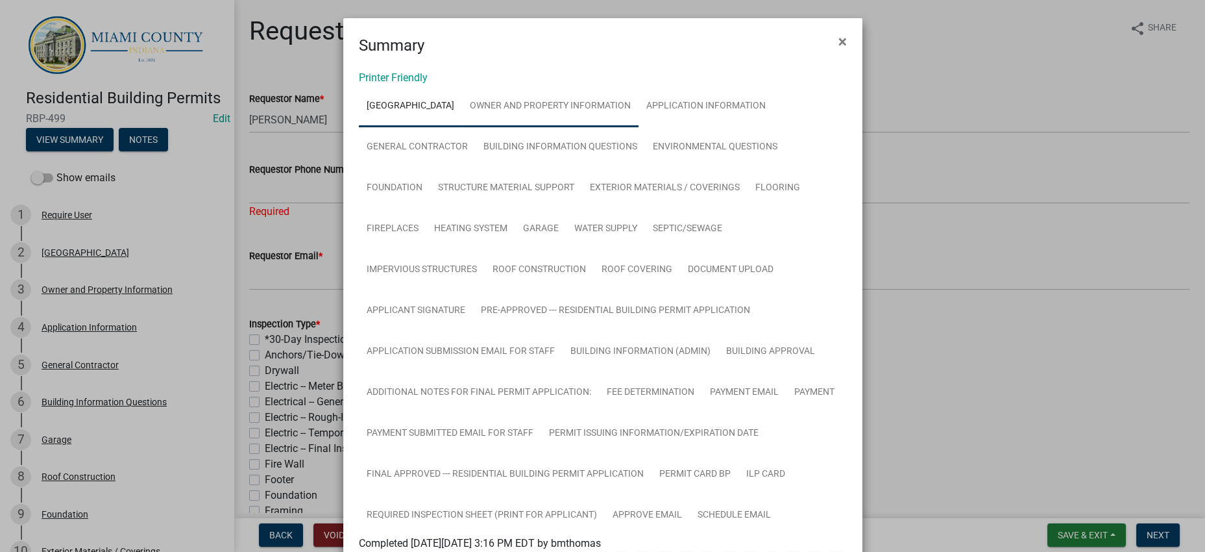
click at [638, 127] on link "Owner and Property Information" at bounding box center [550, 107] width 176 height 42
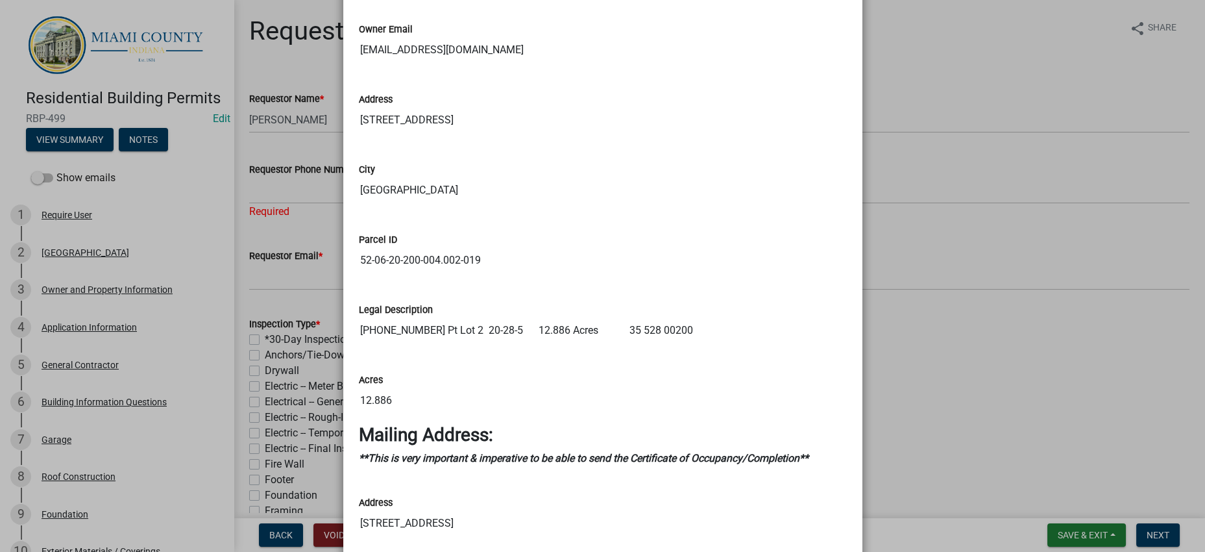
scroll to position [1135, 0]
drag, startPoint x: 448, startPoint y: 77, endPoint x: 356, endPoint y: 73, distance: 92.2
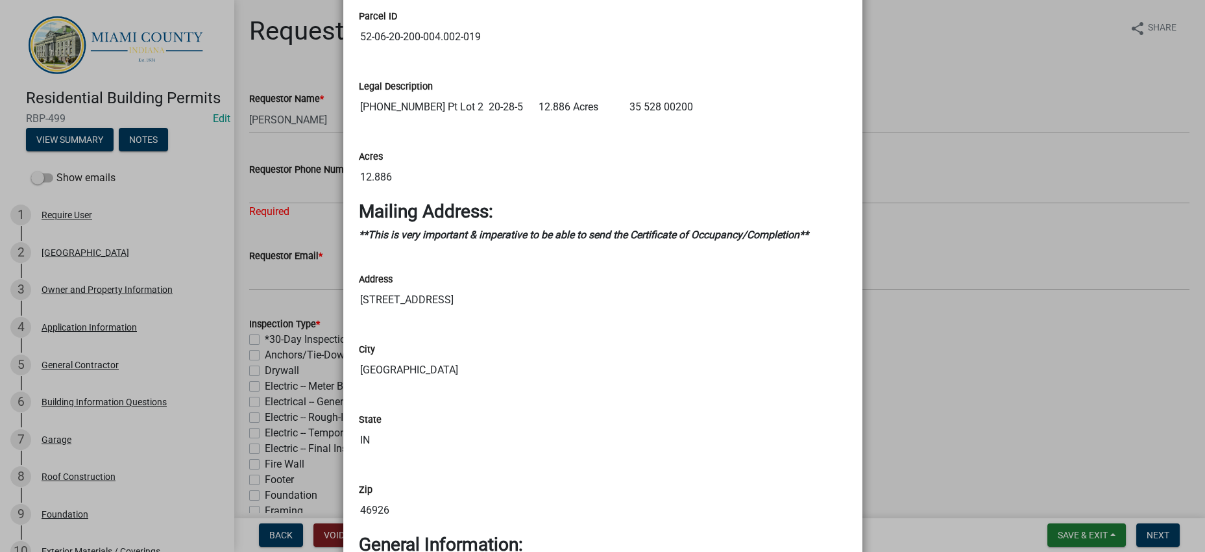
scroll to position [1358, 0]
drag, startPoint x: 478, startPoint y: 374, endPoint x: 348, endPoint y: 369, distance: 129.9
drag, startPoint x: 965, startPoint y: 407, endPoint x: 818, endPoint y: 397, distance: 148.3
click at [964, 406] on ngb-modal-window "Summary × Printer Friendly RICHLAND TOWNSHIP Owner and Property Information App…" at bounding box center [602, 276] width 1205 height 552
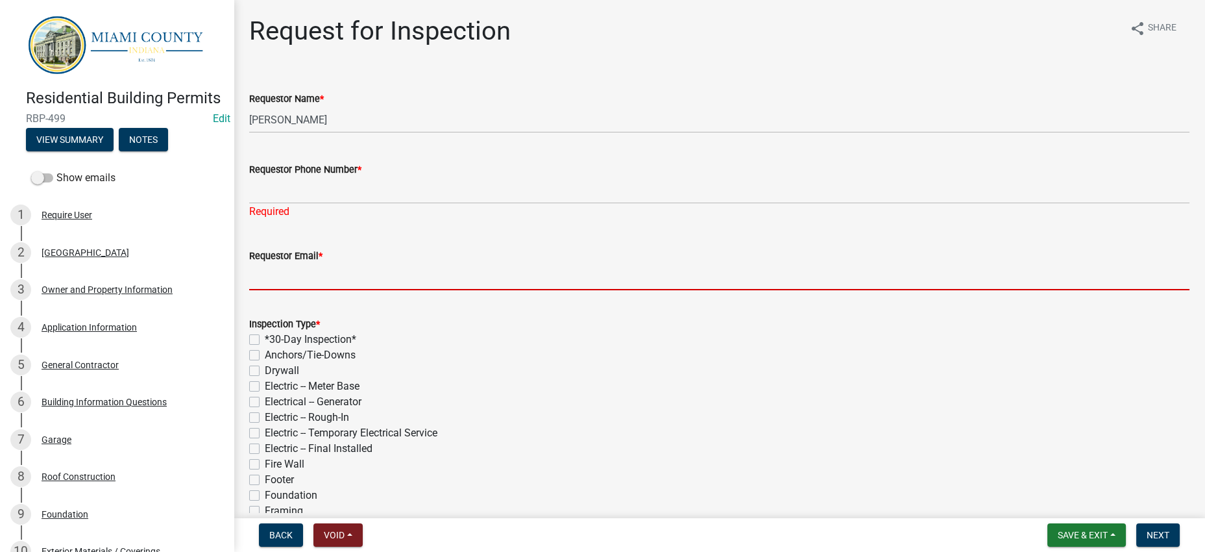
click at [387, 290] on input "Requestor Email *" at bounding box center [719, 276] width 940 height 27
paste input "[EMAIL_ADDRESS][DOMAIN_NAME]"
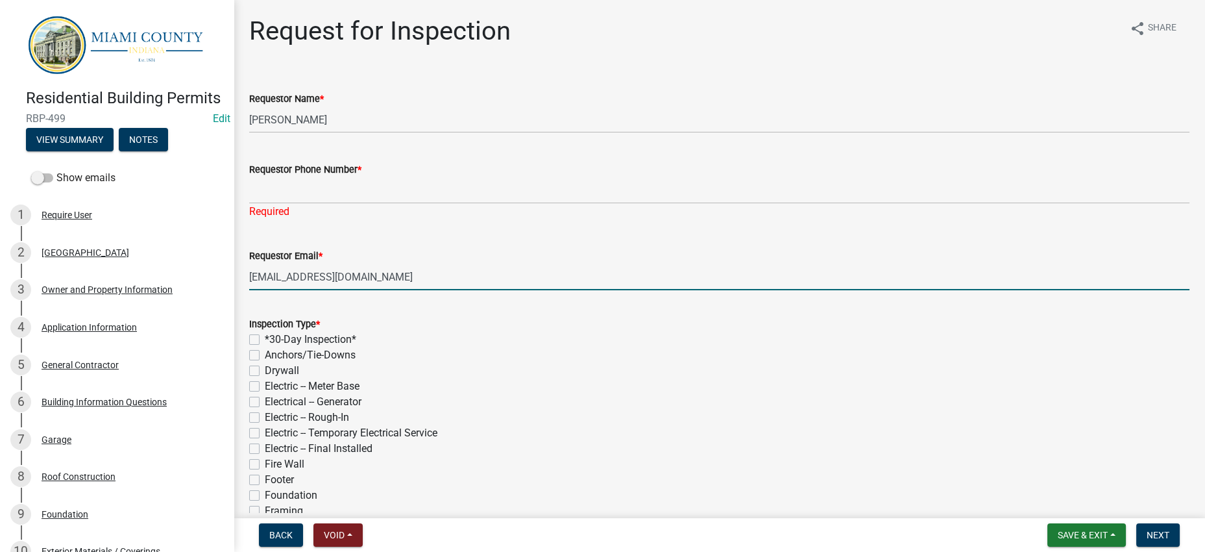
type input "[EMAIL_ADDRESS][DOMAIN_NAME]"
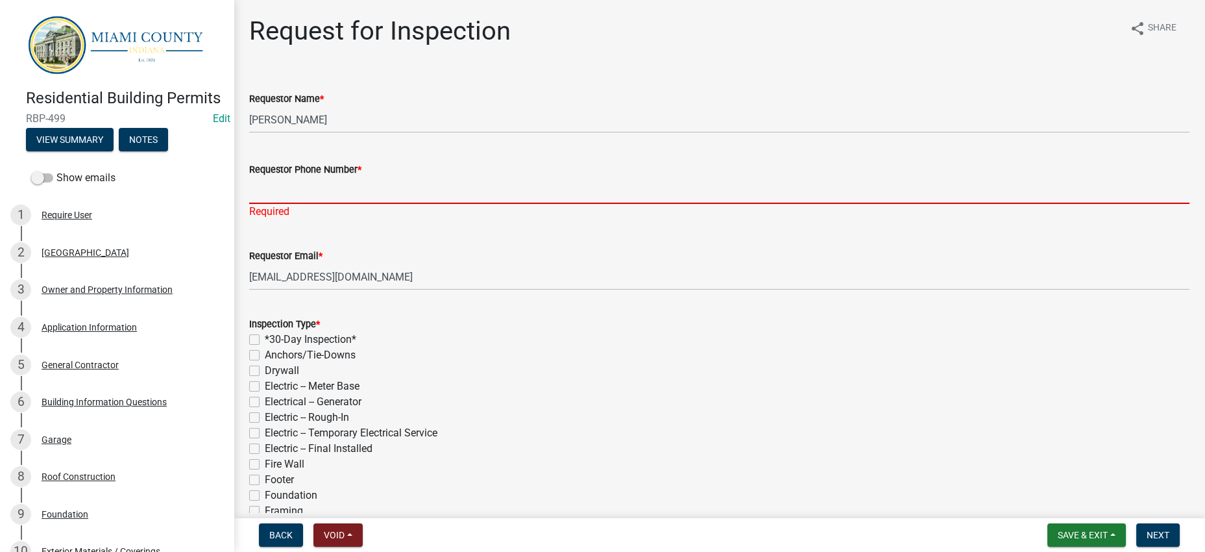
click at [280, 204] on input "Requestor Phone Number *" at bounding box center [719, 190] width 940 height 27
paste input "[PHONE_NUMBER]"
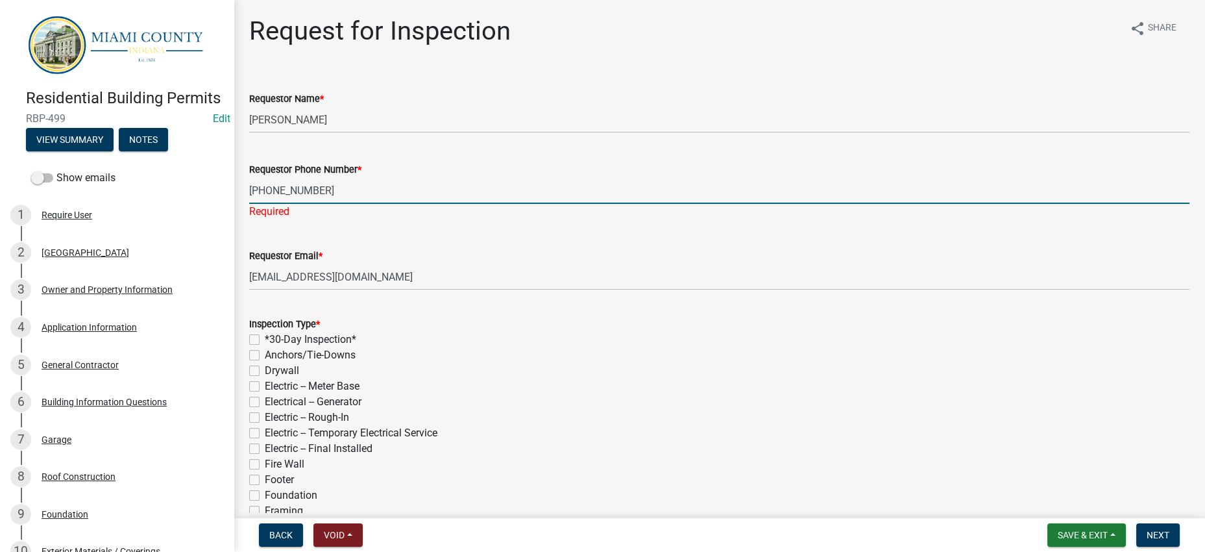
type input "[PHONE_NUMBER]"
click at [764, 456] on div "Inspection Type * *30-Day Inspection* Anchors/Tie-Downs Drywall Electric -- Met…" at bounding box center [719, 518] width 940 height 405
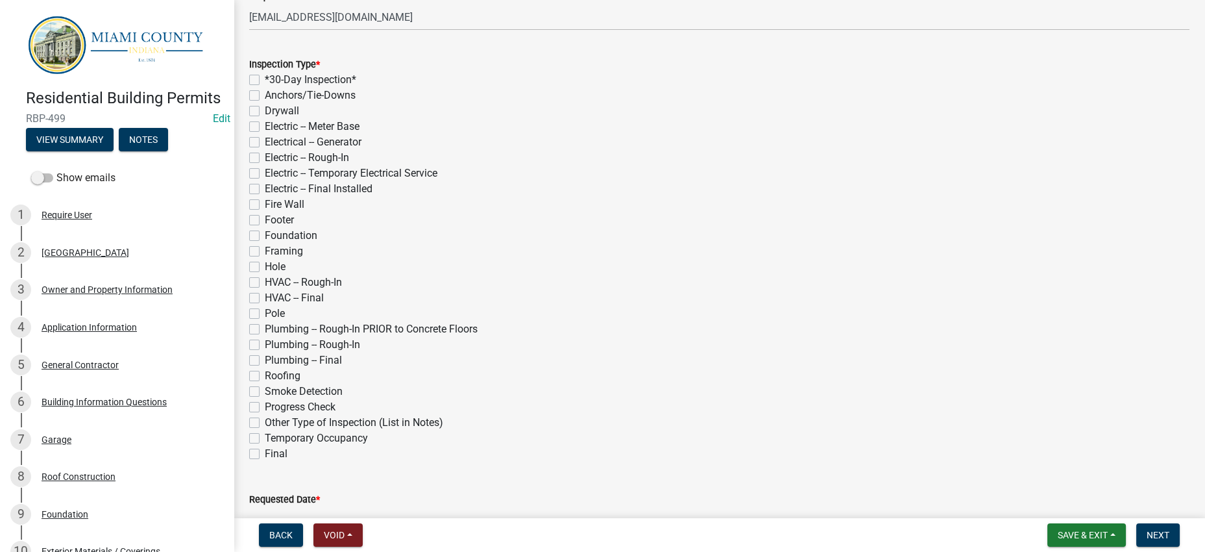
click at [356, 88] on label "*30-Day Inspection*" at bounding box center [310, 80] width 91 height 16
click at [273, 80] on input "*30-Day Inspection*" at bounding box center [269, 76] width 8 height 8
checkbox input "true"
checkbox input "false"
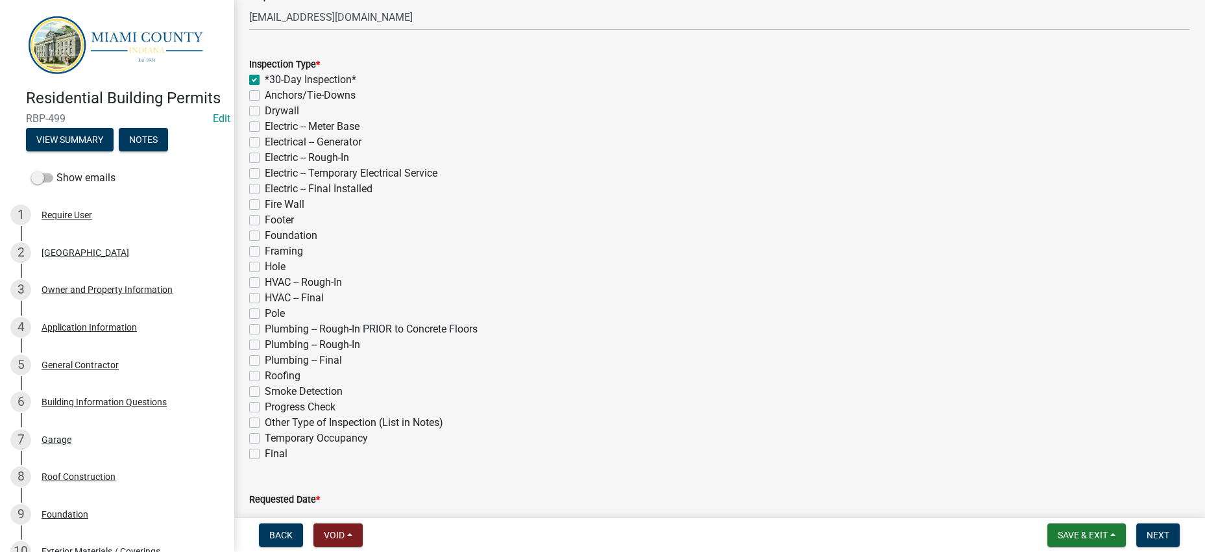
checkbox input "false"
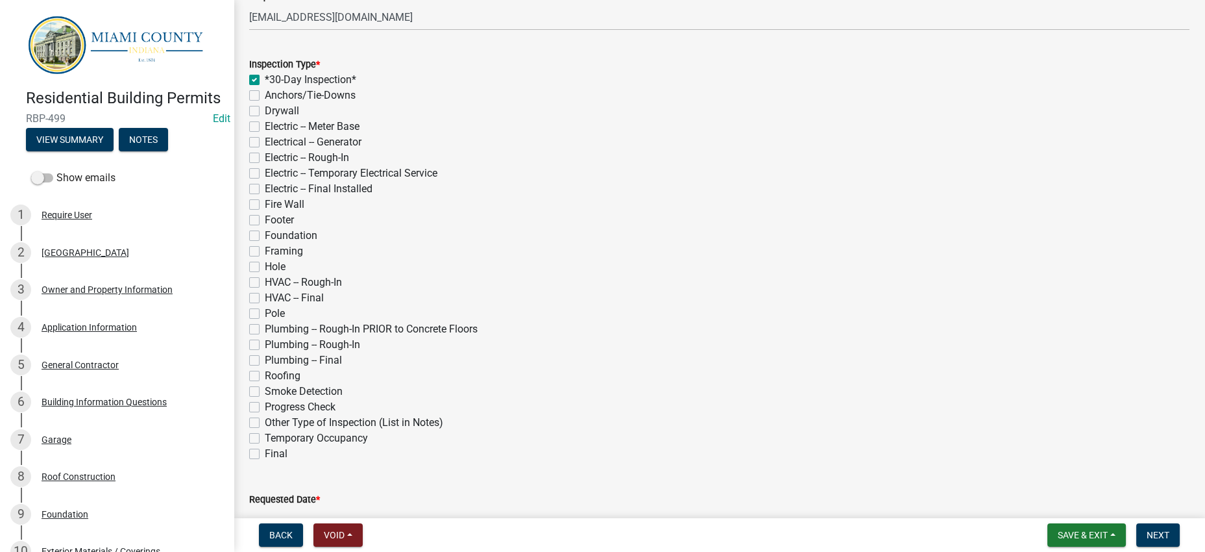
checkbox input "false"
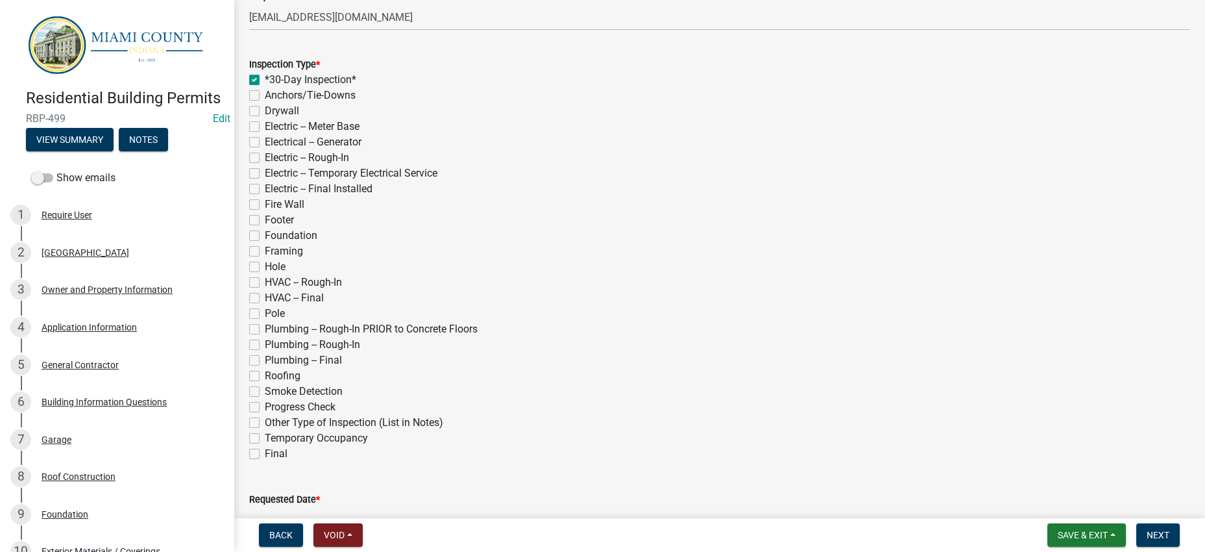
checkbox input "false"
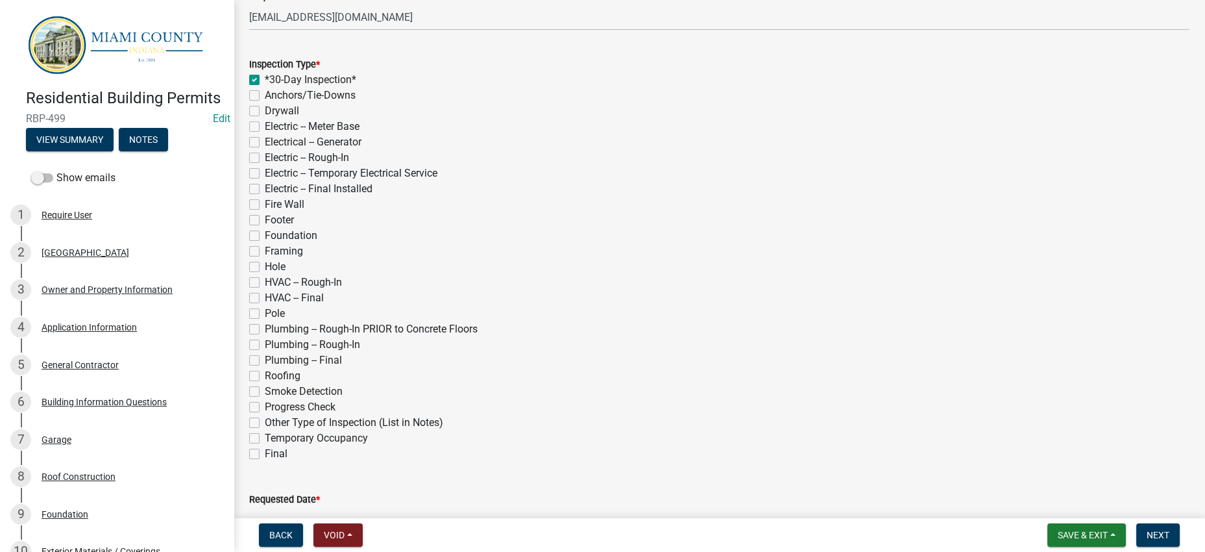
checkbox input "false"
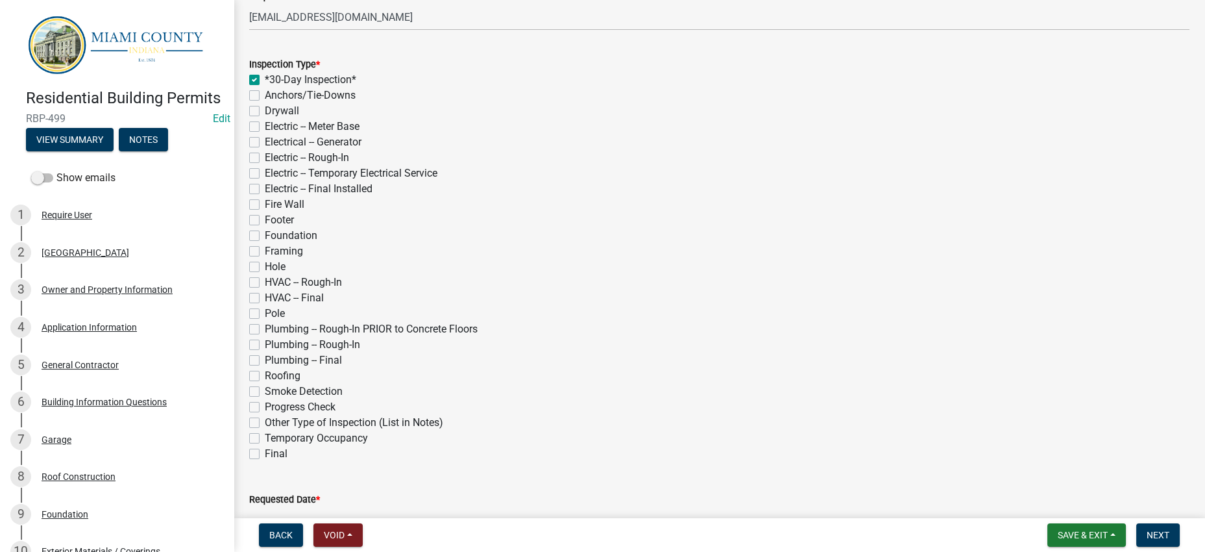
checkbox input "false"
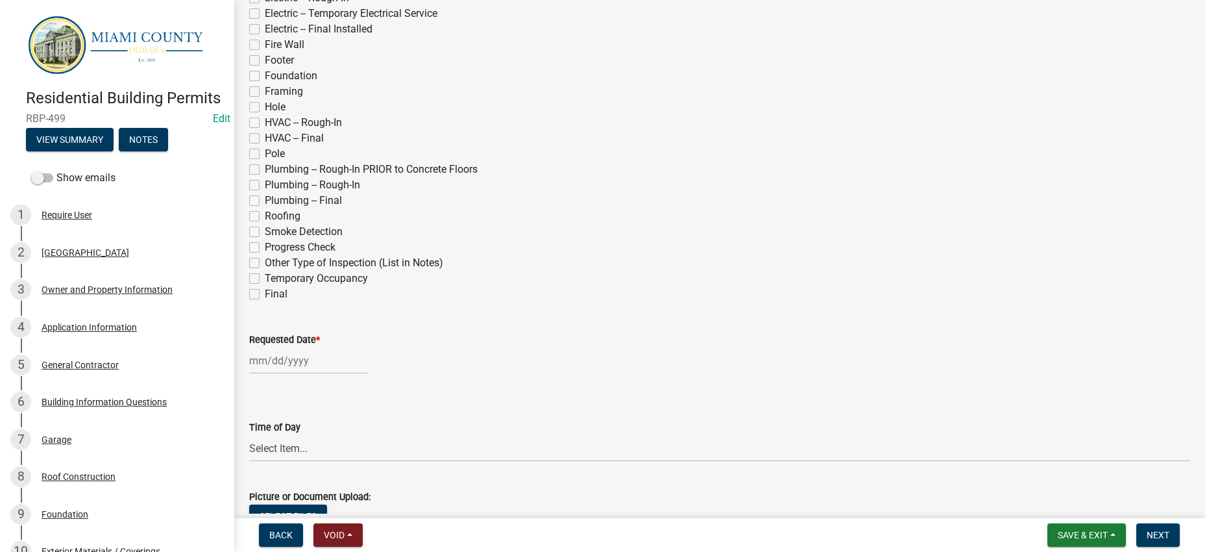
scroll to position [405, 0]
click at [265, 114] on label "Hole" at bounding box center [275, 106] width 21 height 16
click at [265, 106] on input "Hole" at bounding box center [269, 102] width 8 height 8
checkbox input "true"
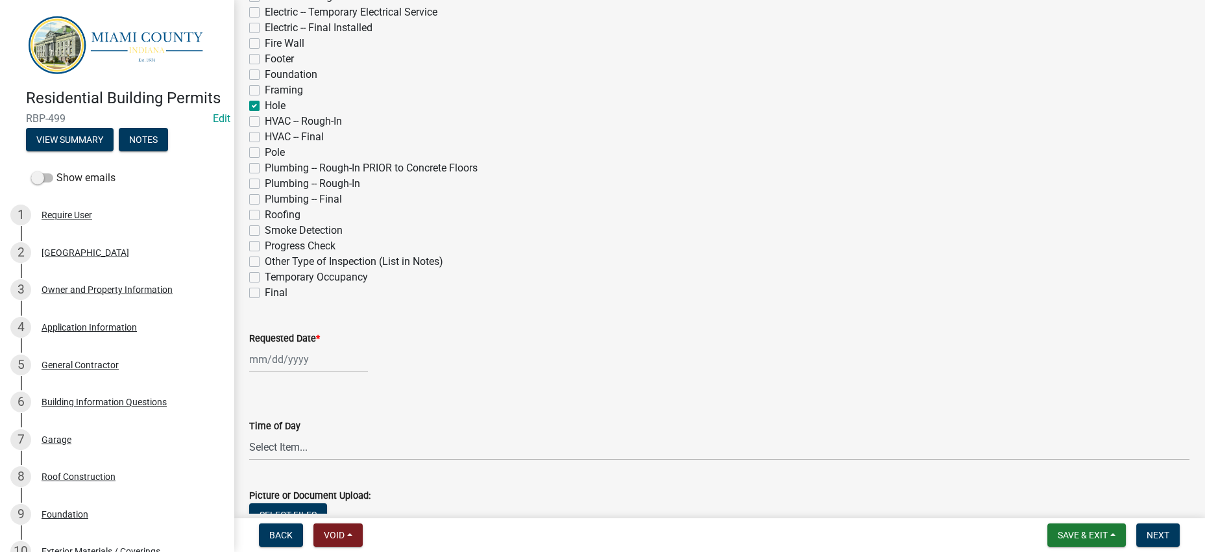
checkbox input "false"
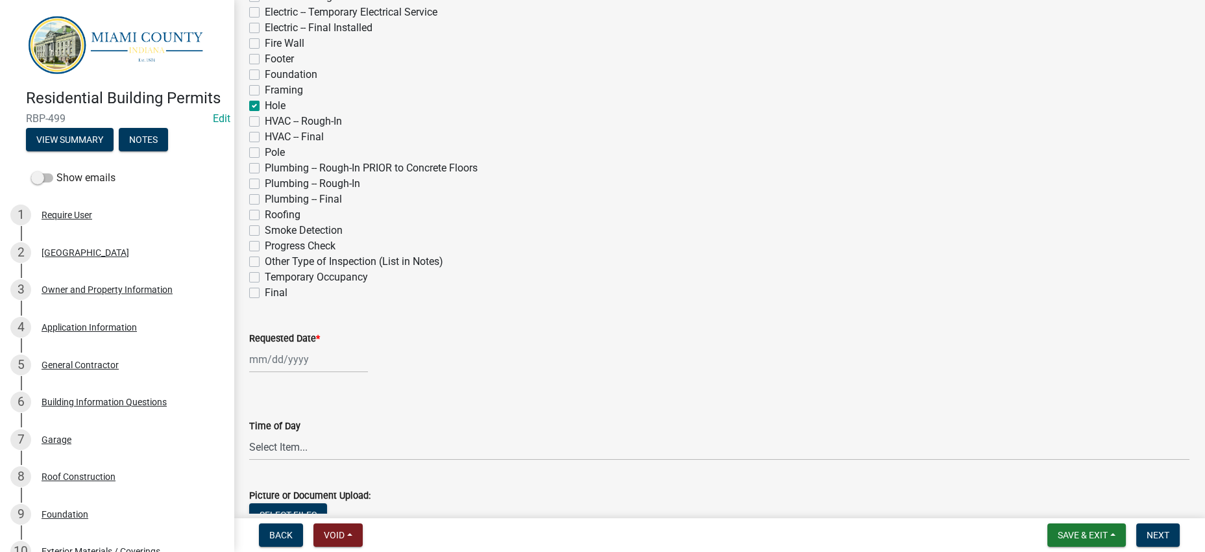
checkbox input "false"
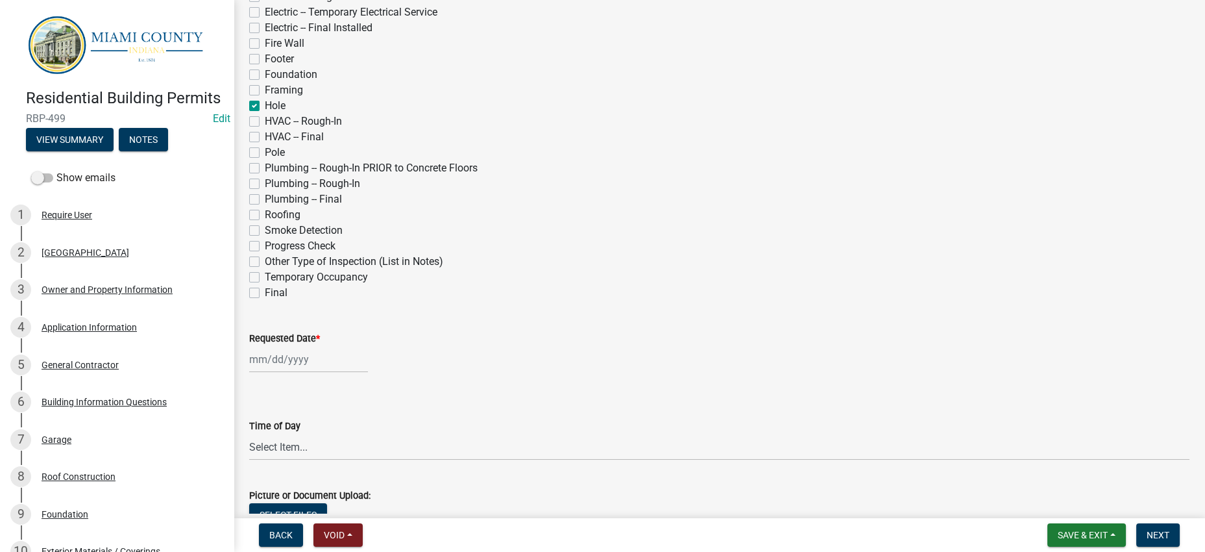
checkbox input "false"
checkbox input "true"
checkbox input "false"
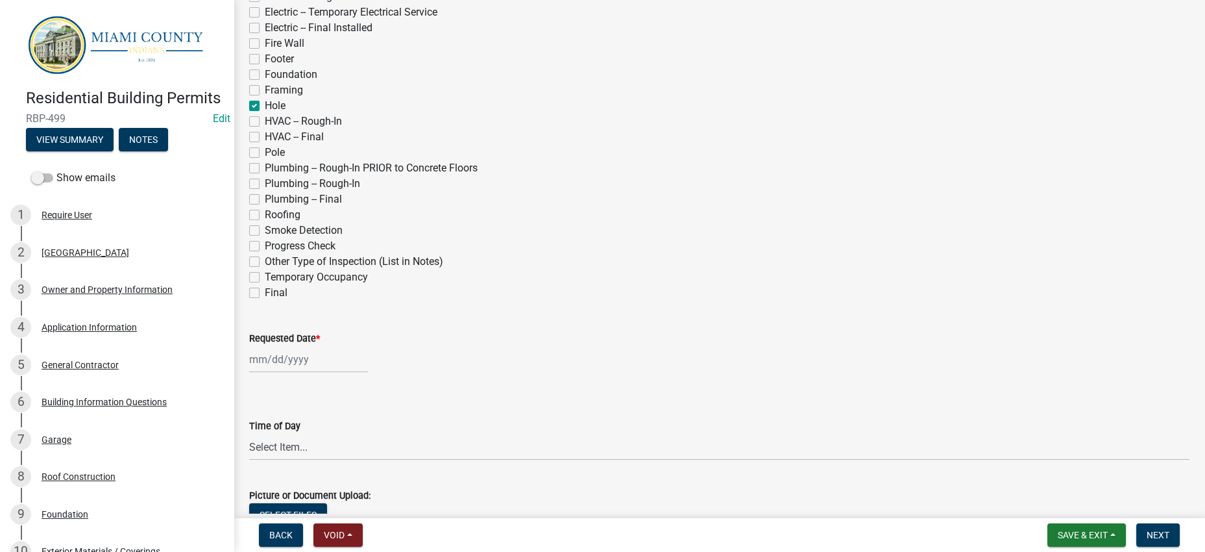
checkbox input "false"
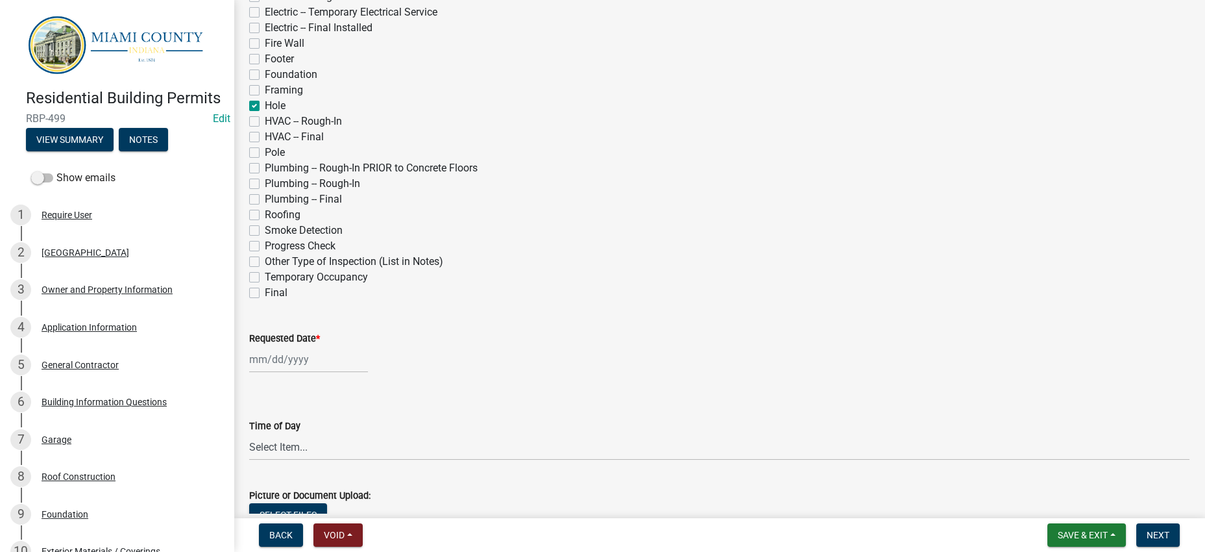
checkbox input "false"
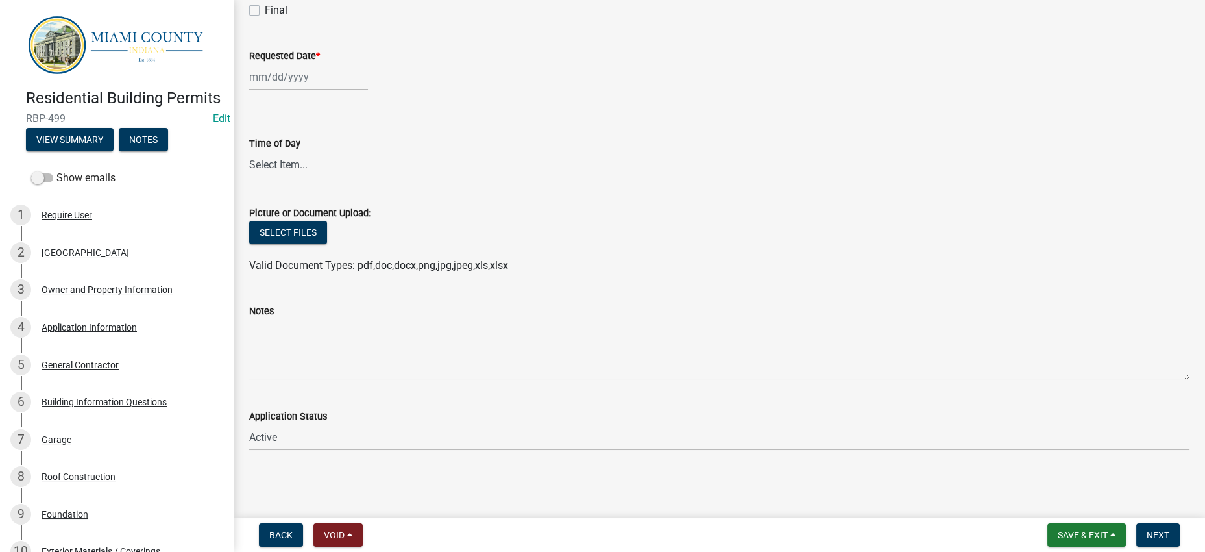
scroll to position [892, 0]
click at [310, 64] on div at bounding box center [308, 77] width 119 height 27
select select "9"
select select "2025"
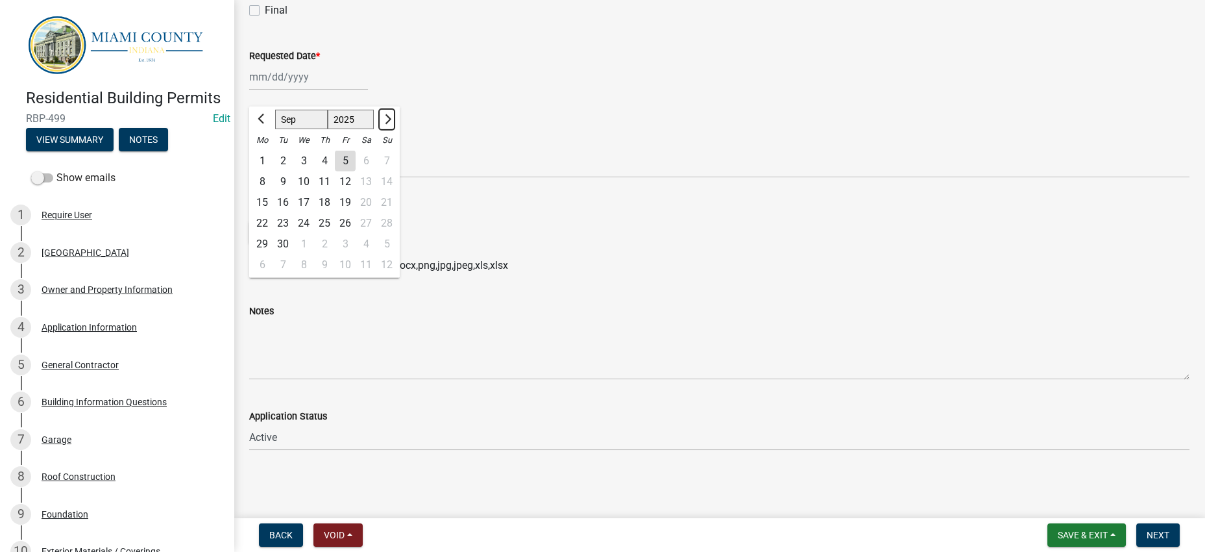
click at [391, 114] on span "Next month" at bounding box center [387, 119] width 10 height 10
select select "10"
click at [270, 171] on div "6" at bounding box center [262, 181] width 21 height 21
type input "10/06/2025"
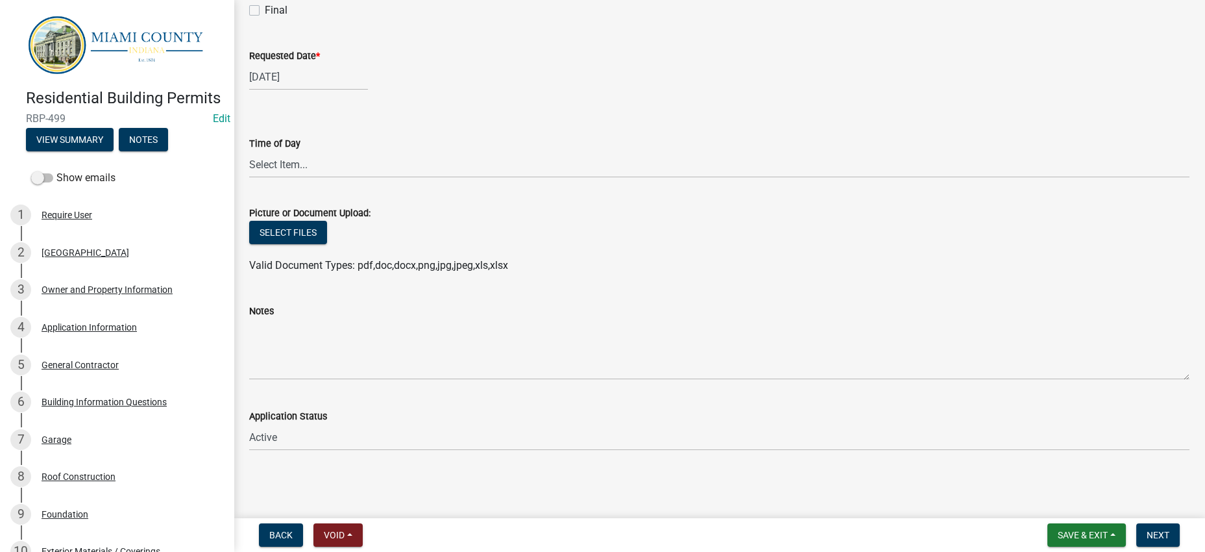
scroll to position [975, 0]
click at [1147, 535] on span "Next" at bounding box center [1158, 534] width 23 height 10
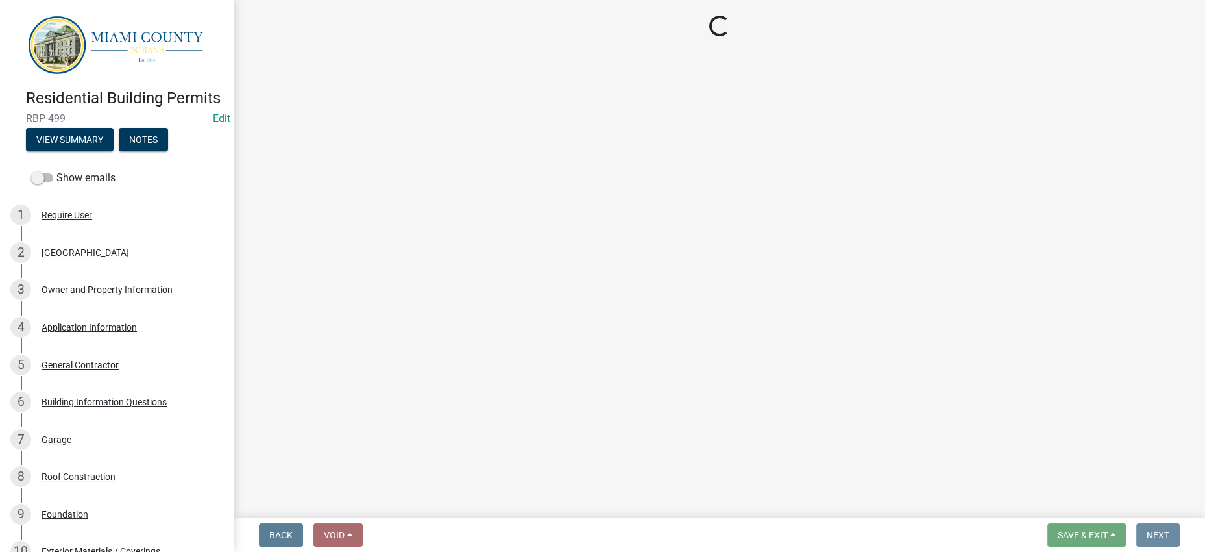
scroll to position [0, 0]
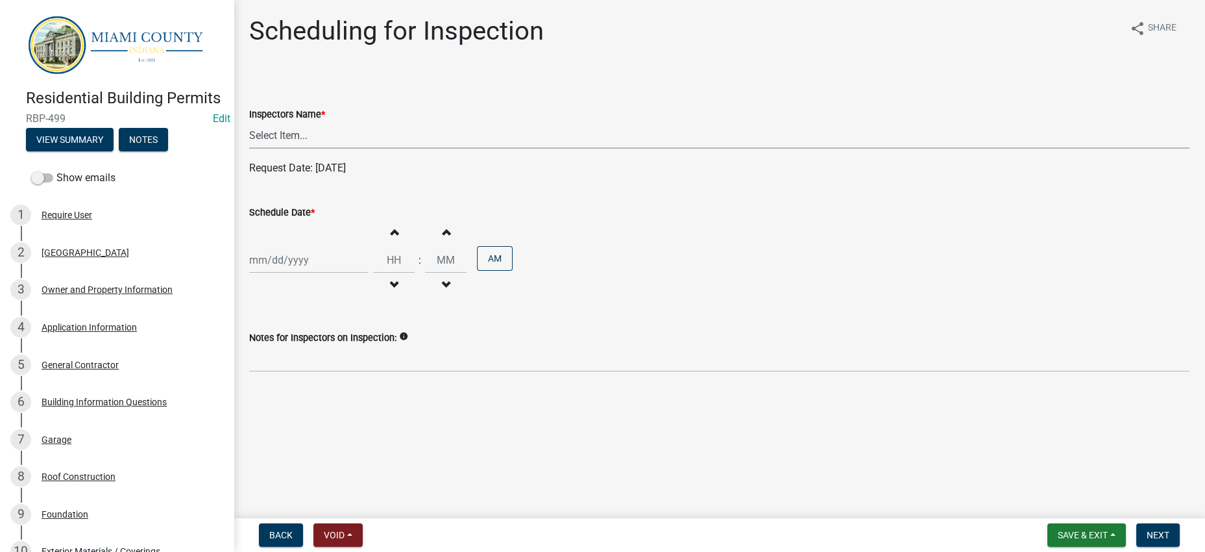
click at [421, 149] on select "Select Item... bmthomas (Brooklyn Thomas) croser (Corey) megangipson (Megan Gip…" at bounding box center [719, 135] width 940 height 27
select select "25b75ae6-03c7-4280-9b34-fcf63005d5e5"
click at [252, 149] on select "Select Item... bmthomas (Brooklyn Thomas) croser (Corey) megangipson (Megan Gip…" at bounding box center [719, 135] width 940 height 27
click at [346, 273] on div at bounding box center [308, 260] width 119 height 27
select select "9"
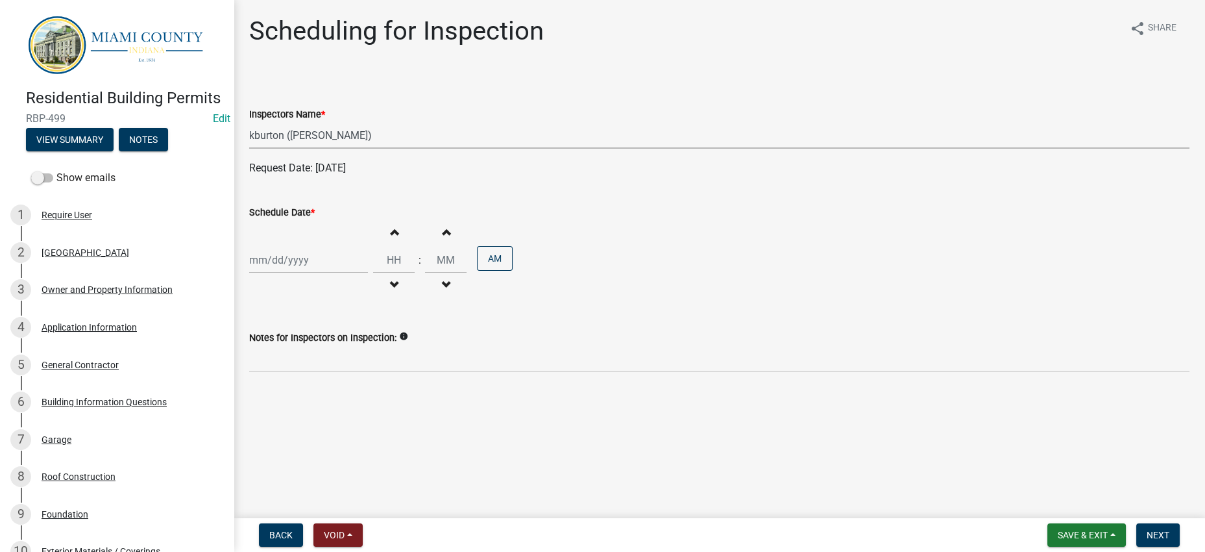
select select "2025"
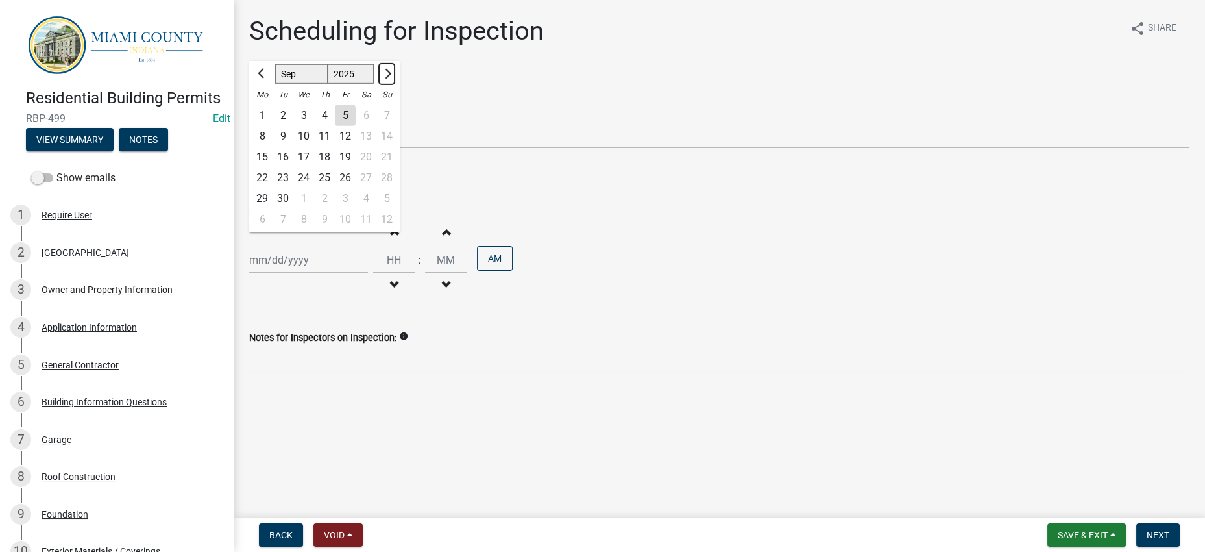
click at [391, 79] on span "Next month" at bounding box center [387, 74] width 10 height 10
select select "10"
click at [266, 147] on div "6" at bounding box center [262, 136] width 21 height 21
type input "10/06/2025"
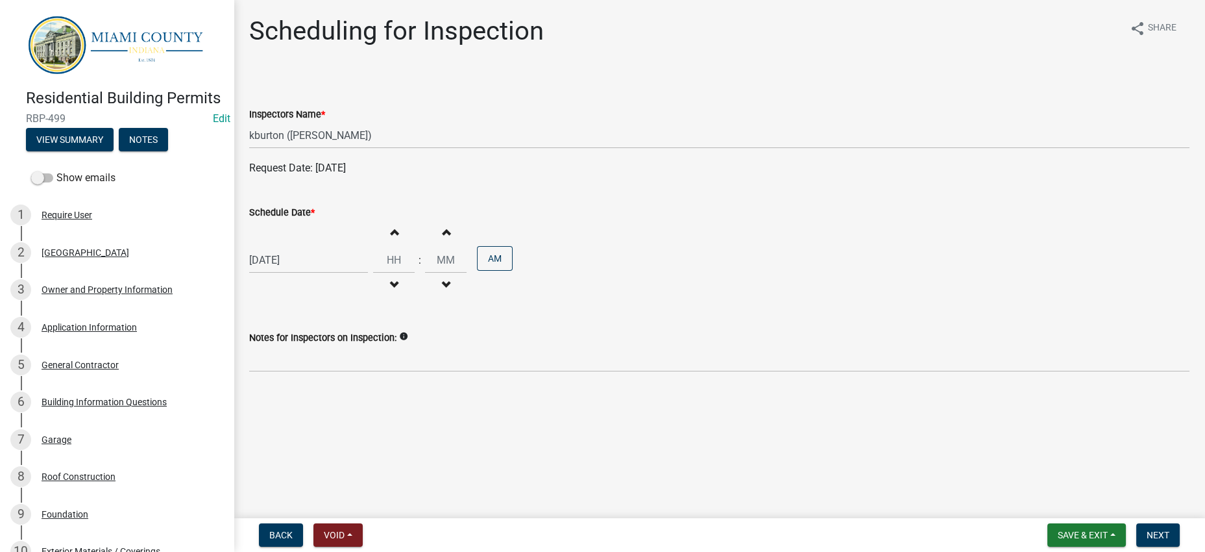
click at [901, 300] on div "10/06/2025 Increment hours Decrement hours : Increment minutes Decrement minute…" at bounding box center [719, 260] width 940 height 80
click at [1147, 529] on span "Next" at bounding box center [1158, 534] width 23 height 10
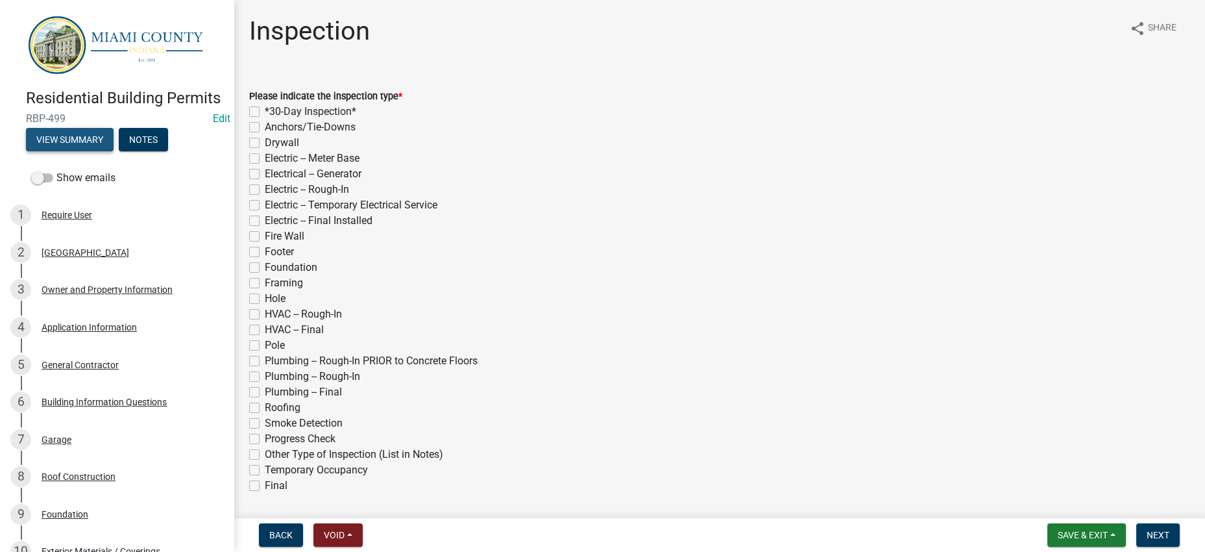
click at [110, 151] on button "View Summary" at bounding box center [70, 139] width 88 height 23
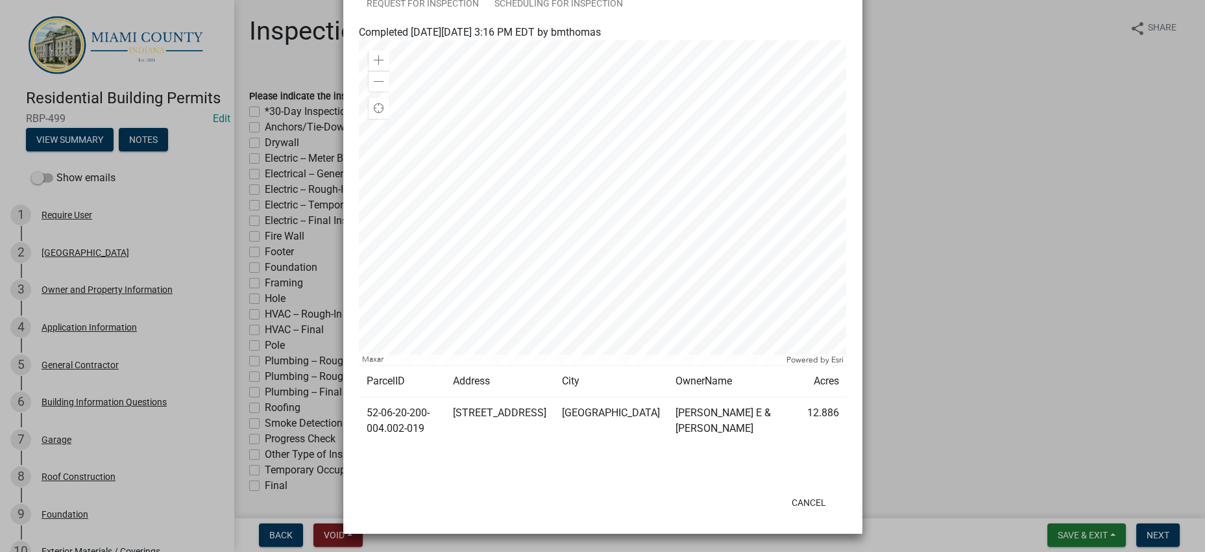
scroll to position [568, 0]
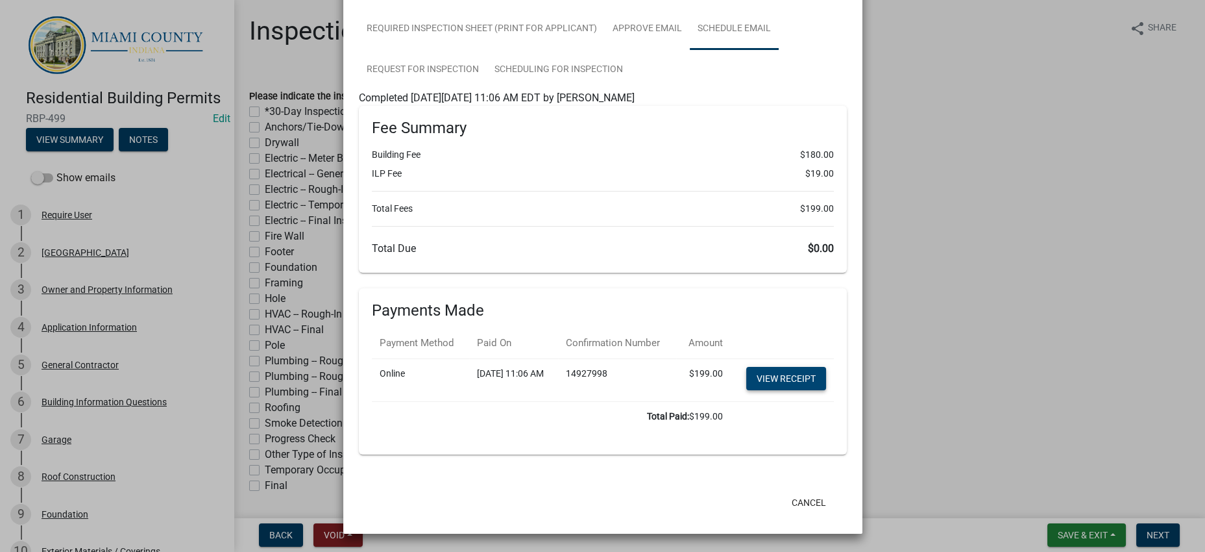
scroll to position [648, 0]
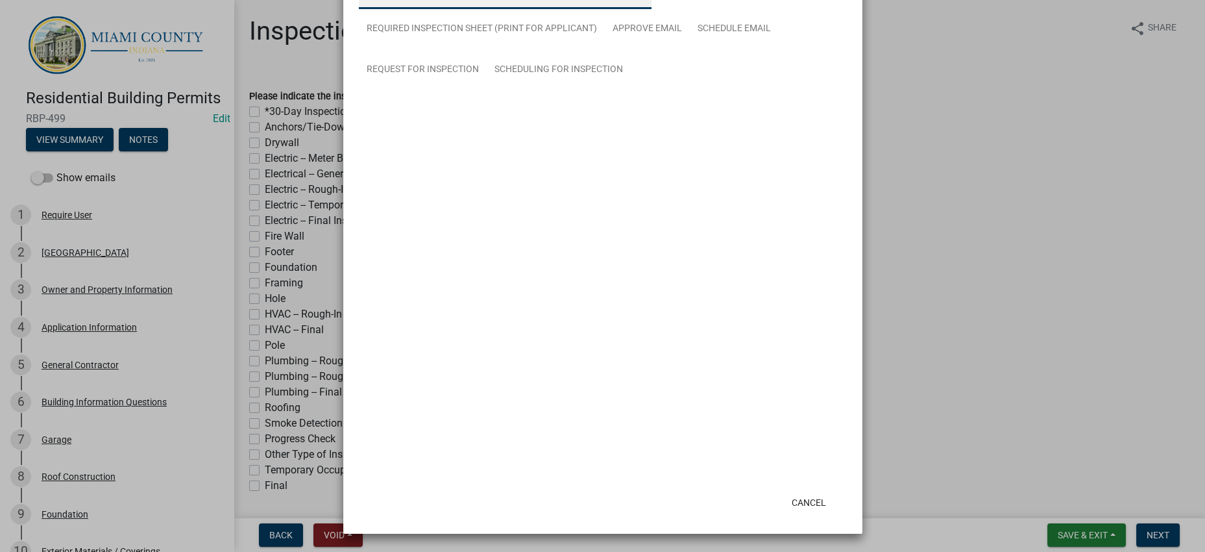
scroll to position [521, 0]
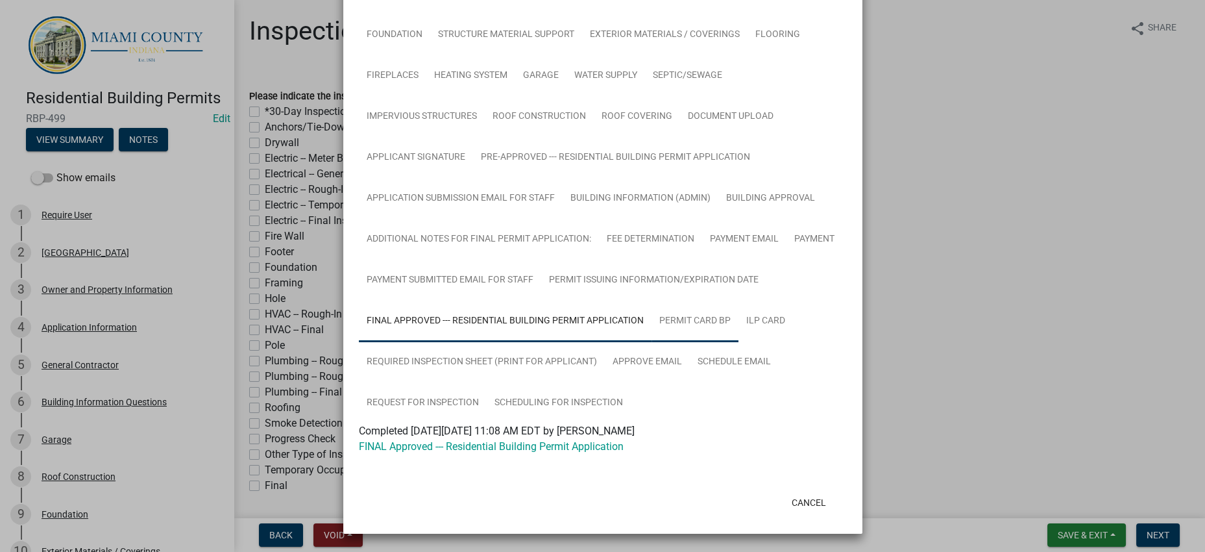
click at [738, 300] on link "Permit Card BP" at bounding box center [694, 321] width 87 height 42
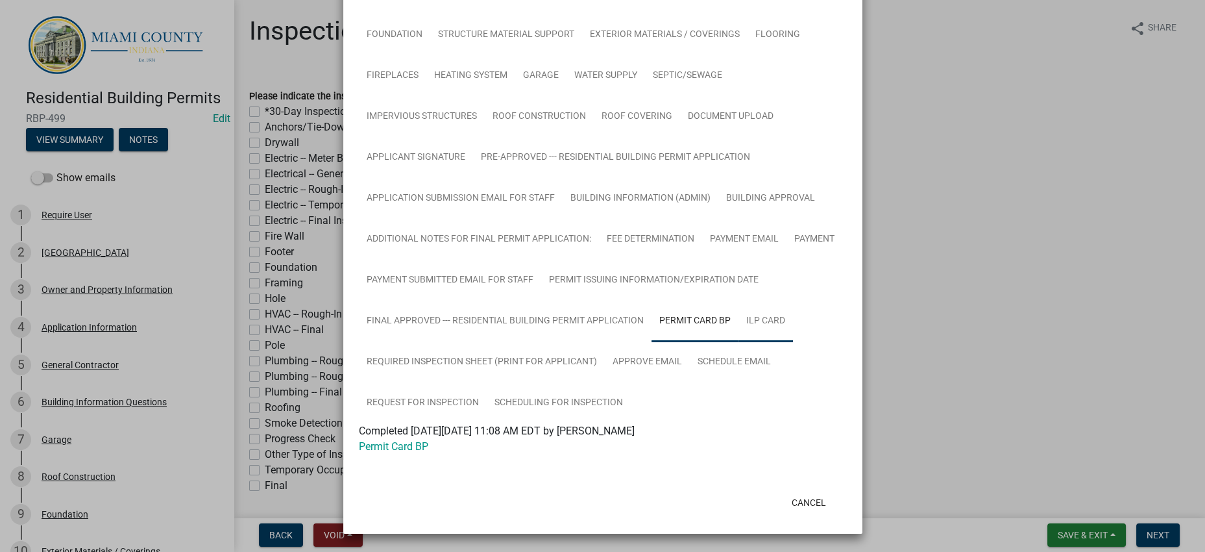
click at [738, 321] on link "ILP Card" at bounding box center [765, 321] width 55 height 42
click at [537, 341] on link "Required Inspection Sheet (Print for Applicant)" at bounding box center [482, 362] width 246 height 42
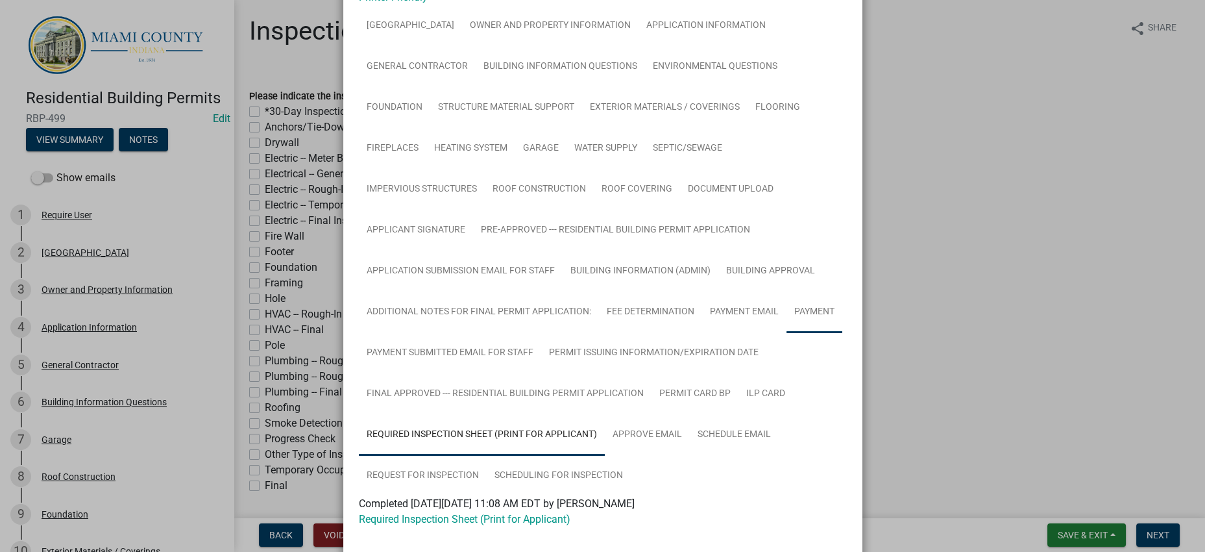
scroll to position [0, 0]
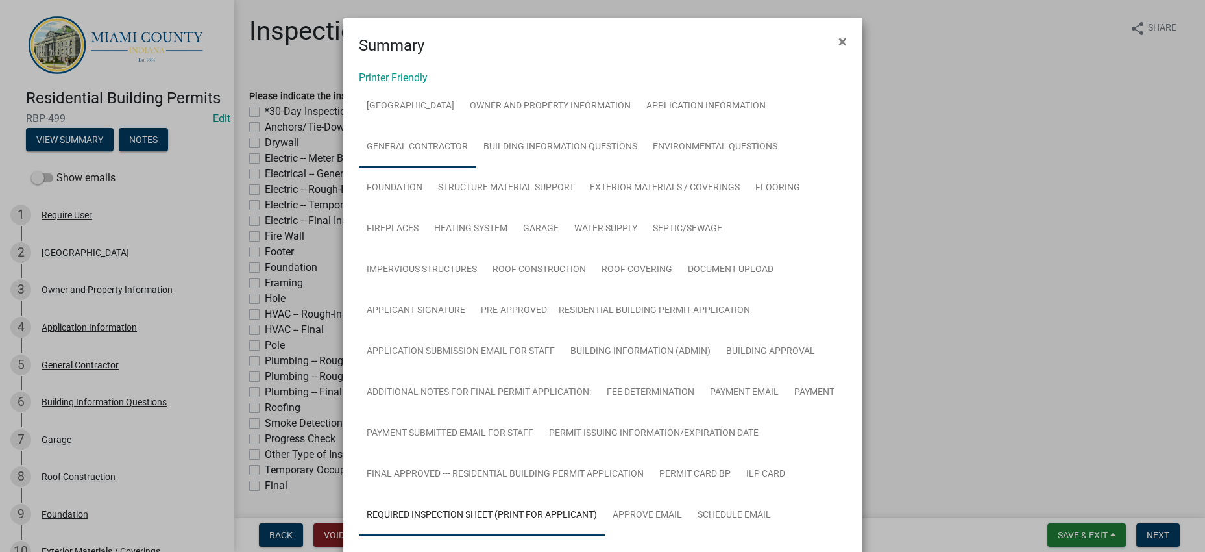
click at [476, 154] on link "General Contractor" at bounding box center [417, 148] width 117 height 42
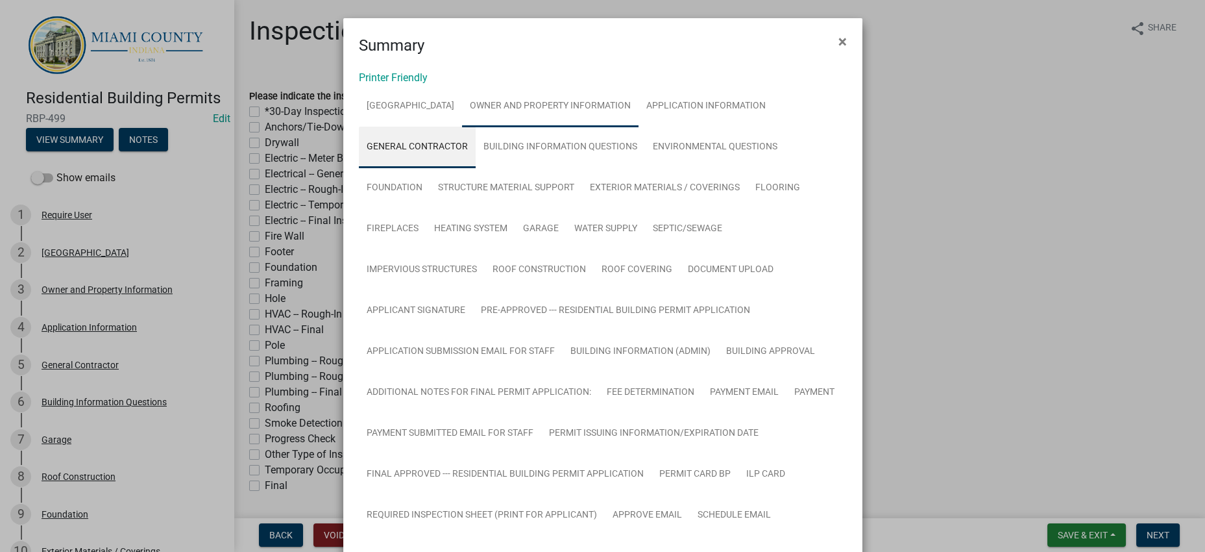
click at [593, 127] on link "Owner and Property Information" at bounding box center [550, 107] width 176 height 42
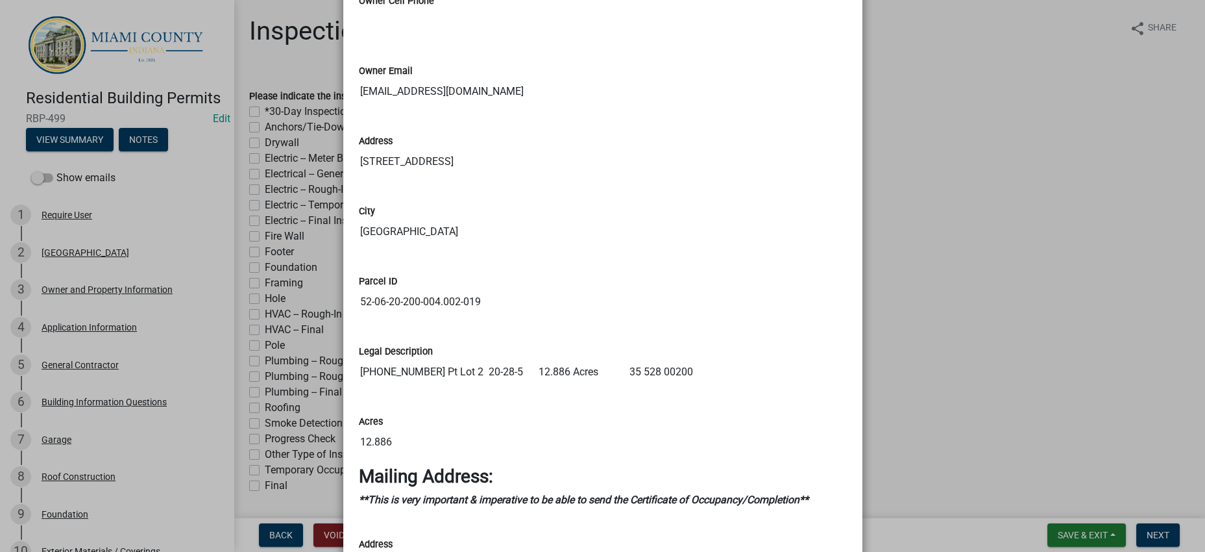
scroll to position [1135, 0]
click at [1003, 330] on ngb-modal-window "Summary × Printer Friendly RICHLAND TOWNSHIP Owner and Property Information App…" at bounding box center [602, 276] width 1205 height 552
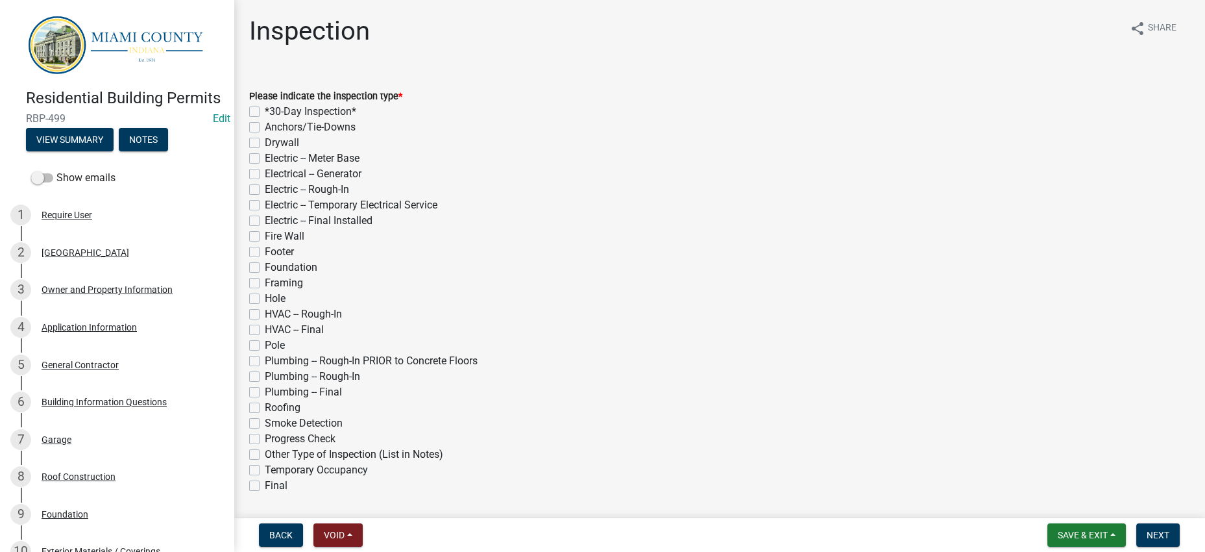
click at [80, 294] on div "Owner and Property Information" at bounding box center [107, 289] width 131 height 9
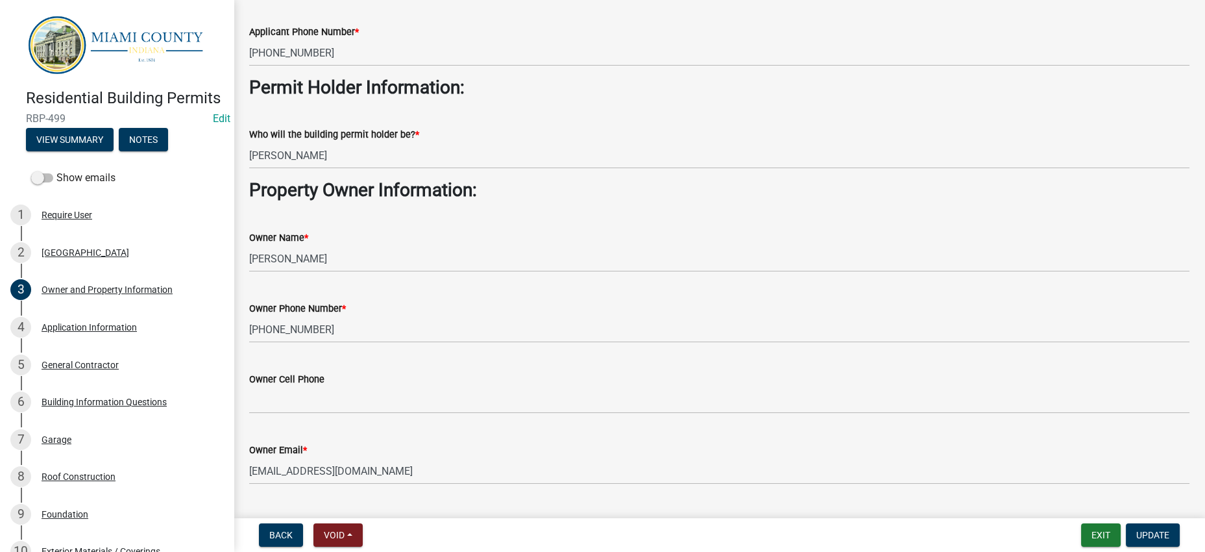
scroll to position [243, 0]
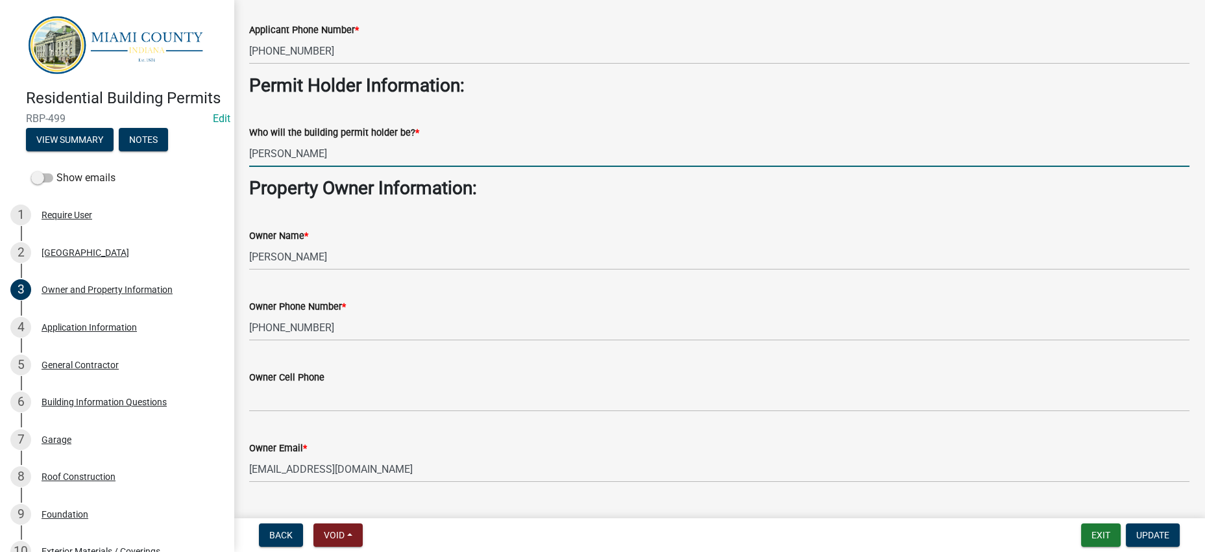
click at [297, 167] on input "[PERSON_NAME]" at bounding box center [719, 153] width 940 height 27
type input "Joshua & Tiffany Simons"
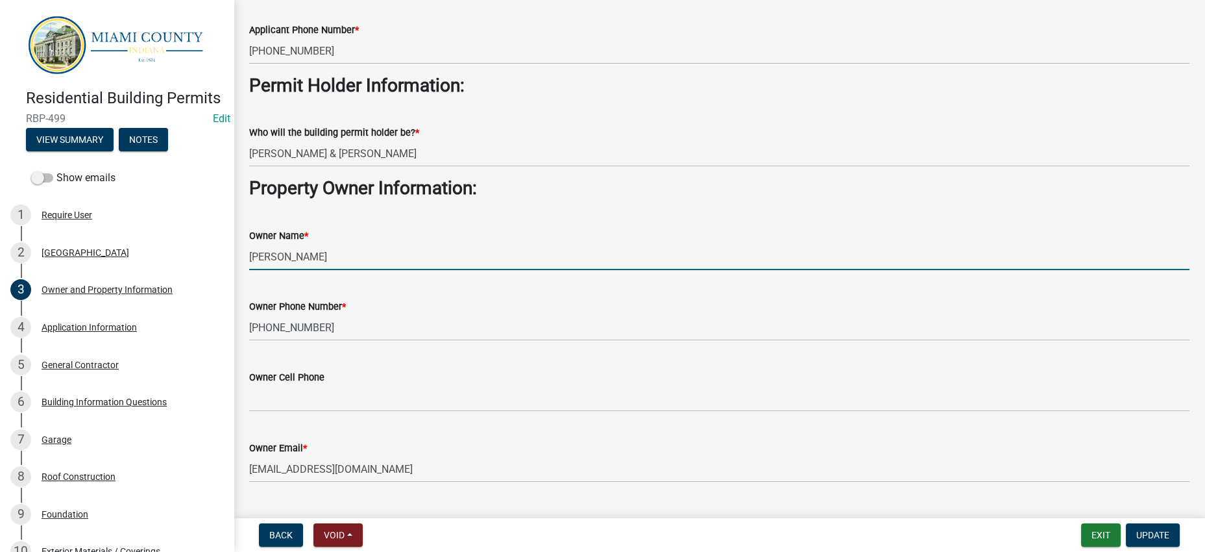
click at [295, 270] on input "[PERSON_NAME]" at bounding box center [719, 256] width 940 height 27
type input "Joshua & Tiffany Simons"
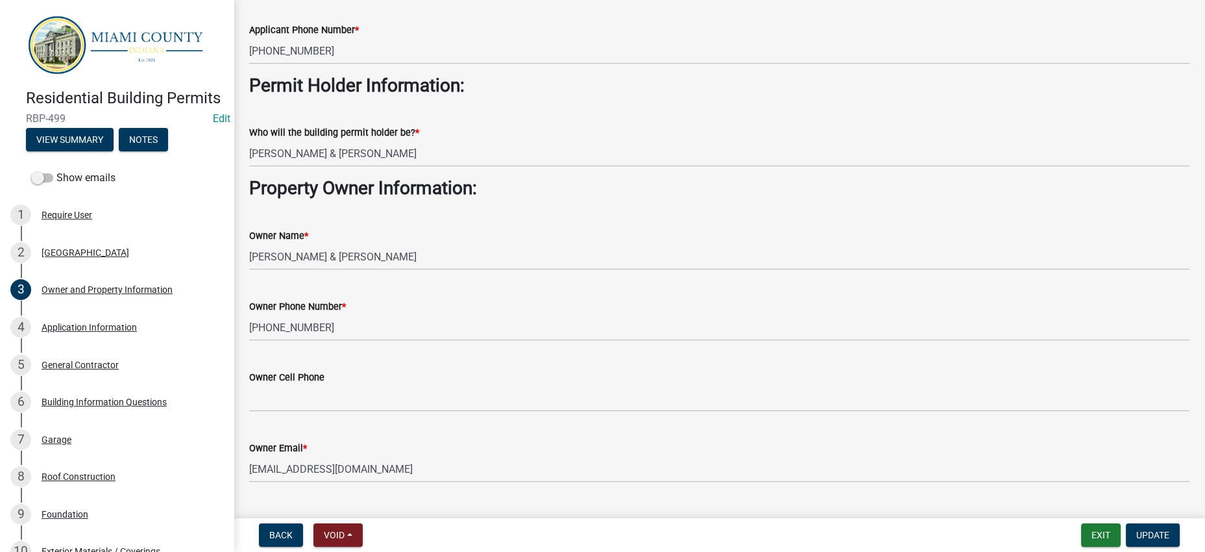
click at [910, 210] on wm-data-entity-input "Property Owner Information:" at bounding box center [719, 193] width 940 height 32
click at [1136, 529] on span "Update" at bounding box center [1152, 534] width 33 height 10
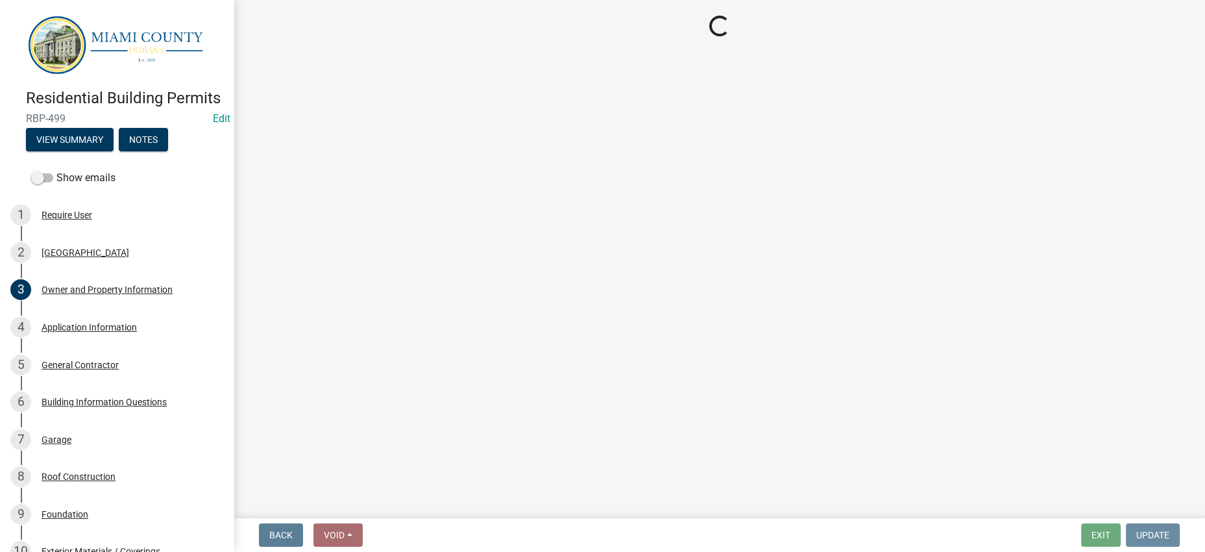
scroll to position [0, 0]
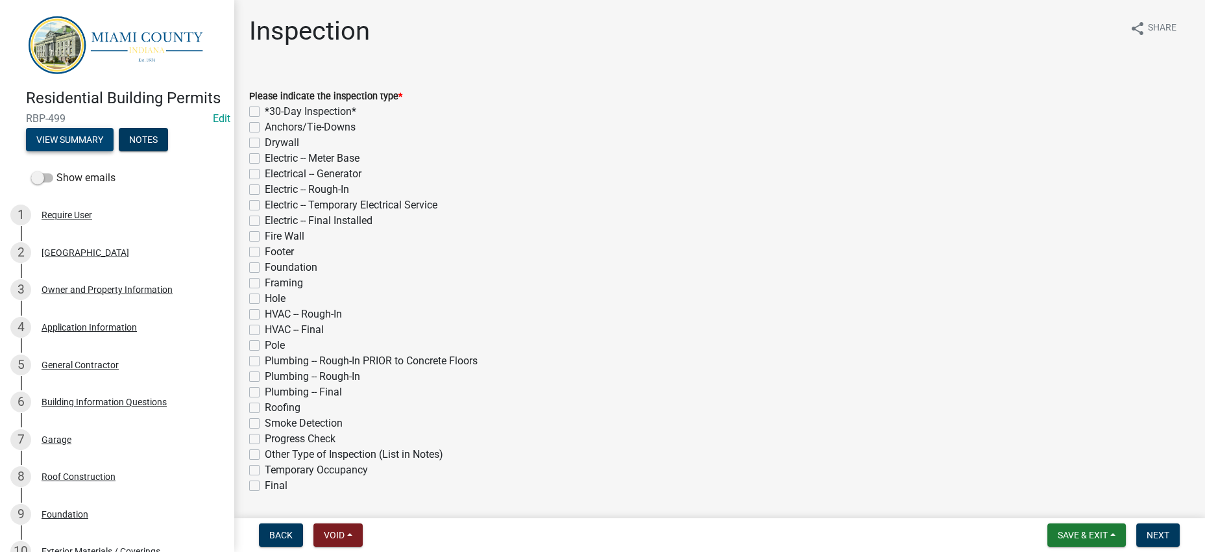
click at [78, 151] on button "View Summary" at bounding box center [70, 139] width 88 height 23
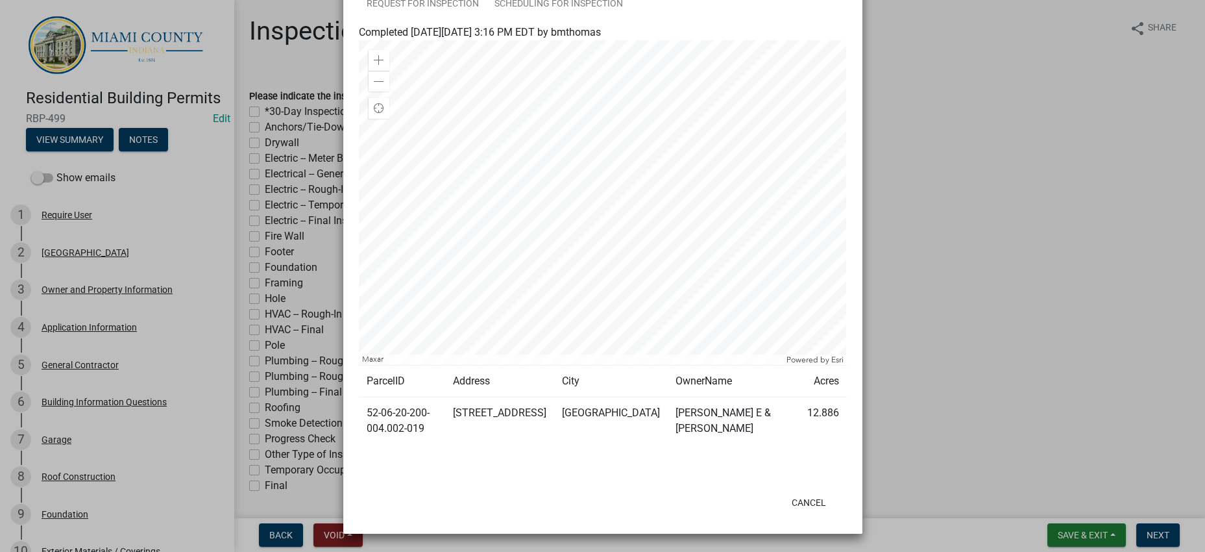
scroll to position [568, 0]
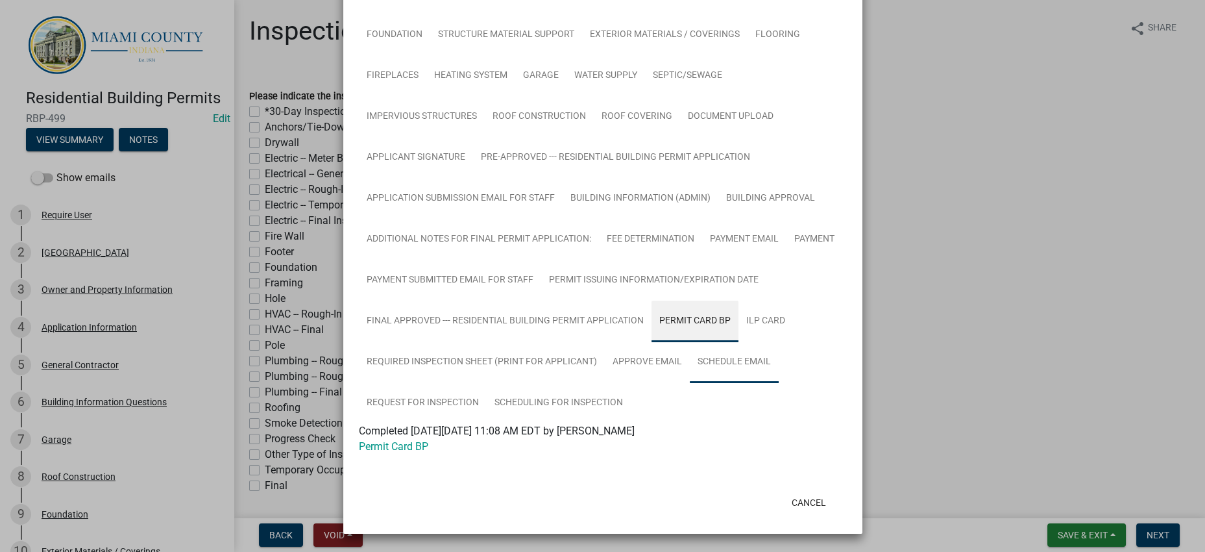
scroll to position [521, 0]
click at [738, 325] on link "ILP Card" at bounding box center [765, 321] width 55 height 42
click at [790, 492] on button "Cancel" at bounding box center [808, 502] width 55 height 23
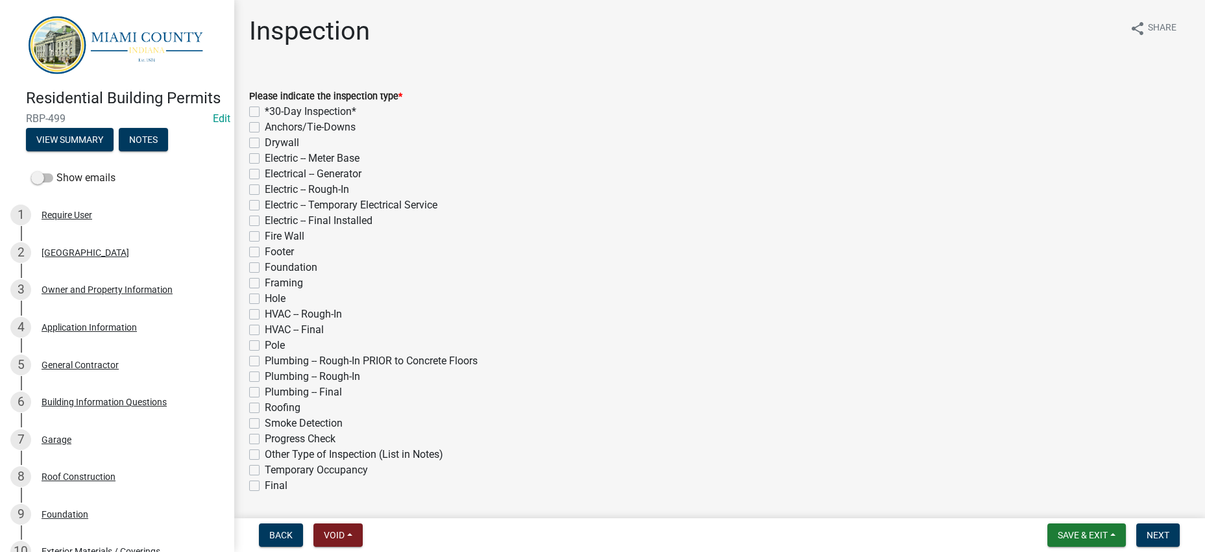
click at [830, 260] on div "Footer" at bounding box center [719, 252] width 940 height 16
click at [87, 151] on button "View Summary" at bounding box center [70, 139] width 88 height 23
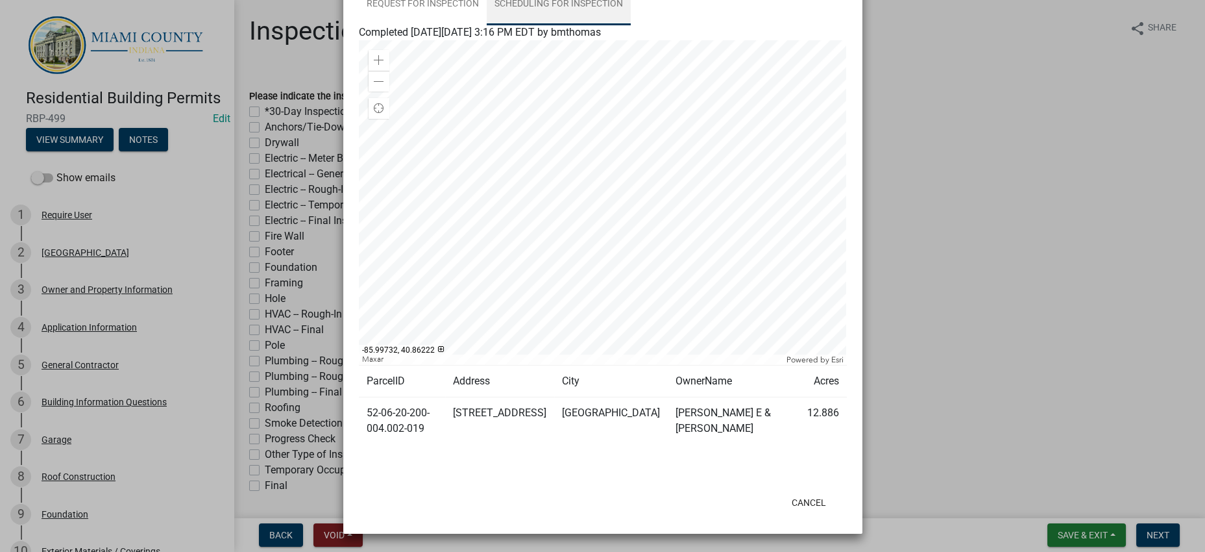
click at [631, 25] on link "Scheduling for Inspection" at bounding box center [559, 5] width 144 height 42
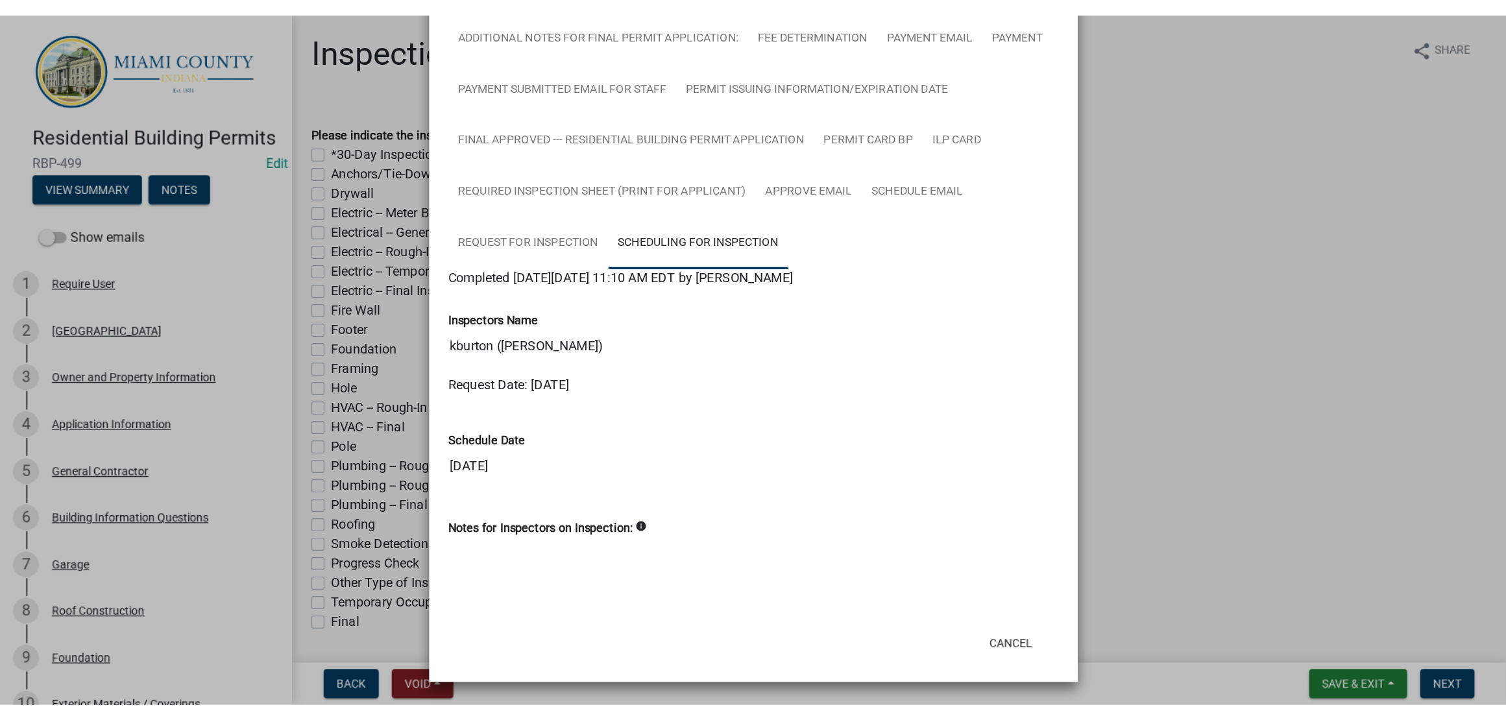
scroll to position [795, 0]
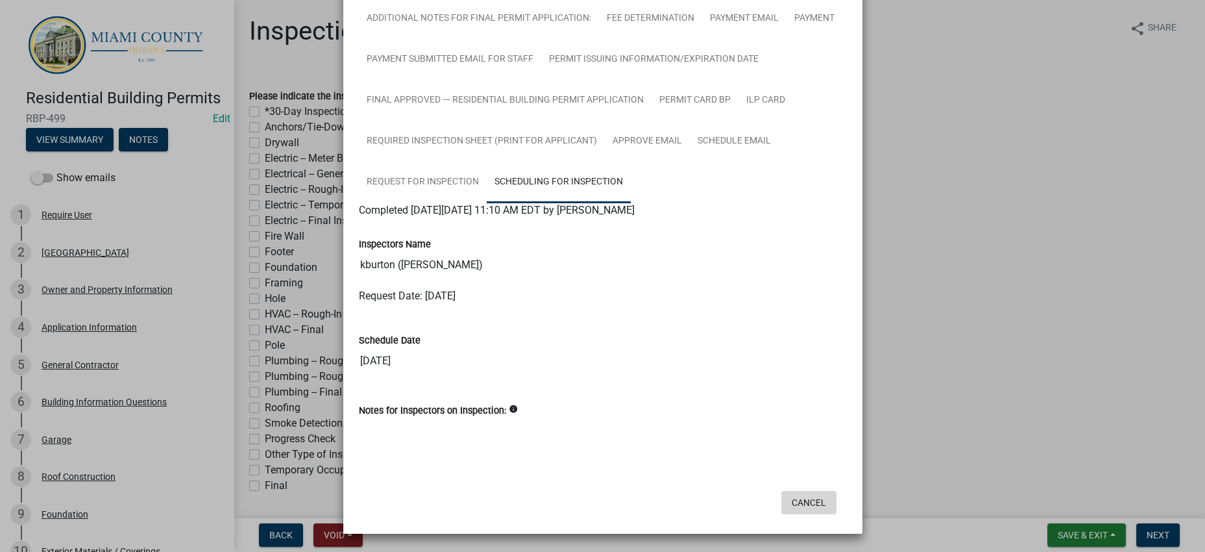
drag, startPoint x: 807, startPoint y: 491, endPoint x: 846, endPoint y: 491, distance: 38.9
click at [807, 491] on button "Cancel" at bounding box center [808, 502] width 55 height 23
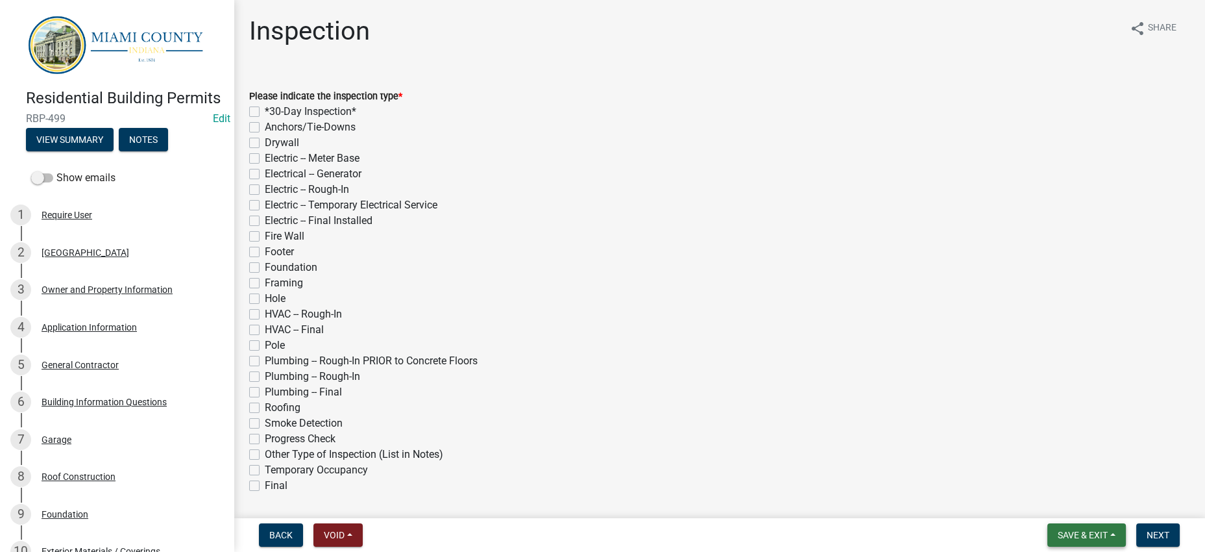
click at [1071, 529] on span "Save & Exit" at bounding box center [1083, 534] width 50 height 10
click at [1071, 491] on button "Save & Exit" at bounding box center [1074, 495] width 104 height 31
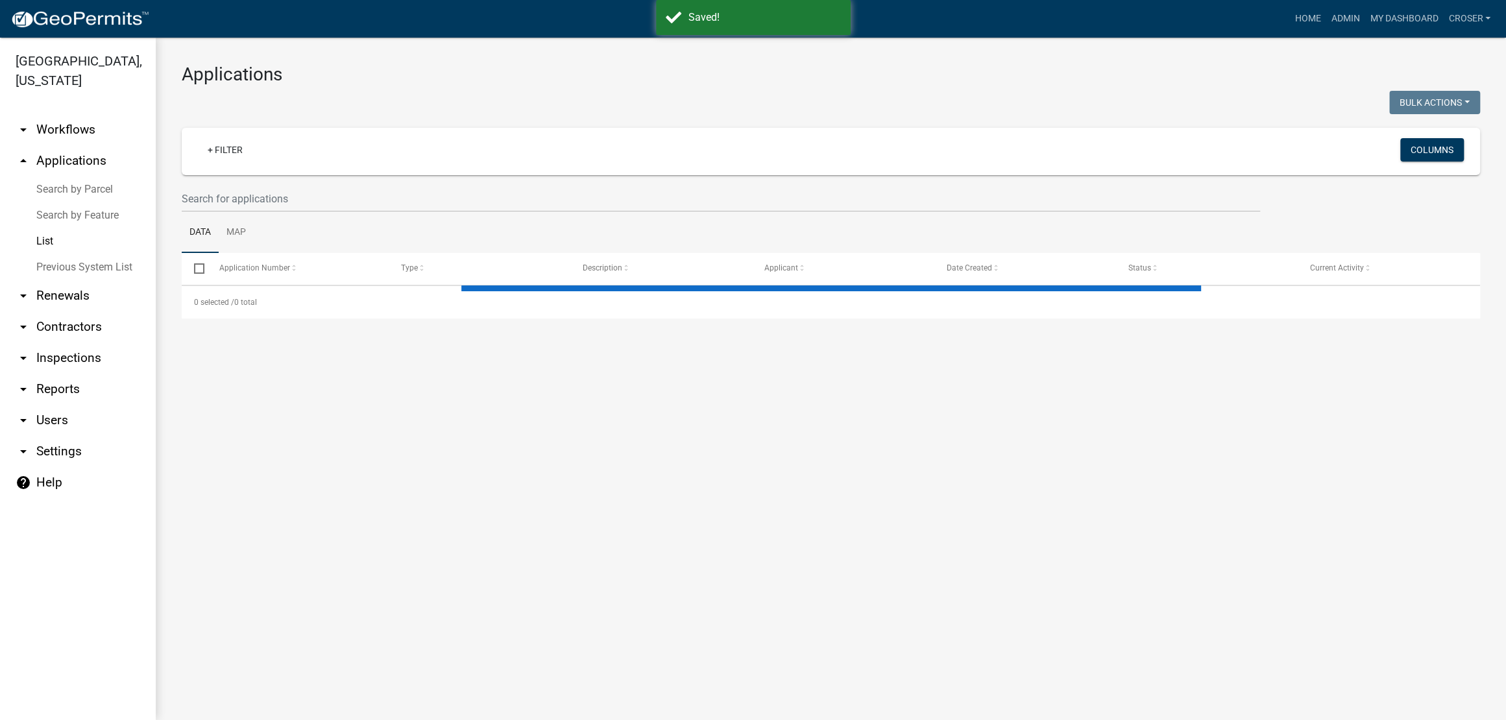
select select "3: 100"
